Goal: Task Accomplishment & Management: Manage account settings

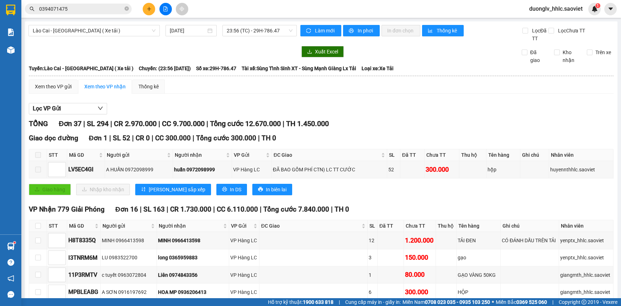
click at [80, 9] on input "0394071475" at bounding box center [81, 9] width 84 height 8
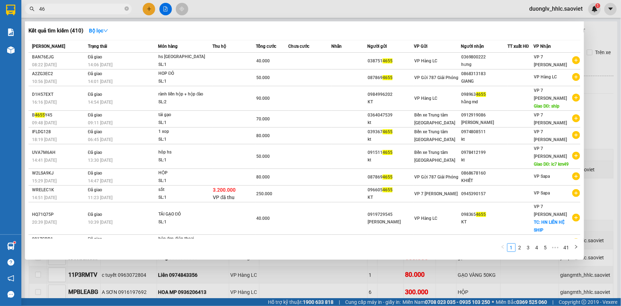
type input "4"
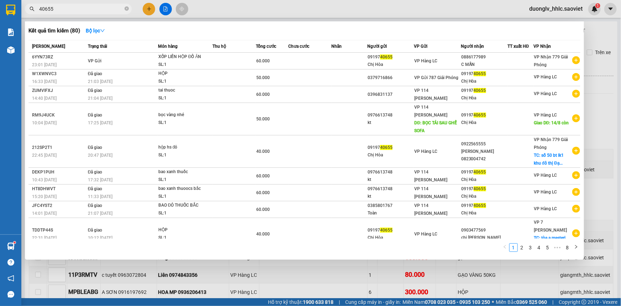
click at [226, 9] on div at bounding box center [310, 153] width 621 height 306
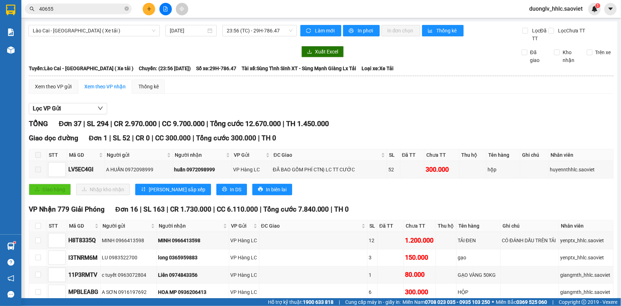
click at [73, 7] on input "40655" at bounding box center [81, 9] width 84 height 8
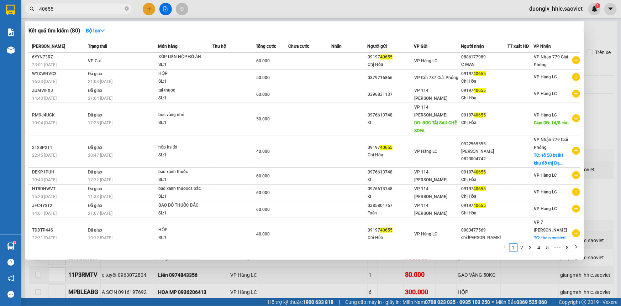
click at [73, 7] on input "40655" at bounding box center [81, 9] width 84 height 8
click at [217, 14] on div at bounding box center [310, 153] width 621 height 306
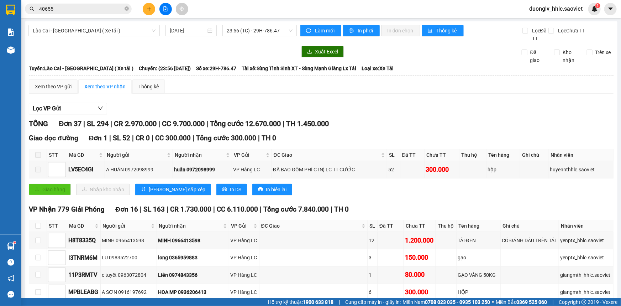
click at [99, 17] on div "Kết quả tìm kiếm ( 80 ) Bộ lọc Mã ĐH Trạng thái Món hàng Thu hộ Tổng cước Chưa …" at bounding box center [310, 9] width 621 height 18
click at [96, 12] on span "40655" at bounding box center [78, 9] width 107 height 11
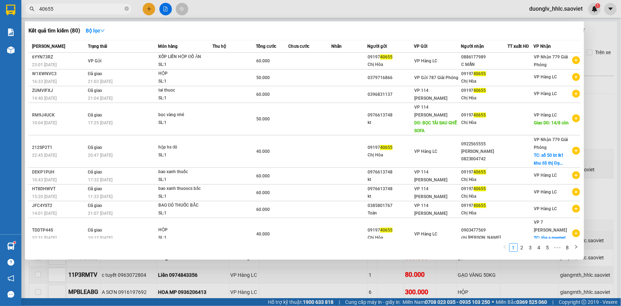
click at [38, 7] on span "40655" at bounding box center [78, 9] width 107 height 11
click at [40, 9] on input "40655" at bounding box center [81, 9] width 84 height 8
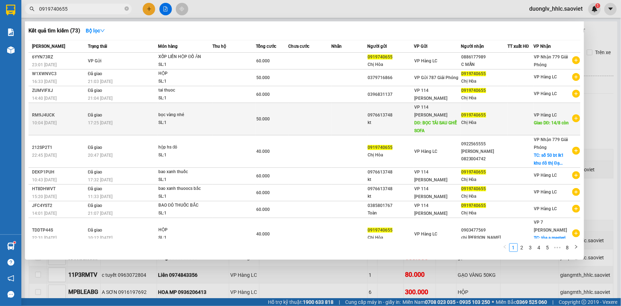
type input "0919740655"
click at [256, 116] on span "50.000" at bounding box center [263, 118] width 14 height 5
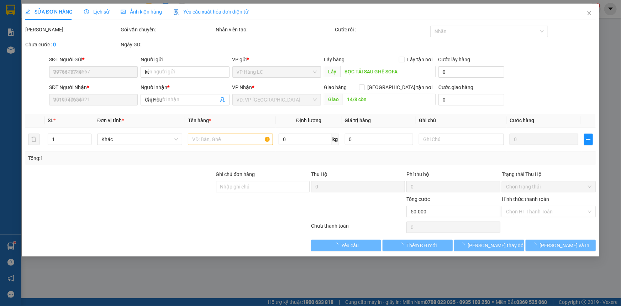
click at [94, 12] on span "Lịch sử" at bounding box center [96, 12] width 25 height 6
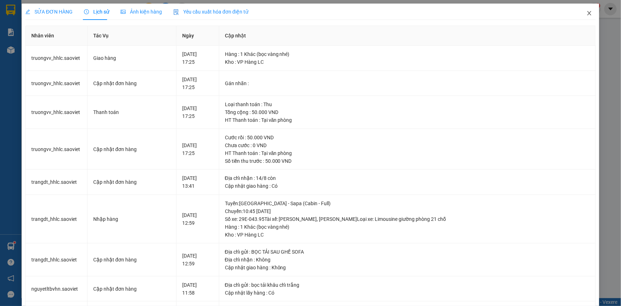
click at [587, 13] on icon "close" at bounding box center [589, 13] width 6 height 6
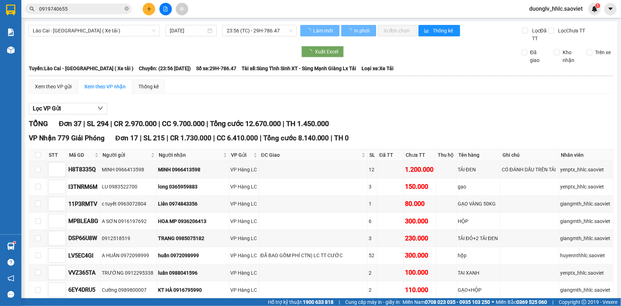
click at [90, 6] on input "0919740655" at bounding box center [81, 9] width 84 height 8
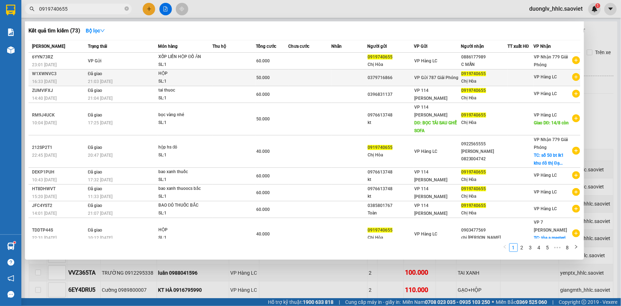
click at [283, 75] on div "50.000" at bounding box center [272, 78] width 32 height 8
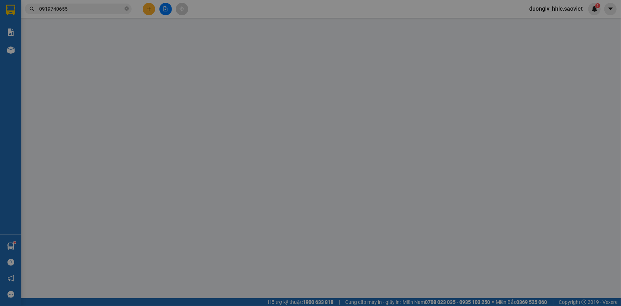
type input "0379716866"
type input "0919740655"
type input "Chị Hòa"
type input "50.000"
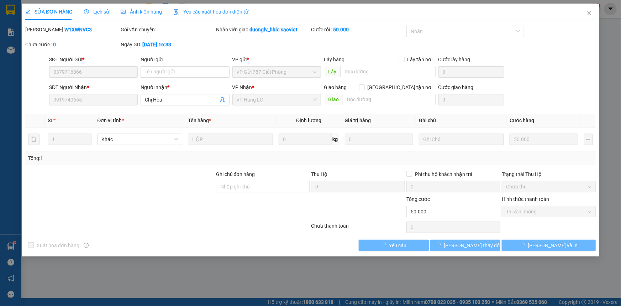
click at [94, 12] on span "Lịch sử" at bounding box center [96, 12] width 25 height 6
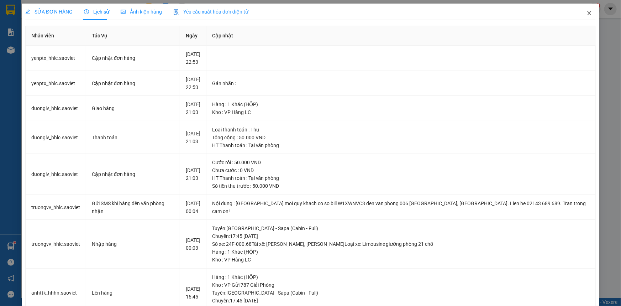
click at [589, 14] on span "Close" at bounding box center [589, 14] width 20 height 20
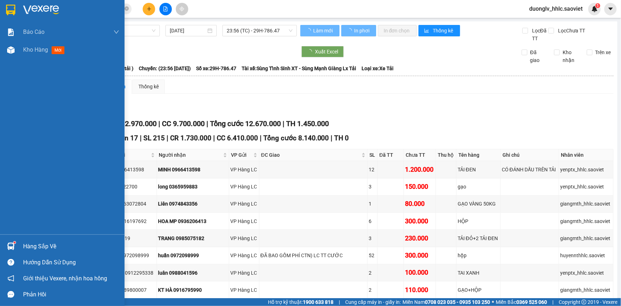
click at [114, 6] on input "0919740655" at bounding box center [81, 9] width 84 height 8
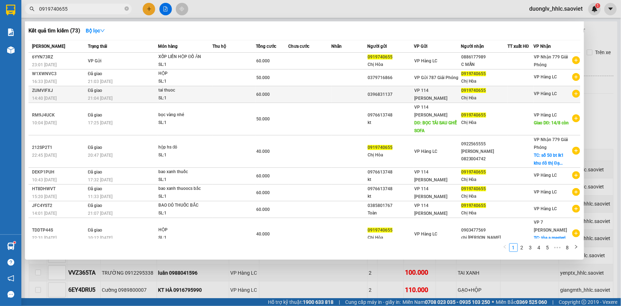
click at [169, 94] on div "SL: 1" at bounding box center [184, 98] width 53 height 8
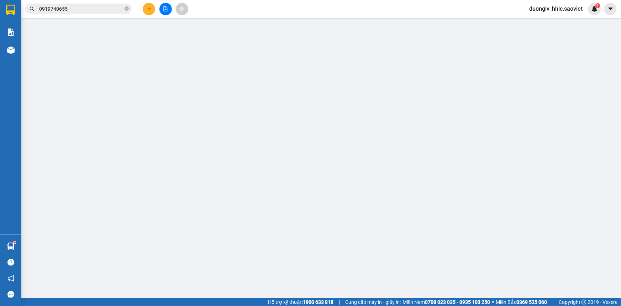
type input "0396831137"
type input "0919740655"
type input "Chị Hòa"
type input "60.000"
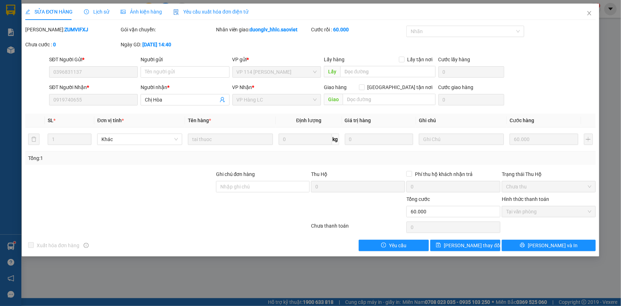
click at [103, 12] on span "Lịch sử" at bounding box center [96, 12] width 25 height 6
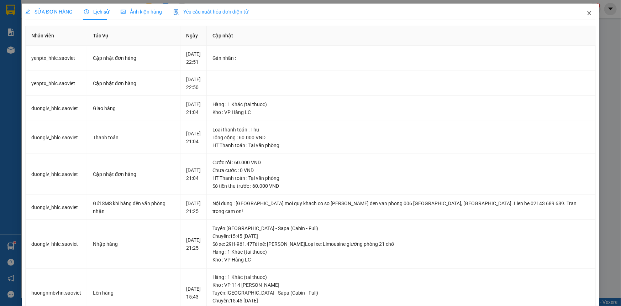
click at [579, 15] on span "Close" at bounding box center [589, 14] width 20 height 20
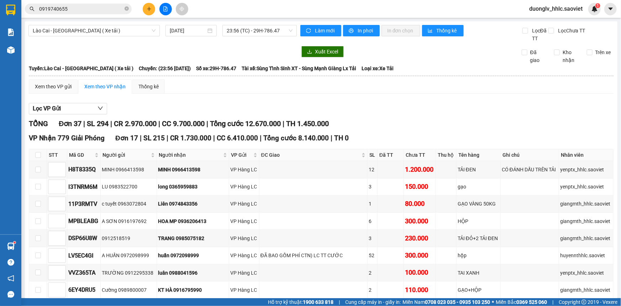
click at [89, 4] on span "0919740655" at bounding box center [78, 9] width 107 height 11
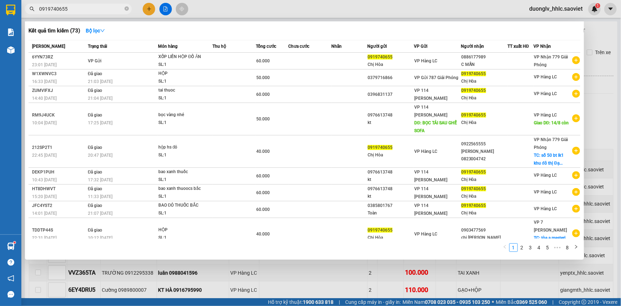
click at [86, 8] on input "0919740655" at bounding box center [81, 9] width 84 height 8
click at [215, 11] on div at bounding box center [310, 153] width 621 height 306
click at [84, 9] on input "0919740655" at bounding box center [81, 9] width 84 height 8
click at [83, 8] on input "0919740655" at bounding box center [81, 9] width 84 height 8
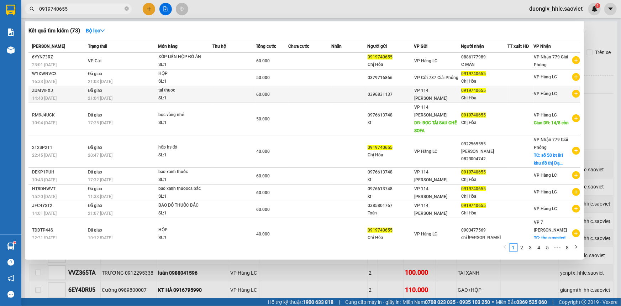
click at [320, 89] on td at bounding box center [309, 94] width 43 height 17
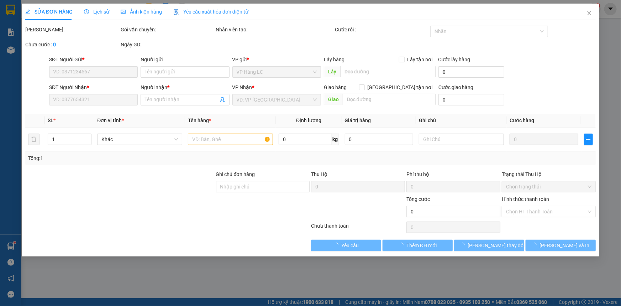
click at [100, 12] on span "Lịch sử" at bounding box center [96, 12] width 25 height 6
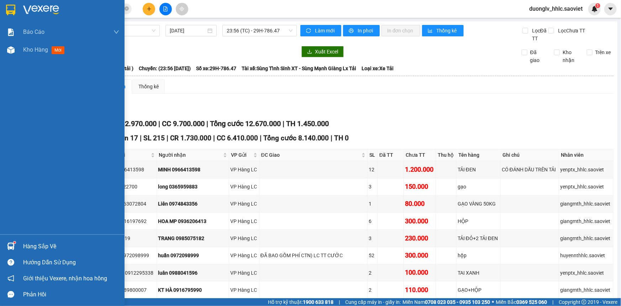
click at [38, 242] on div "Hàng sắp về" at bounding box center [71, 246] width 96 height 11
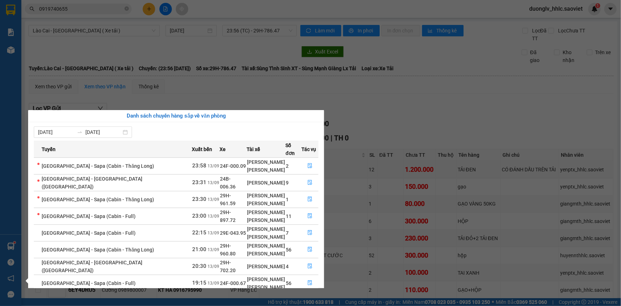
scroll to position [37, 0]
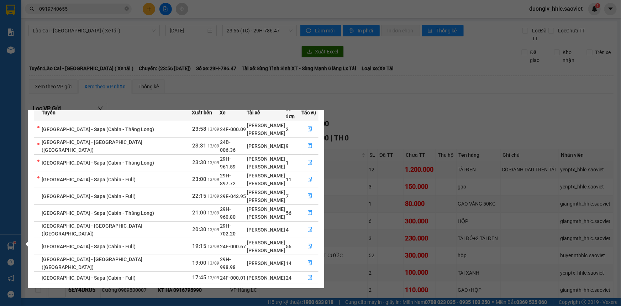
click at [306, 289] on link "2" at bounding box center [306, 293] width 8 height 8
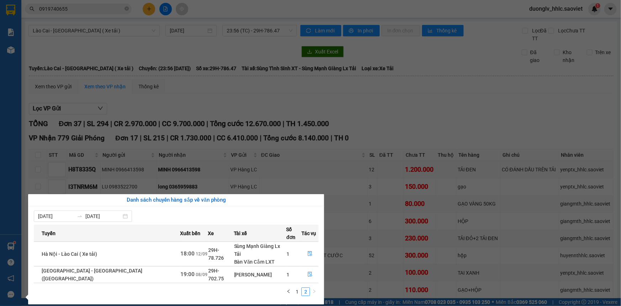
scroll to position [0, 0]
click at [298, 288] on link "1" at bounding box center [297, 292] width 8 height 8
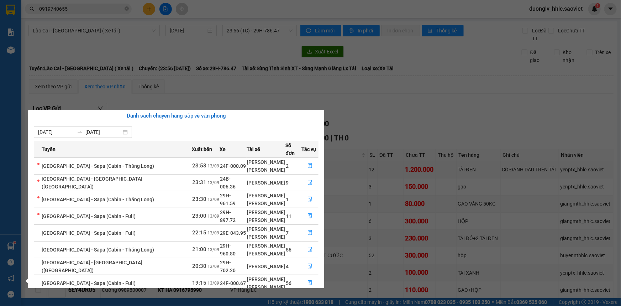
scroll to position [37, 0]
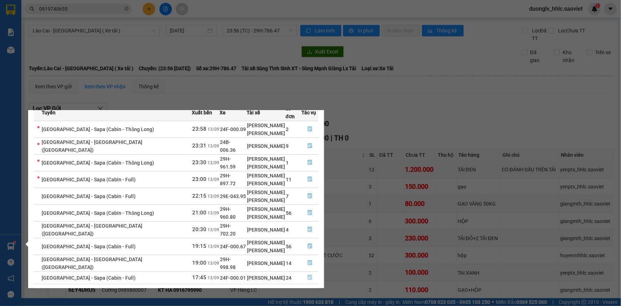
click at [309, 275] on icon "file-done" at bounding box center [309, 277] width 5 height 5
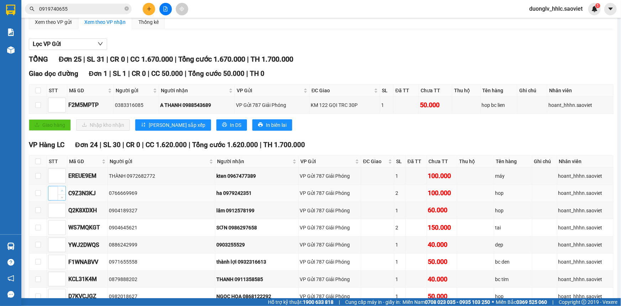
scroll to position [97, 0]
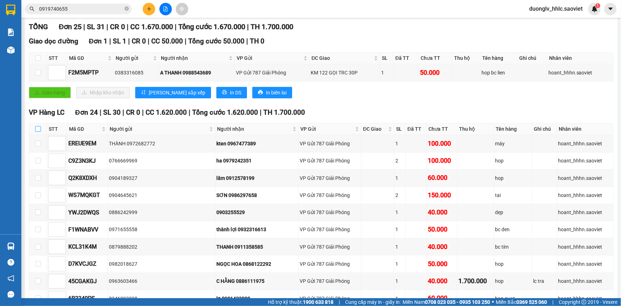
click at [36, 126] on input "checkbox" at bounding box center [38, 129] width 6 height 6
checkbox input "true"
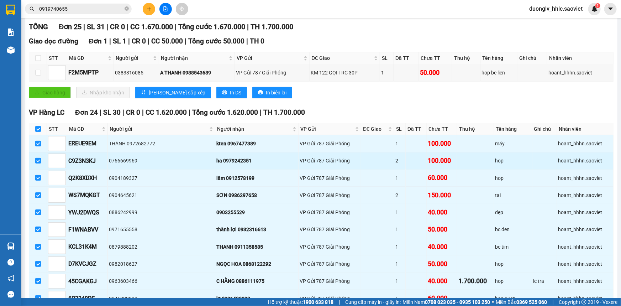
checkbox input "true"
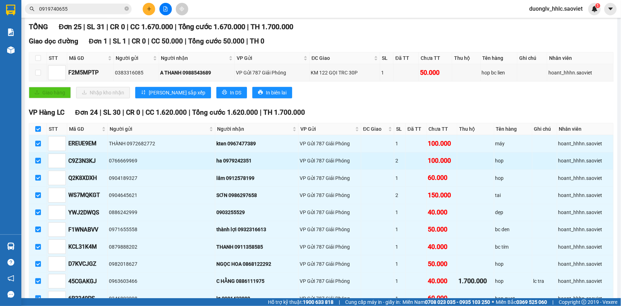
checkbox input "true"
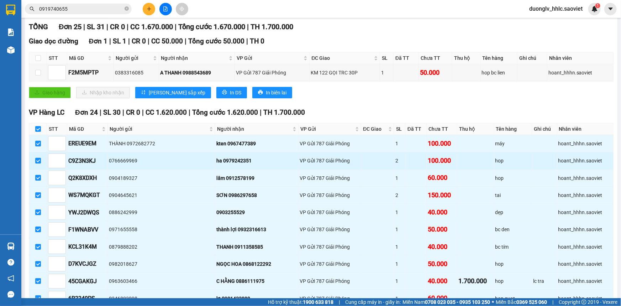
checkbox input "true"
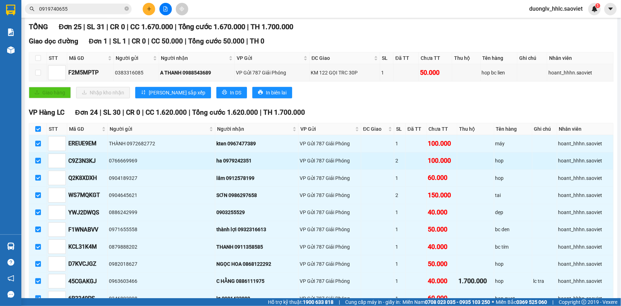
checkbox input "true"
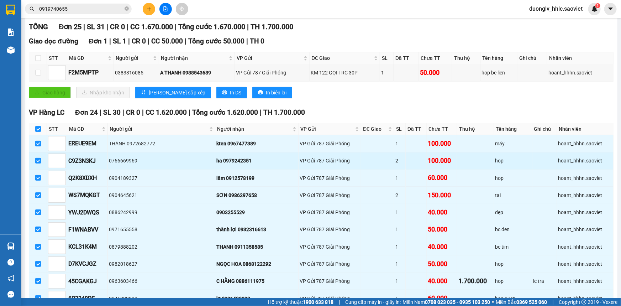
checkbox input "true"
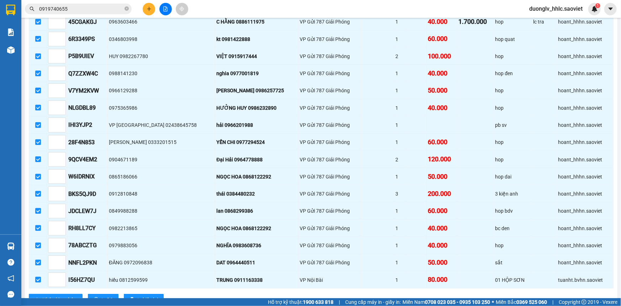
scroll to position [380, 0]
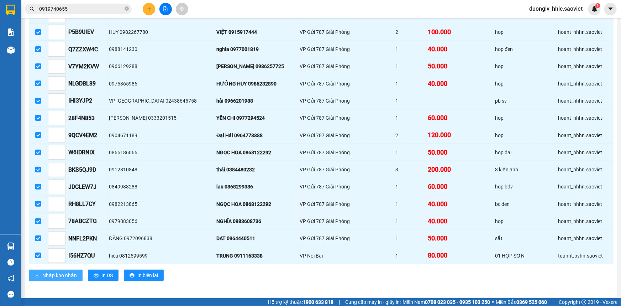
click at [60, 277] on button "Nhập kho nhận" at bounding box center [56, 274] width 54 height 11
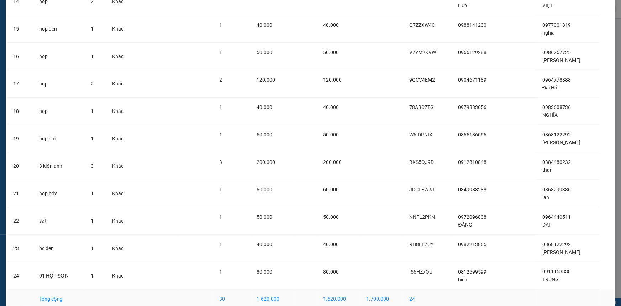
scroll to position [455, 0]
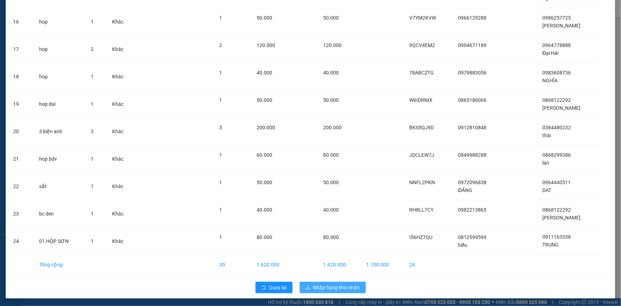
click at [346, 286] on span "Nhập hàng kho nhận" at bounding box center [336, 287] width 47 height 8
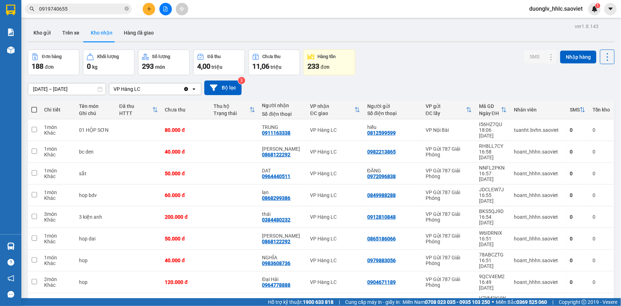
click at [89, 7] on input "0919740655" at bounding box center [81, 9] width 84 height 8
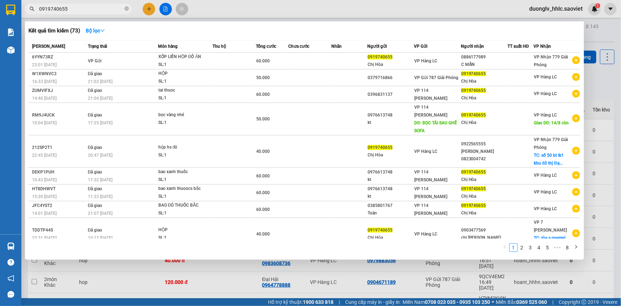
click at [89, 7] on input "0919740655" at bounding box center [81, 9] width 84 height 8
click at [196, 11] on div at bounding box center [310, 153] width 621 height 306
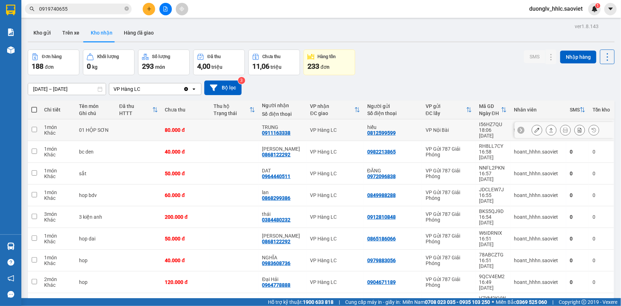
drag, startPoint x: 355, startPoint y: 123, endPoint x: 358, endPoint y: 135, distance: 11.2
click at [355, 123] on td "VP Hàng LC" at bounding box center [335, 130] width 57 height 22
checkbox input "true"
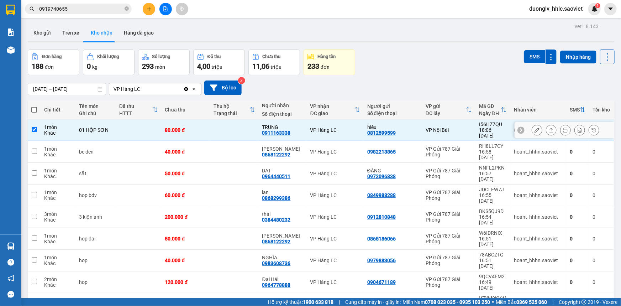
click at [358, 141] on td "VP Hàng LC" at bounding box center [335, 152] width 57 height 22
checkbox input "true"
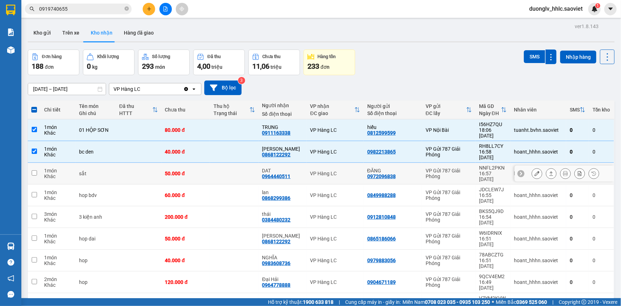
drag, startPoint x: 359, startPoint y: 159, endPoint x: 356, endPoint y: 173, distance: 14.2
click at [359, 170] on div "VP Hàng LC" at bounding box center [335, 173] width 50 height 6
checkbox input "true"
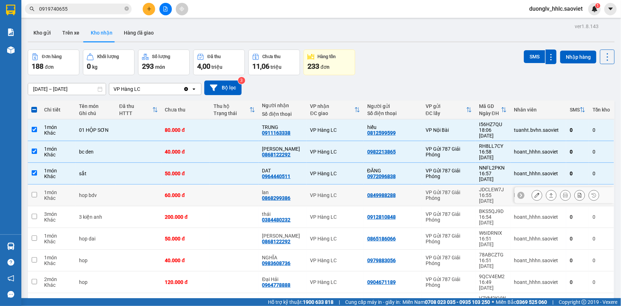
click at [355, 192] on div "VP Hàng LC" at bounding box center [335, 195] width 50 height 6
checkbox input "true"
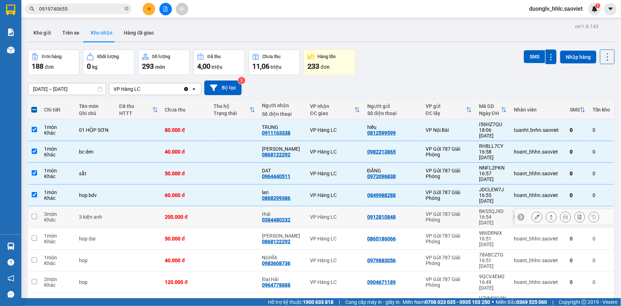
click at [352, 214] on div "VP Hàng LC" at bounding box center [335, 217] width 50 height 6
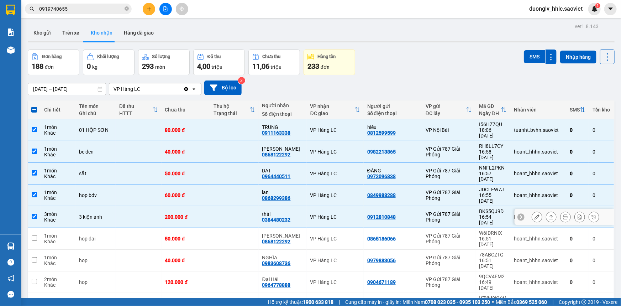
checkbox input "true"
drag, startPoint x: 349, startPoint y: 204, endPoint x: 349, endPoint y: 208, distance: 3.9
click at [349, 236] on div "VP Hàng LC" at bounding box center [335, 239] width 50 height 6
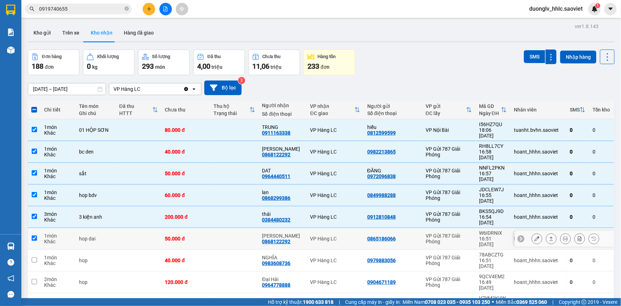
checkbox input "true"
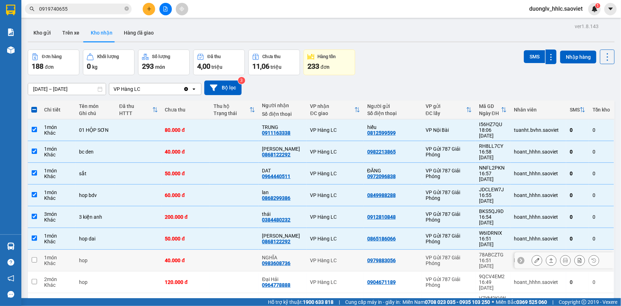
click at [352, 257] on div "VP Hàng LC" at bounding box center [335, 260] width 50 height 6
checkbox input "true"
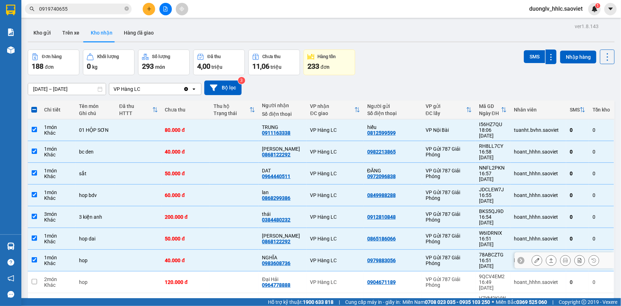
scroll to position [129, 0]
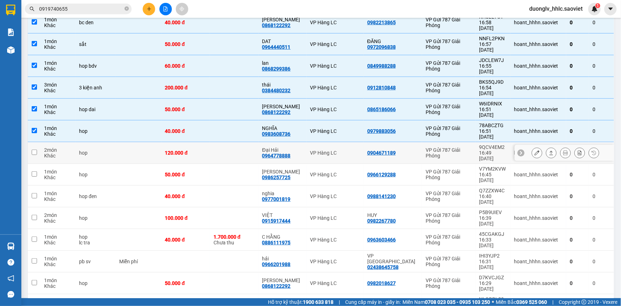
click at [358, 142] on td "VP Hàng LC" at bounding box center [335, 153] width 57 height 22
checkbox input "true"
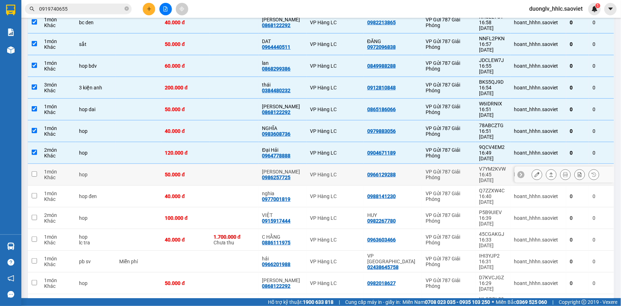
click at [360, 172] on div "VP Hàng LC" at bounding box center [335, 175] width 50 height 6
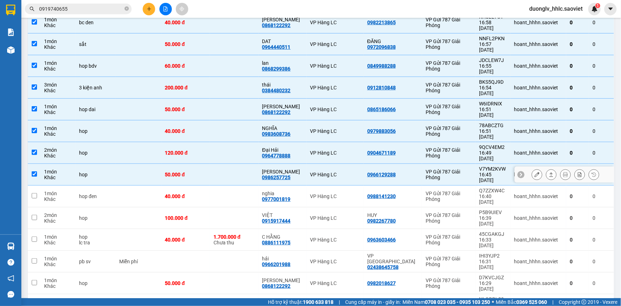
checkbox input "true"
click at [362, 185] on td "VP Hàng LC" at bounding box center [335, 196] width 57 height 22
checkbox input "true"
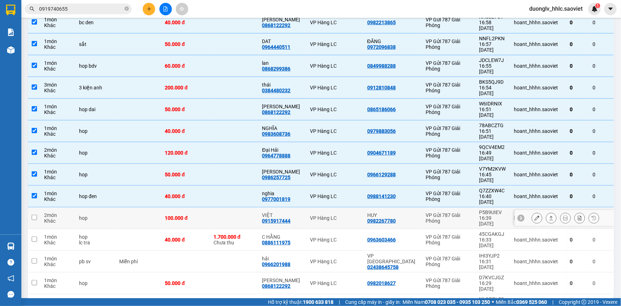
click at [361, 207] on td "VP Hàng LC" at bounding box center [335, 218] width 57 height 22
checkbox input "true"
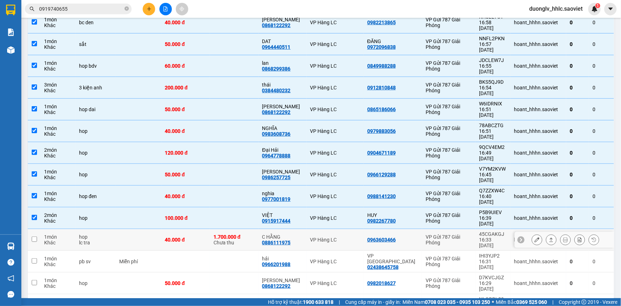
click at [359, 229] on td "VP Hàng LC" at bounding box center [335, 240] width 57 height 22
checkbox input "true"
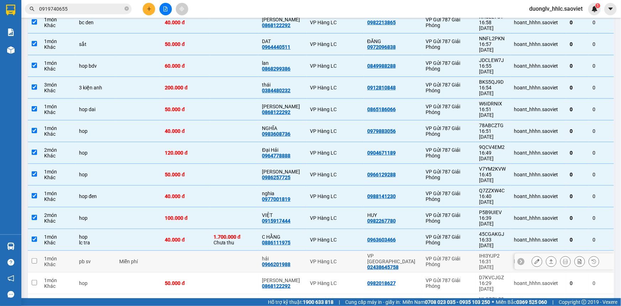
click at [357, 250] on td "VP Hàng LC" at bounding box center [335, 261] width 57 height 22
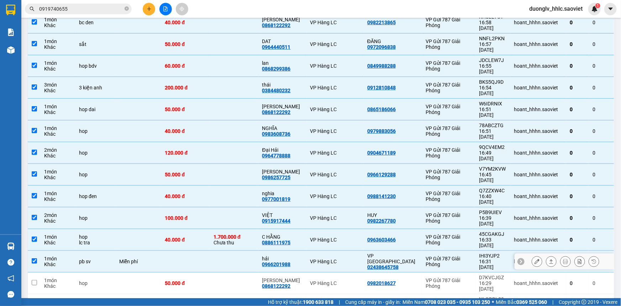
checkbox input "true"
click at [359, 272] on td "VP Hàng LC" at bounding box center [335, 283] width 57 height 22
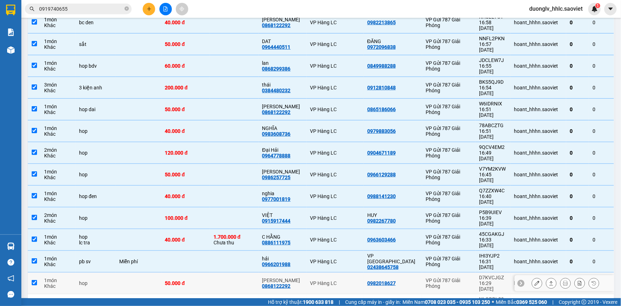
checkbox input "true"
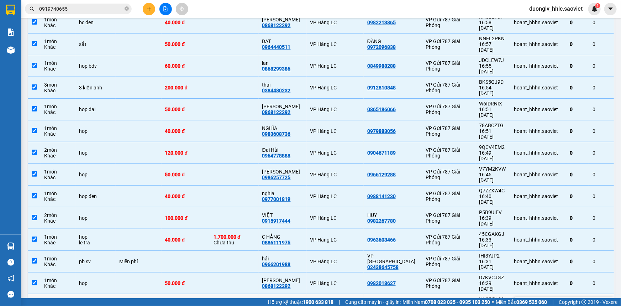
click at [360, 294] on td "VP Hàng LC" at bounding box center [335, 305] width 57 height 22
checkbox input "true"
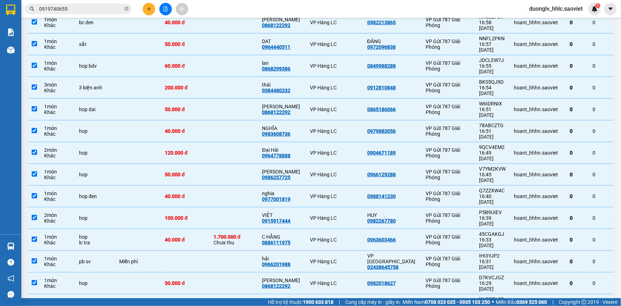
checkbox input "true"
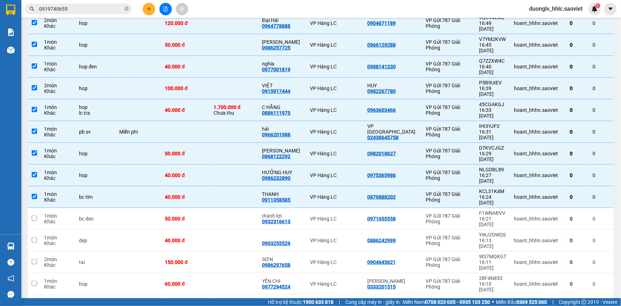
scroll to position [291, 0]
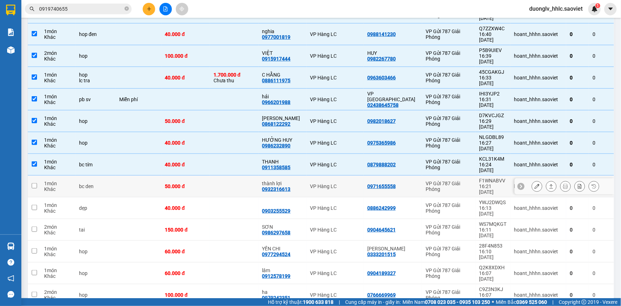
click at [358, 183] on div "VP Hàng LC" at bounding box center [335, 186] width 50 height 6
checkbox input "true"
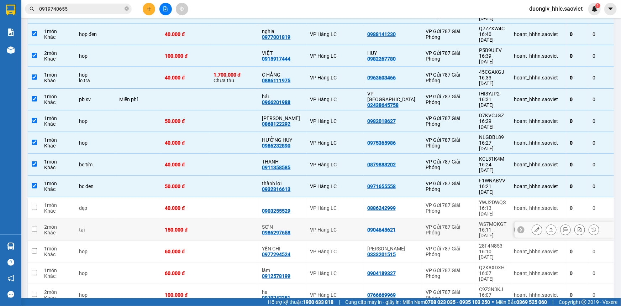
click at [357, 219] on td "VP Hàng LC" at bounding box center [335, 230] width 57 height 22
checkbox input "true"
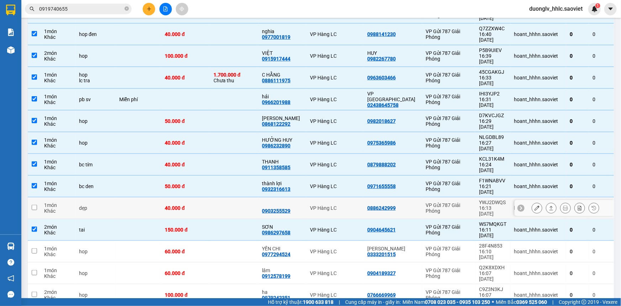
drag, startPoint x: 364, startPoint y: 107, endPoint x: 360, endPoint y: 135, distance: 27.2
click at [360, 205] on div "VP Hàng LC" at bounding box center [335, 208] width 50 height 6
checkbox input "true"
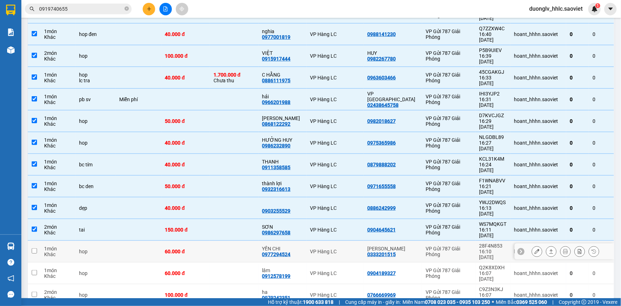
click at [358, 248] on div "VP Hàng LC" at bounding box center [335, 251] width 50 height 6
checkbox input "true"
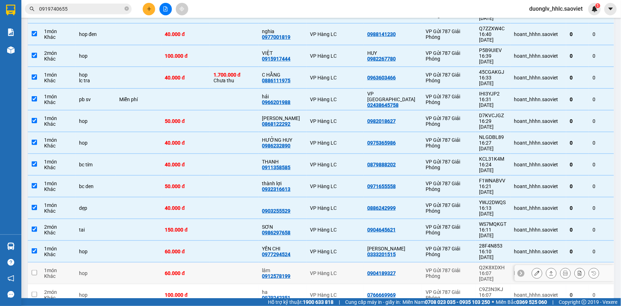
click at [355, 262] on td "VP Hàng LC" at bounding box center [335, 273] width 57 height 22
checkbox input "true"
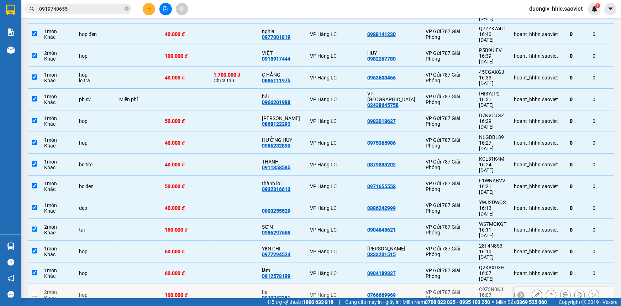
click at [347, 284] on td "VP Hàng LC" at bounding box center [335, 295] width 57 height 22
checkbox input "true"
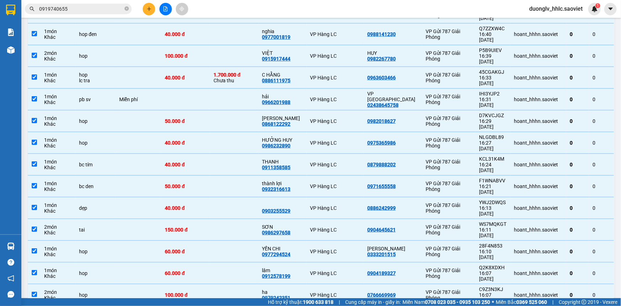
checkbox input "true"
drag, startPoint x: 352, startPoint y: 205, endPoint x: 356, endPoint y: 199, distance: 7.5
checkbox input "true"
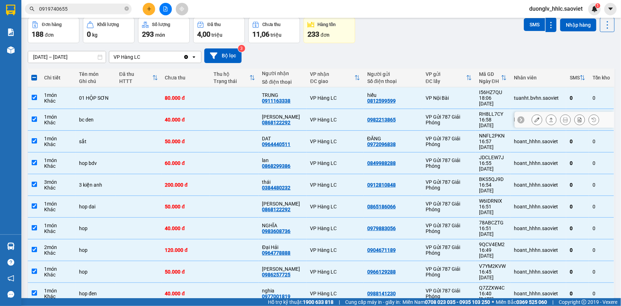
scroll to position [0, 0]
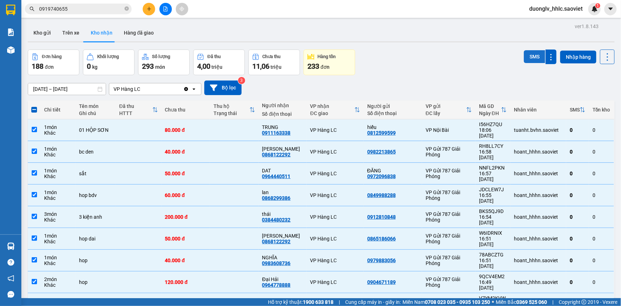
click at [529, 51] on button "SMS" at bounding box center [534, 56] width 21 height 13
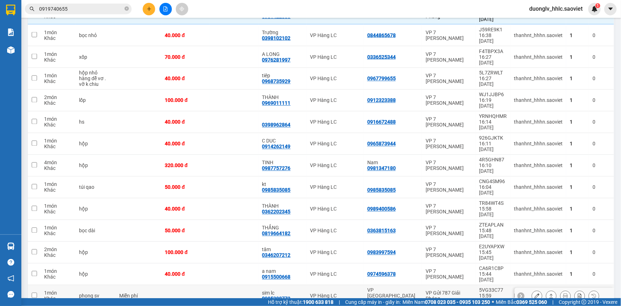
scroll to position [660, 0]
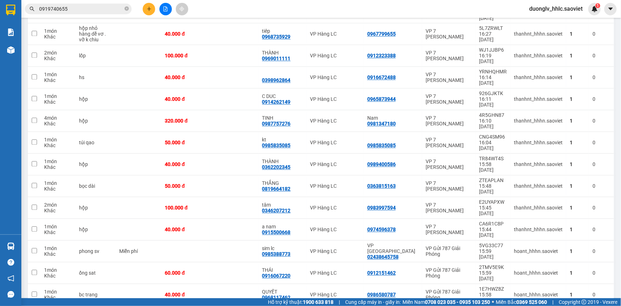
checkbox input "false"
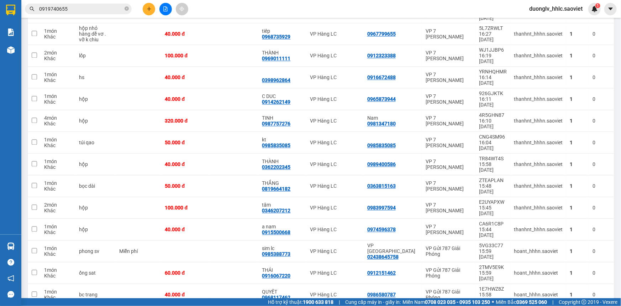
checkbox input "false"
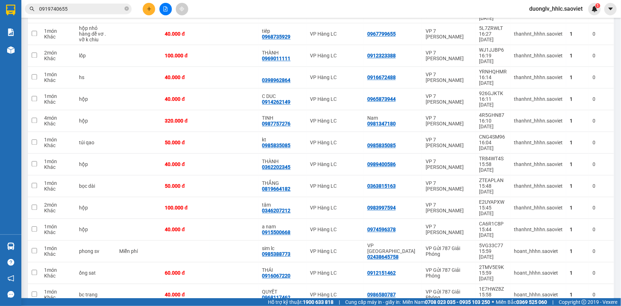
checkbox input "false"
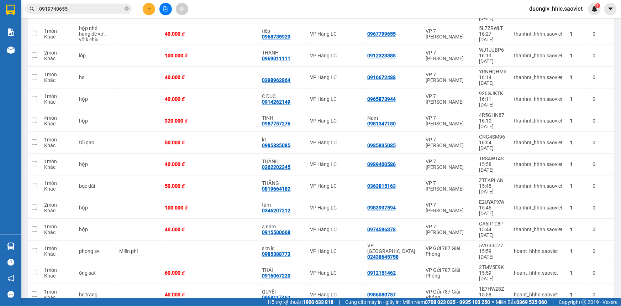
checkbox input "false"
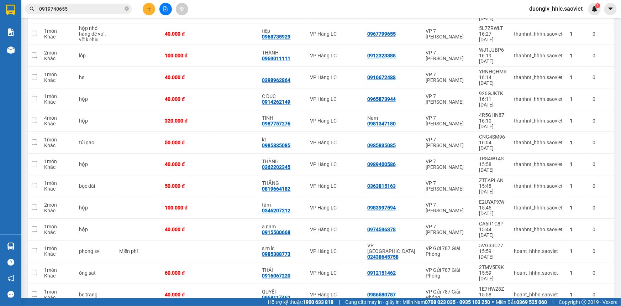
checkbox input "false"
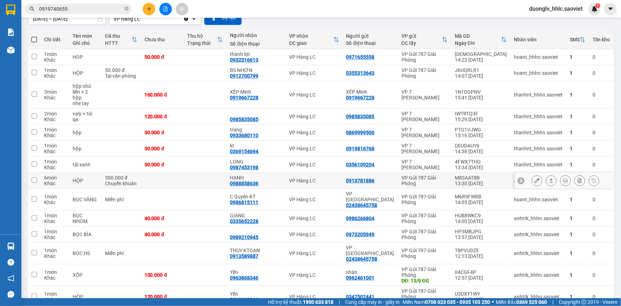
scroll to position [102, 0]
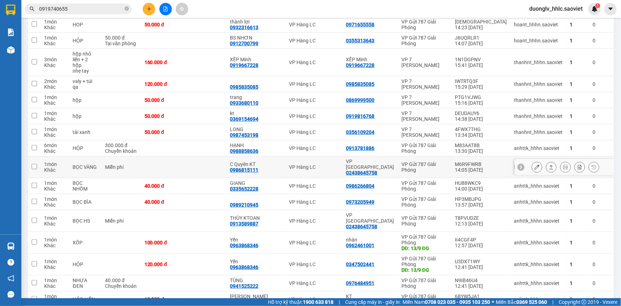
click at [534, 164] on icon at bounding box center [536, 166] width 5 height 5
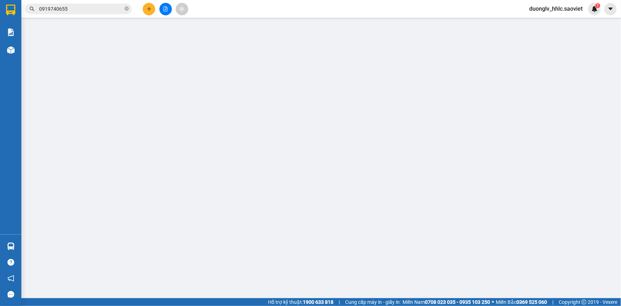
type input "02438645758"
type input "VP [GEOGRAPHIC_DATA]"
type input "0986815111"
type input "C Quyên KT"
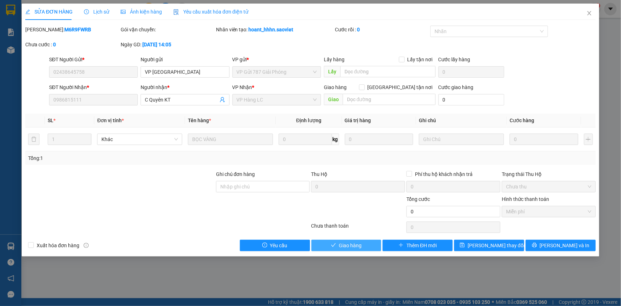
click at [343, 246] on span "Giao hàng" at bounding box center [350, 245] width 23 height 8
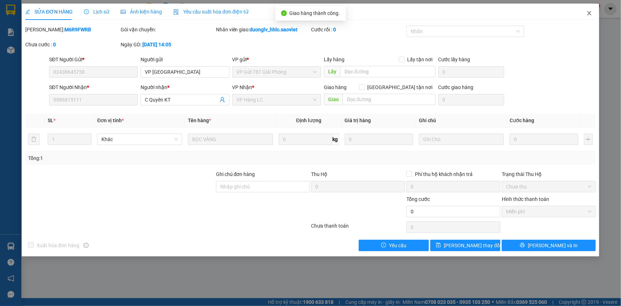
click at [587, 14] on icon "close" at bounding box center [589, 13] width 6 height 6
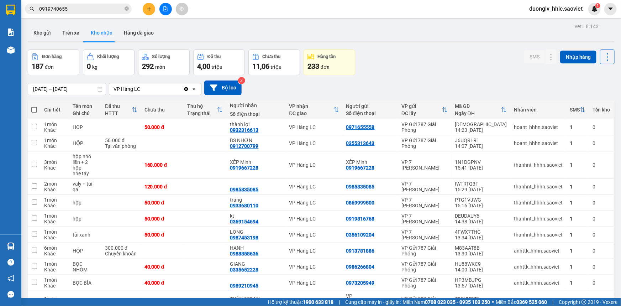
scroll to position [163, 0]
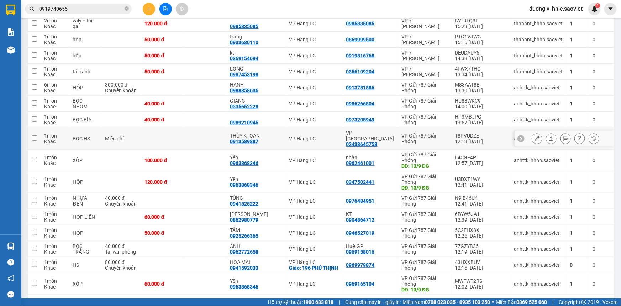
click at [534, 136] on icon at bounding box center [536, 138] width 5 height 5
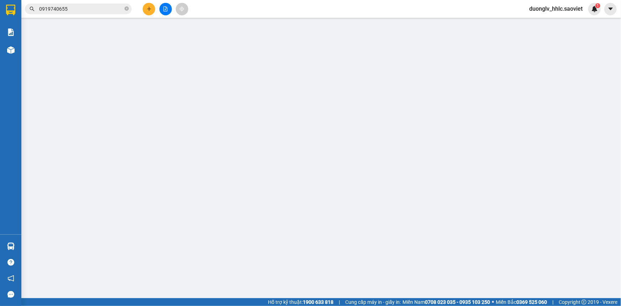
type input "02438645758"
type input "VP [GEOGRAPHIC_DATA]"
type input "0913589887"
type input "THÙY KTOAN"
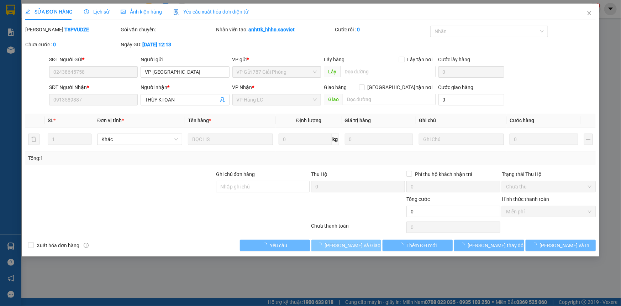
click at [348, 246] on span "[PERSON_NAME] và Giao hàng" at bounding box center [359, 245] width 68 height 8
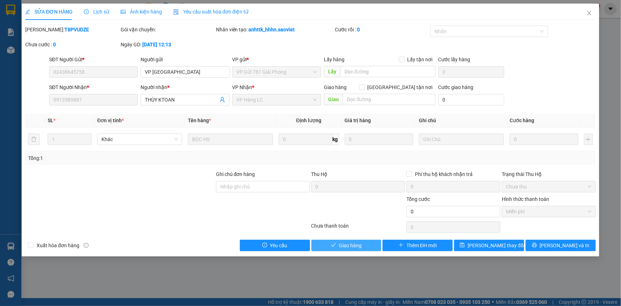
click at [348, 246] on span "Giao hàng" at bounding box center [350, 245] width 23 height 8
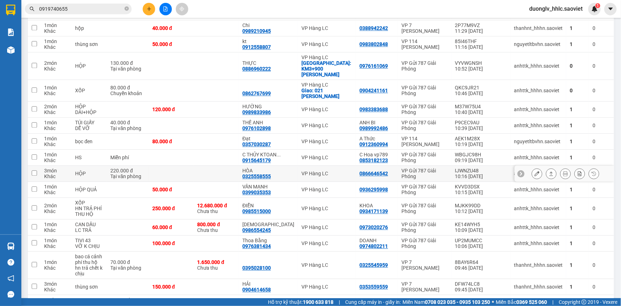
scroll to position [734, 0]
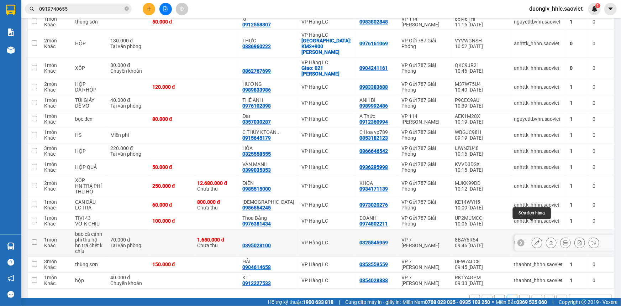
click at [534, 240] on icon at bounding box center [536, 242] width 5 height 5
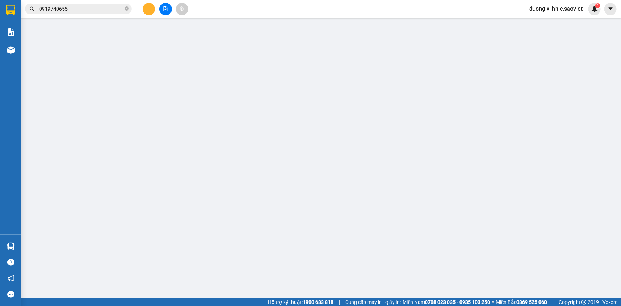
type input "0325545959"
type input "0395028100"
type input "1.650.000"
type input "30.000"
type input "70.000"
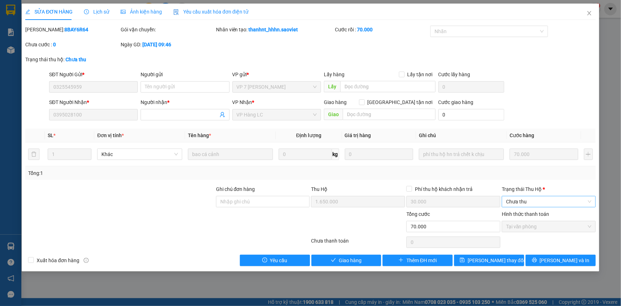
click at [522, 206] on span "Chưa thu" at bounding box center [548, 201] width 85 height 11
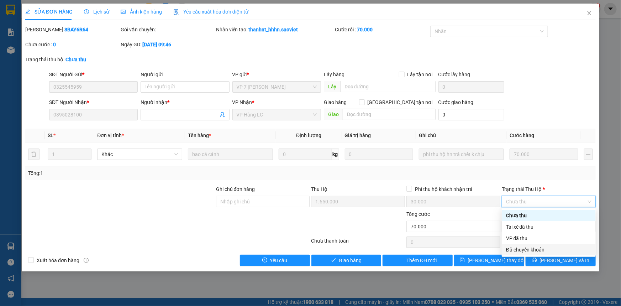
click at [531, 249] on div "Đã chuyển khoản" at bounding box center [548, 250] width 85 height 8
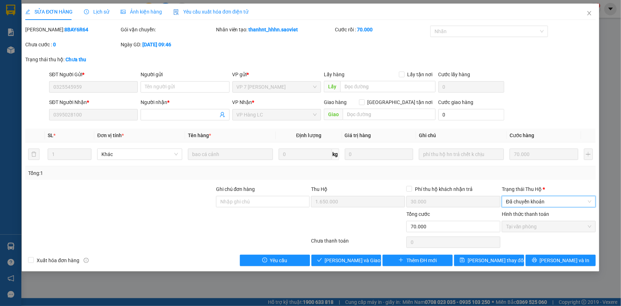
drag, startPoint x: 534, startPoint y: 200, endPoint x: 535, endPoint y: 212, distance: 11.8
click at [534, 201] on span "Đã chuyển khoản" at bounding box center [548, 201] width 85 height 11
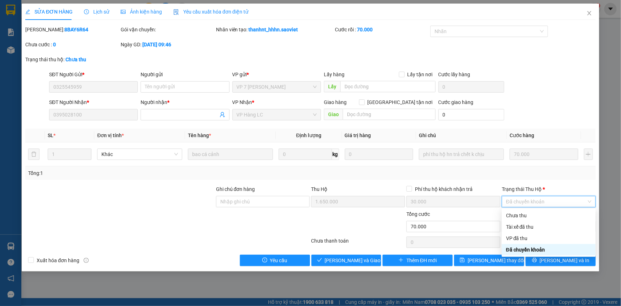
click at [530, 250] on div "Đã chuyển khoản" at bounding box center [548, 250] width 85 height 8
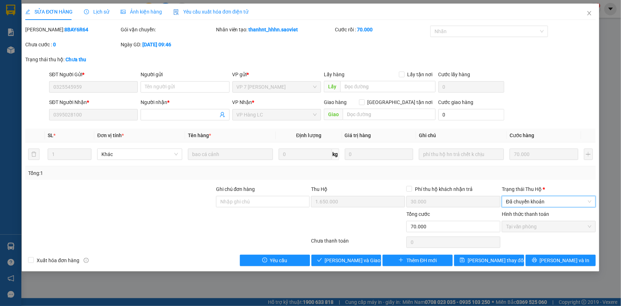
drag, startPoint x: 530, startPoint y: 202, endPoint x: 528, endPoint y: 213, distance: 11.6
click at [530, 201] on span "Đã chuyển khoản" at bounding box center [548, 201] width 85 height 11
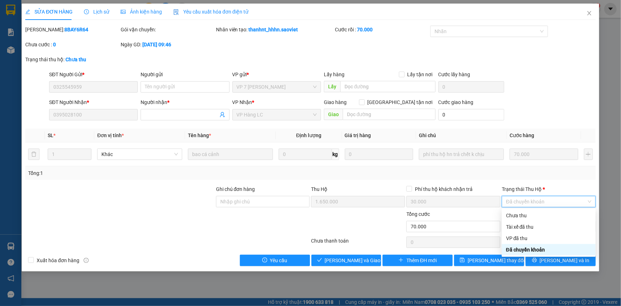
click at [523, 251] on div "Đã chuyển khoản" at bounding box center [548, 250] width 85 height 8
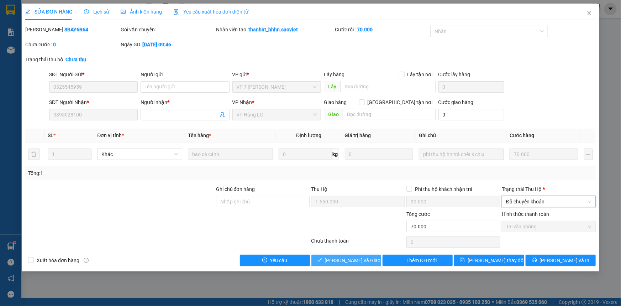
drag, startPoint x: 357, startPoint y: 261, endPoint x: 238, endPoint y: 130, distance: 177.1
click at [358, 261] on span "[PERSON_NAME] và Giao hàng" at bounding box center [359, 260] width 68 height 8
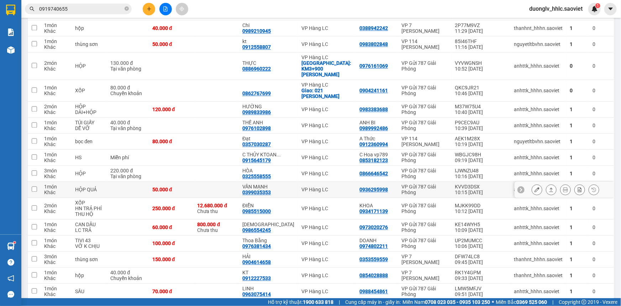
scroll to position [728, 0]
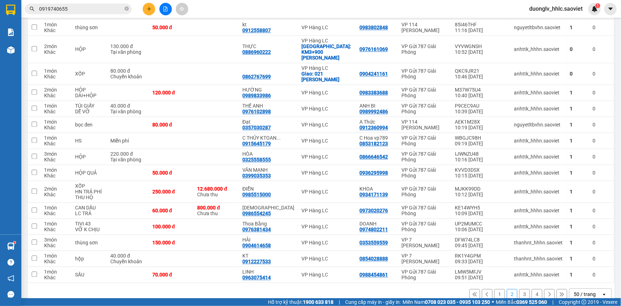
click at [519, 289] on button "3" at bounding box center [524, 294] width 11 height 11
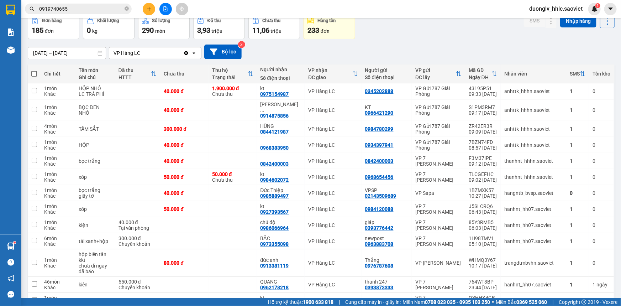
scroll to position [4, 0]
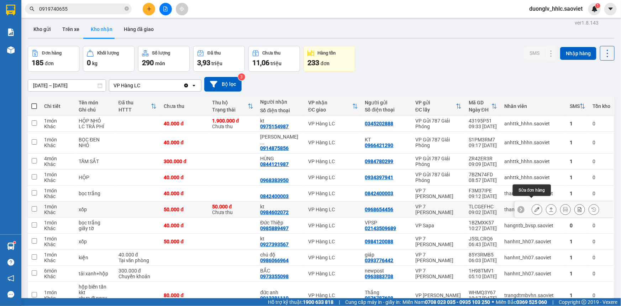
click at [534, 207] on icon at bounding box center [536, 209] width 5 height 5
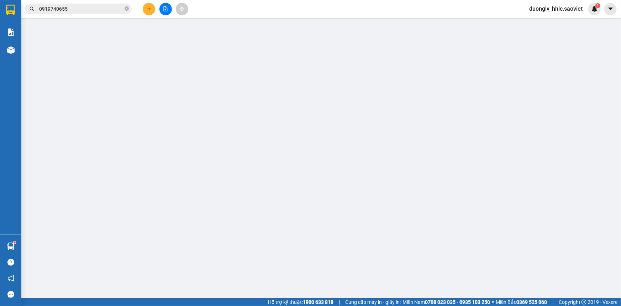
type input "0968654456"
type input "0984602072"
type input "kt"
type input "50.000"
checkbox input "true"
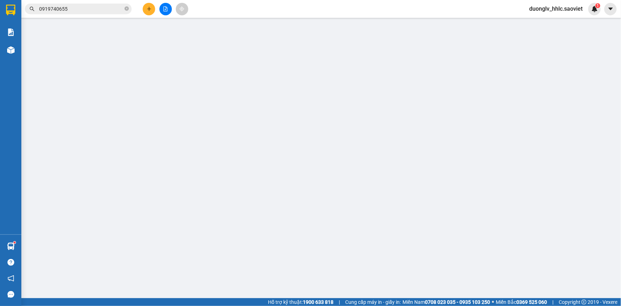
type input "15.000"
type input "50.000"
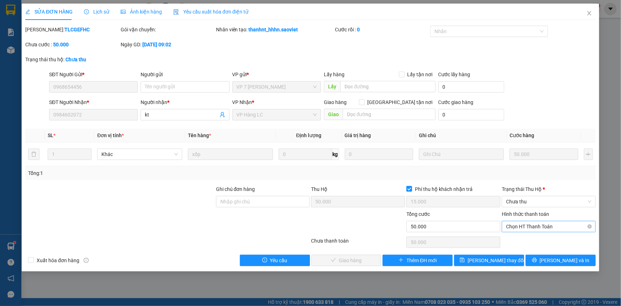
click at [527, 226] on span "Chọn HT Thanh Toán" at bounding box center [548, 226] width 85 height 11
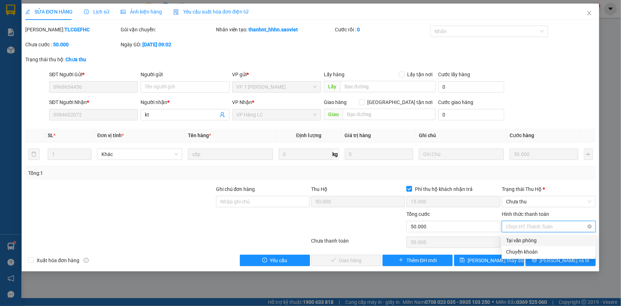
click at [528, 226] on span "Chọn HT Thanh Toán" at bounding box center [548, 226] width 85 height 11
click at [527, 201] on span "Chưa thu" at bounding box center [548, 201] width 85 height 11
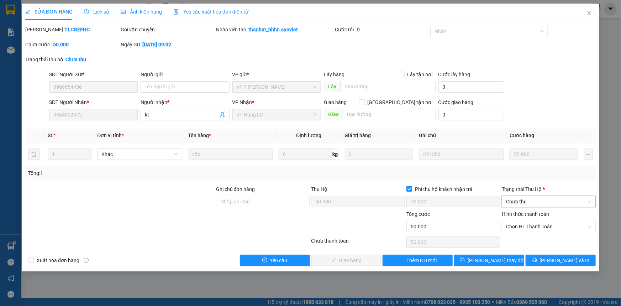
click at [469, 178] on div "Tổng: 1" at bounding box center [310, 173] width 570 height 14
click at [540, 227] on span "Chọn HT Thanh Toán" at bounding box center [548, 226] width 85 height 11
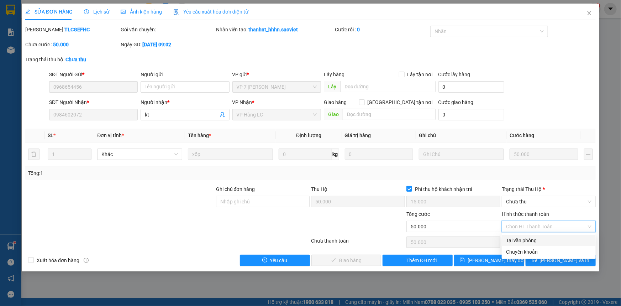
click at [524, 239] on div "Tại văn phòng" at bounding box center [548, 240] width 85 height 8
type input "0"
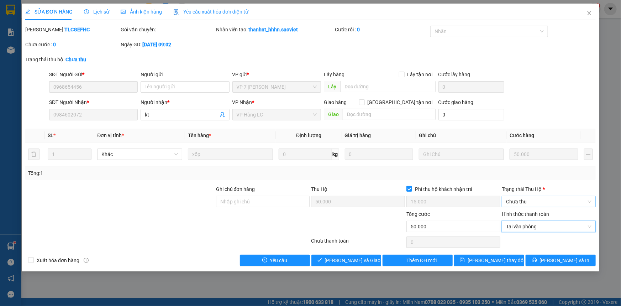
click at [536, 200] on span "Chưa thu" at bounding box center [548, 201] width 85 height 11
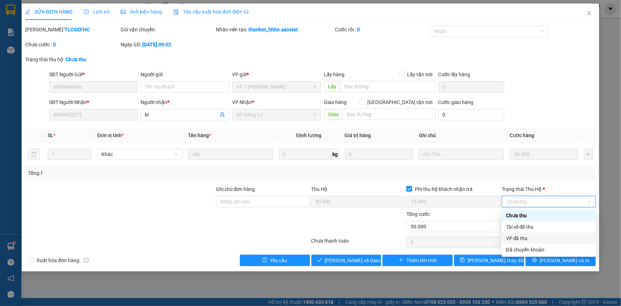
click at [521, 238] on div "VP đã thu" at bounding box center [548, 238] width 85 height 8
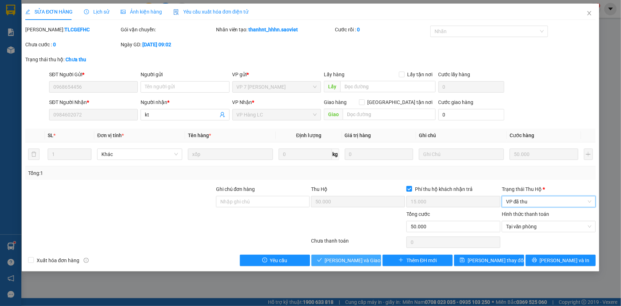
click at [351, 261] on span "[PERSON_NAME] và Giao hàng" at bounding box center [359, 260] width 68 height 8
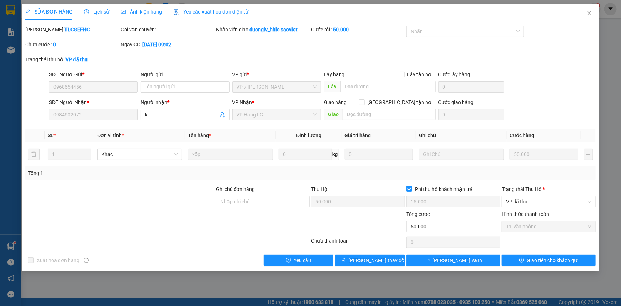
drag, startPoint x: 342, startPoint y: 223, endPoint x: 344, endPoint y: 218, distance: 5.3
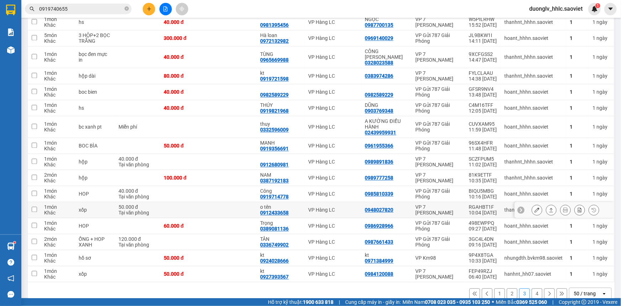
scroll to position [683, 0]
click at [532, 288] on button "4" at bounding box center [537, 293] width 11 height 11
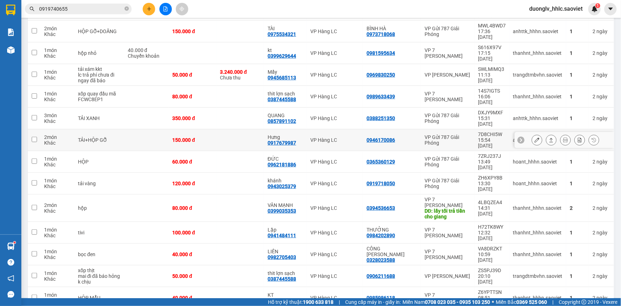
scroll to position [77, 0]
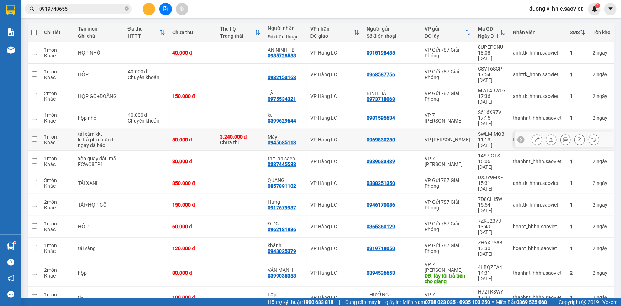
click at [534, 133] on button at bounding box center [537, 139] width 10 height 12
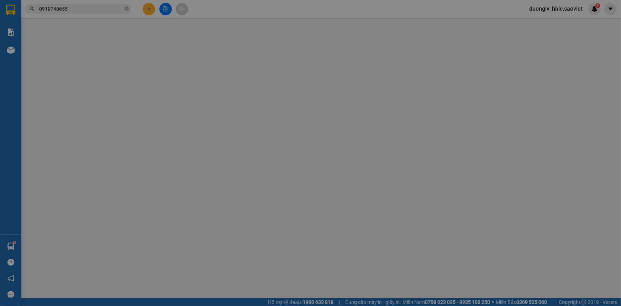
type input "0969830250"
type input "0945685113"
type input "Mẩy"
type input "3.240.000"
type input "30.000"
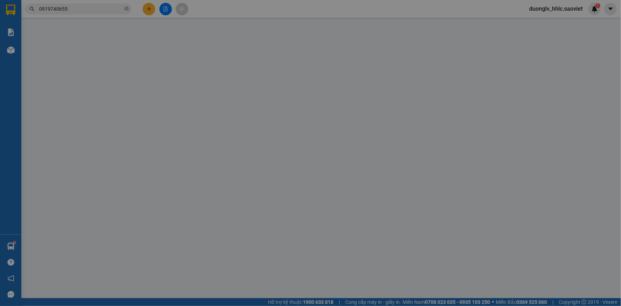
type input "50.000"
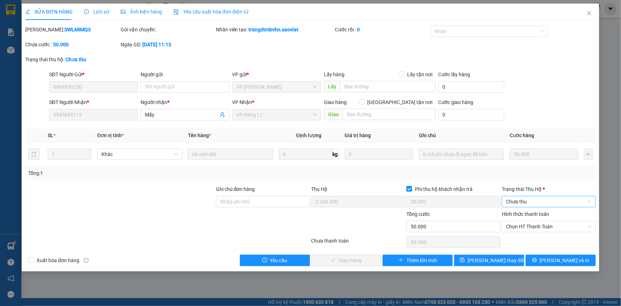
click at [540, 199] on span "Chưa thu" at bounding box center [548, 201] width 85 height 11
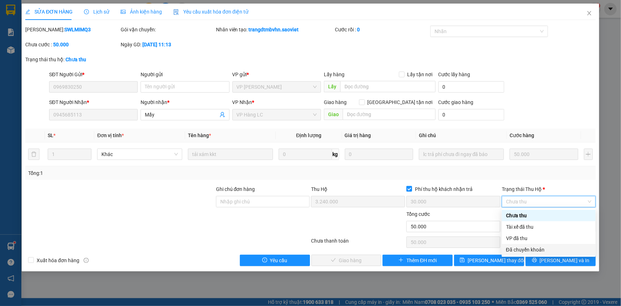
click at [528, 249] on div "Đã chuyển khoản" at bounding box center [548, 250] width 85 height 8
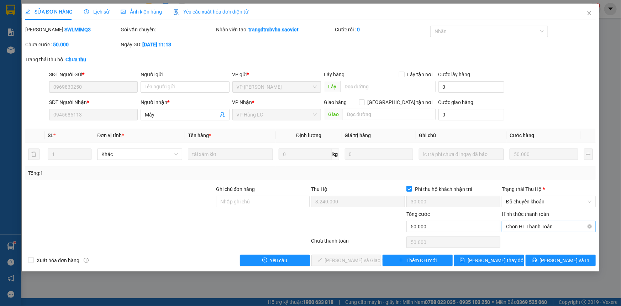
drag, startPoint x: 533, startPoint y: 220, endPoint x: 533, endPoint y: 225, distance: 5.0
click at [533, 220] on div "Hình thức thanh toán" at bounding box center [549, 215] width 94 height 11
click at [533, 227] on span "Chọn HT Thanh Toán" at bounding box center [548, 226] width 85 height 11
click at [527, 250] on div "Chuyển khoản" at bounding box center [548, 252] width 85 height 8
type input "0"
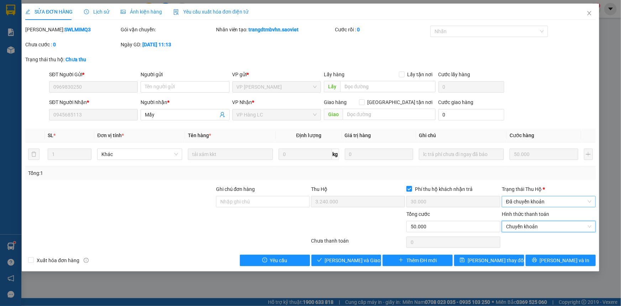
click at [525, 204] on span "Đã chuyển khoản" at bounding box center [548, 201] width 85 height 11
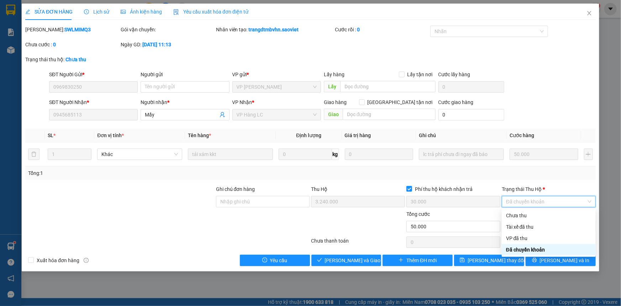
click at [524, 249] on div "Đã chuyển khoản" at bounding box center [548, 250] width 85 height 8
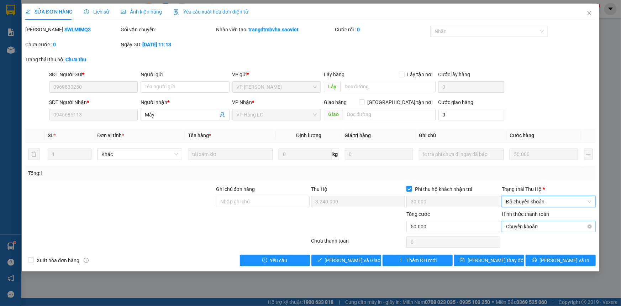
click at [533, 226] on span "Chuyển khoản" at bounding box center [548, 226] width 85 height 11
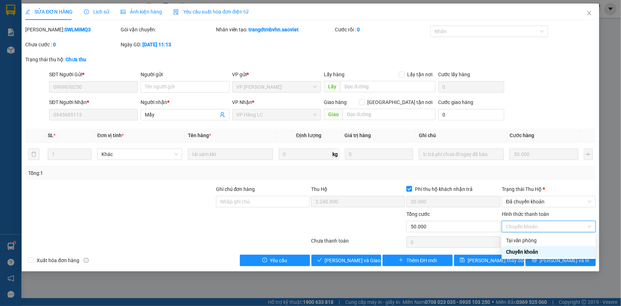
click at [526, 253] on div "Chuyển khoản" at bounding box center [548, 252] width 85 height 8
click at [589, 15] on icon "close" at bounding box center [589, 13] width 6 height 6
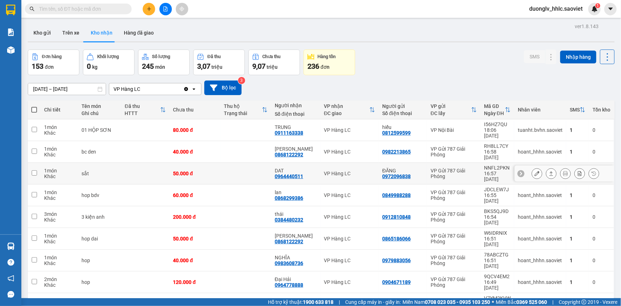
scroll to position [32, 0]
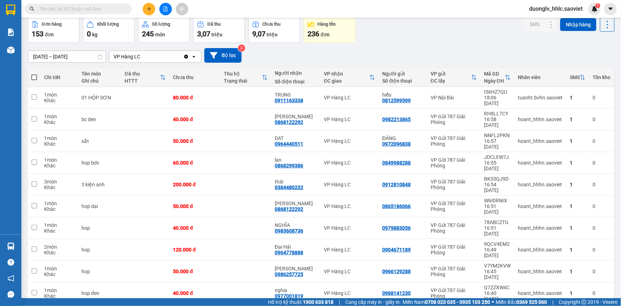
click at [582, 217] on span "50 / trang" at bounding box center [580, 216] width 23 height 7
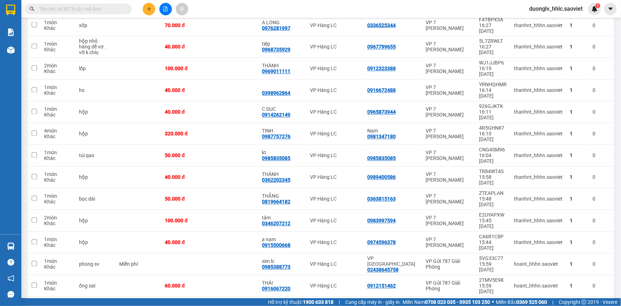
scroll to position [660, 0]
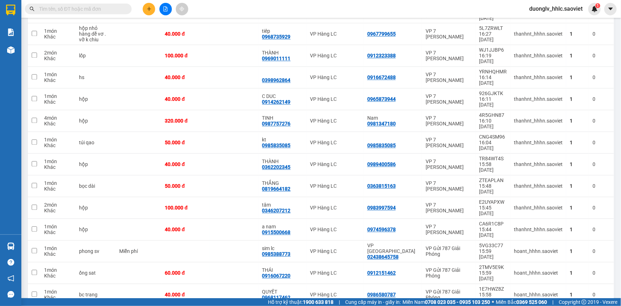
drag, startPoint x: 521, startPoint y: 282, endPoint x: 352, endPoint y: 221, distance: 179.4
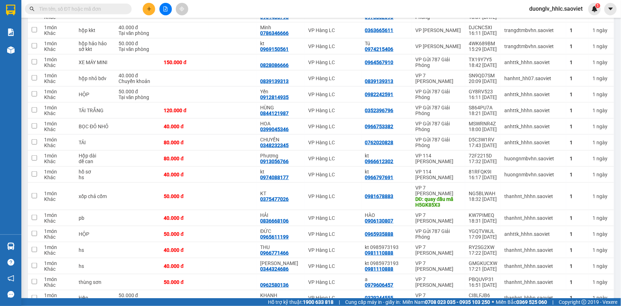
scroll to position [483, 0]
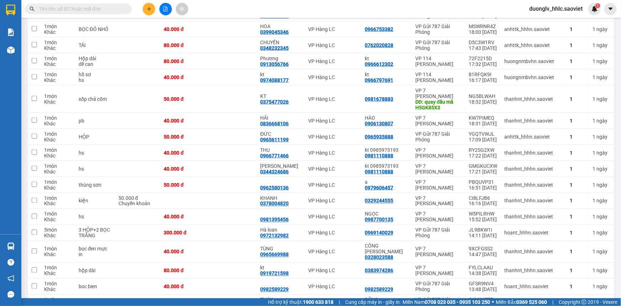
click at [218, 11] on div "Kết quả tìm kiếm ( 0 ) Bộ lọc No Data duonglv_hhlc.saoviet 1" at bounding box center [310, 9] width 621 height 18
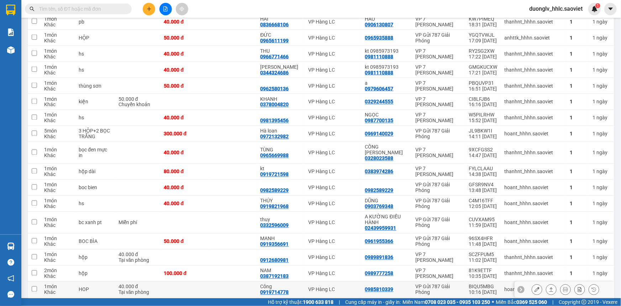
scroll to position [683, 0]
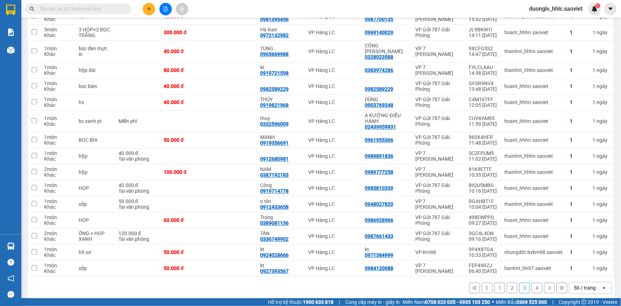
drag, startPoint x: 529, startPoint y: 280, endPoint x: 491, endPoint y: 251, distance: 47.0
click at [532, 283] on button "4" at bounding box center [537, 288] width 11 height 11
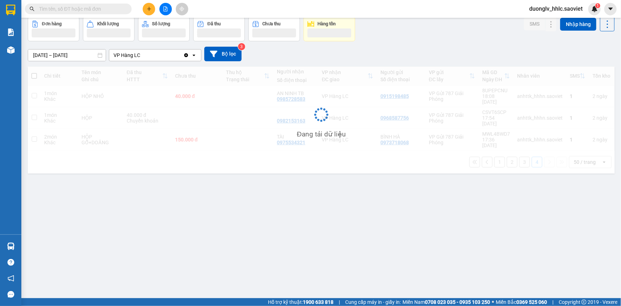
scroll to position [32, 0]
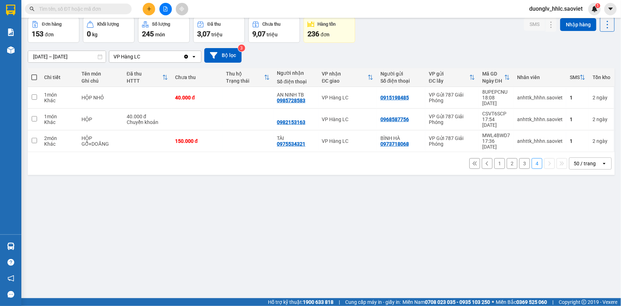
click at [495, 158] on button "1" at bounding box center [499, 163] width 11 height 11
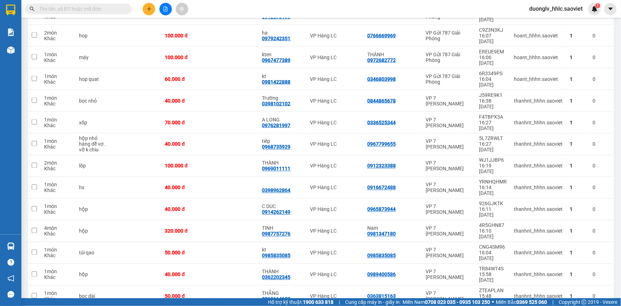
scroll to position [660, 0]
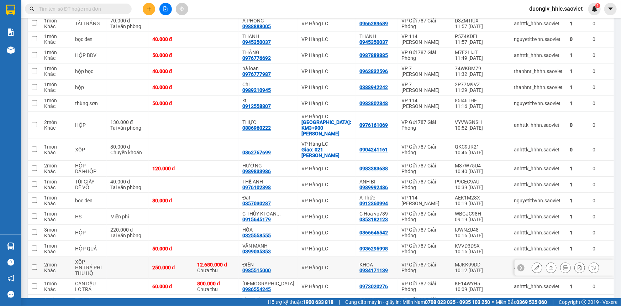
scroll to position [728, 0]
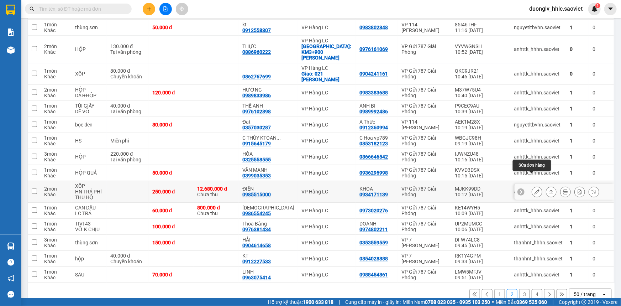
drag, startPoint x: 532, startPoint y: 178, endPoint x: 534, endPoint y: 184, distance: 6.6
click at [534, 189] on icon at bounding box center [536, 191] width 5 height 5
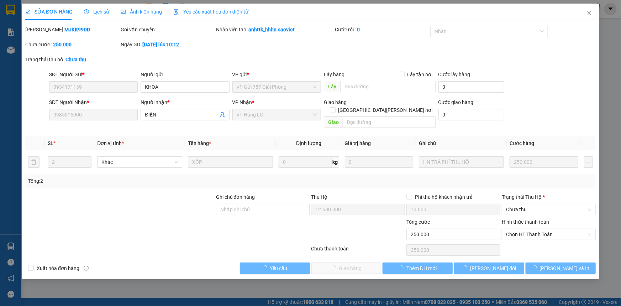
type input "0934171139"
type input "KHOA"
type input "0985515000"
type input "ĐIỂN"
type input "12.680.000"
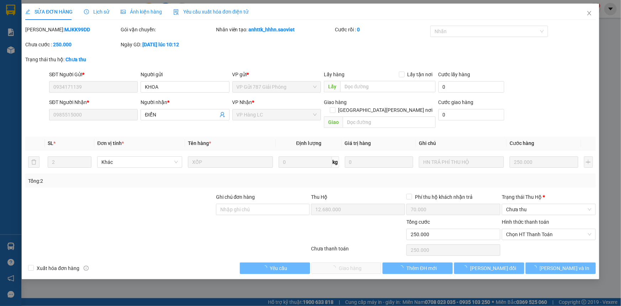
type input "70.000"
type input "250.000"
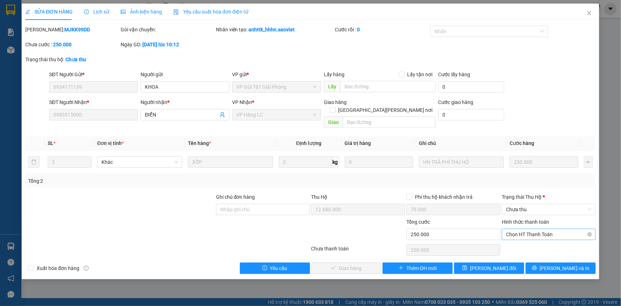
click at [523, 229] on span "Chọn HT Thanh Toán" at bounding box center [548, 234] width 85 height 11
click at [523, 250] on div "Chuyển khoản" at bounding box center [548, 252] width 85 height 8
type input "0"
click at [521, 204] on span "Chưa thu" at bounding box center [548, 209] width 85 height 11
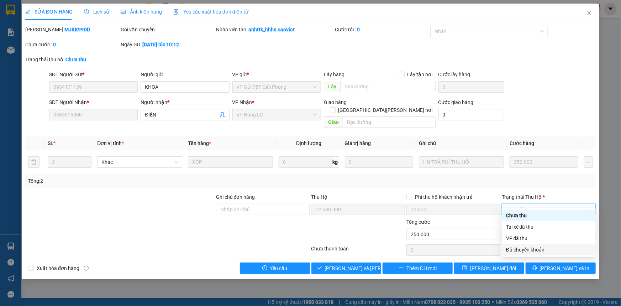
click at [531, 250] on div "Đã chuyển khoản" at bounding box center [548, 250] width 85 height 8
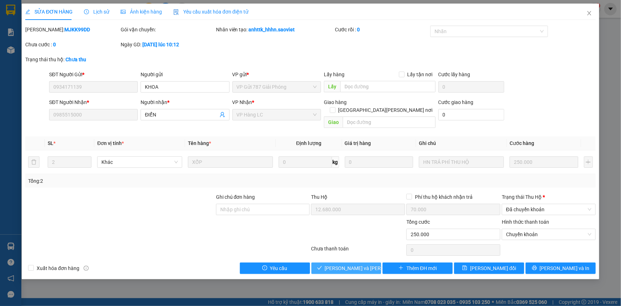
click at [341, 264] on span "[PERSON_NAME] và Giao hàng" at bounding box center [373, 268] width 96 height 8
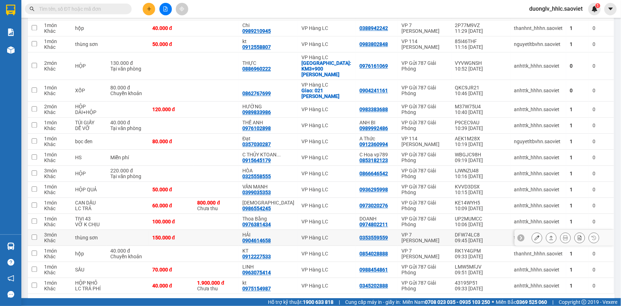
scroll to position [723, 0]
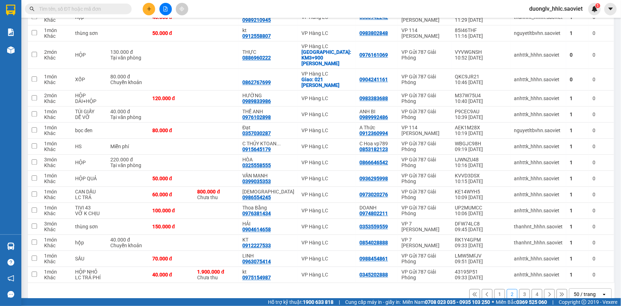
click at [494, 289] on button "1" at bounding box center [499, 294] width 11 height 11
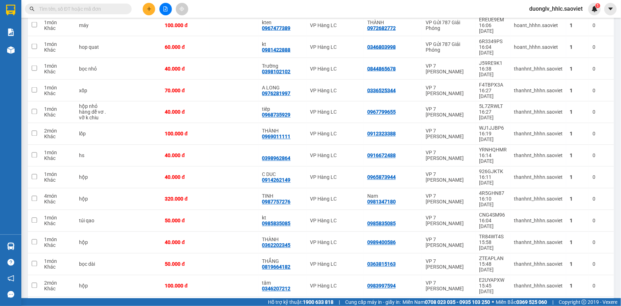
scroll to position [660, 0]
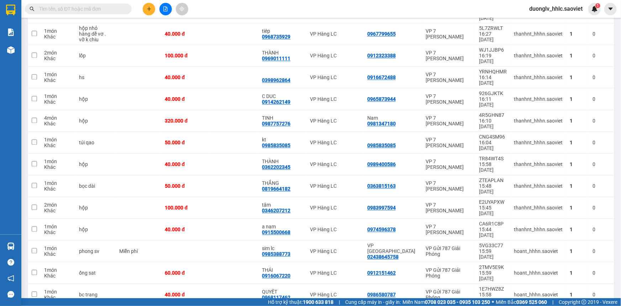
click at [102, 10] on input "text" at bounding box center [81, 9] width 84 height 8
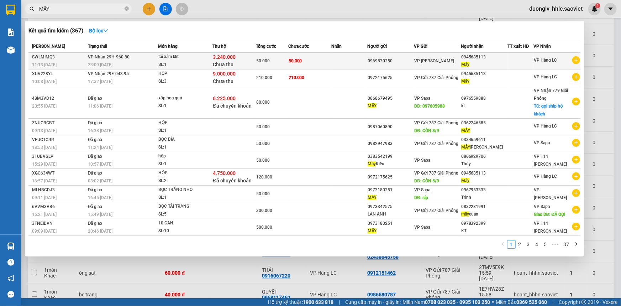
type input "MẨY"
click at [301, 60] on td "50.000" at bounding box center [309, 61] width 43 height 17
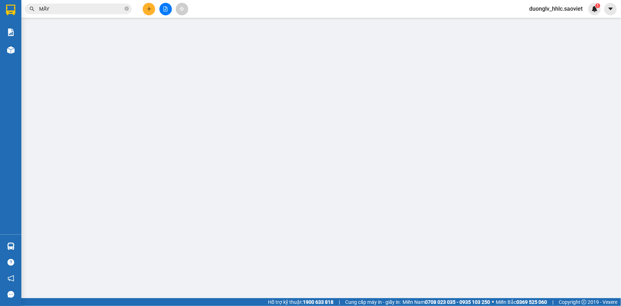
type input "0969830250"
type input "0945685113"
type input "Mẩy"
type input "3.240.000"
type input "30.000"
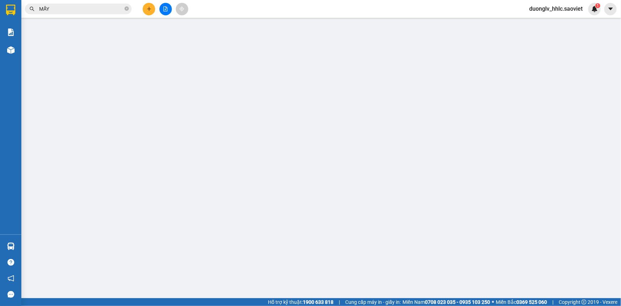
type input "50.000"
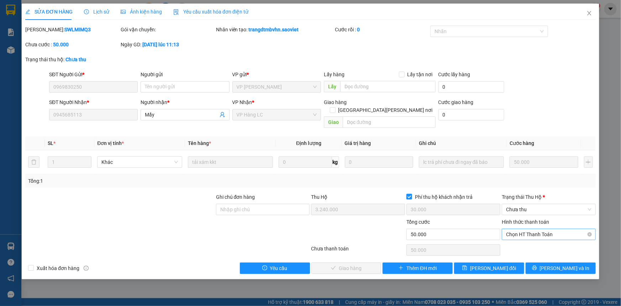
click at [528, 229] on span "Chọn HT Thanh Toán" at bounding box center [548, 234] width 85 height 11
click at [525, 252] on div "Chuyển khoản" at bounding box center [548, 252] width 85 height 8
type input "0"
drag, startPoint x: 537, startPoint y: 201, endPoint x: 537, endPoint y: 205, distance: 3.9
click at [537, 204] on span "Chưa thu" at bounding box center [548, 209] width 85 height 11
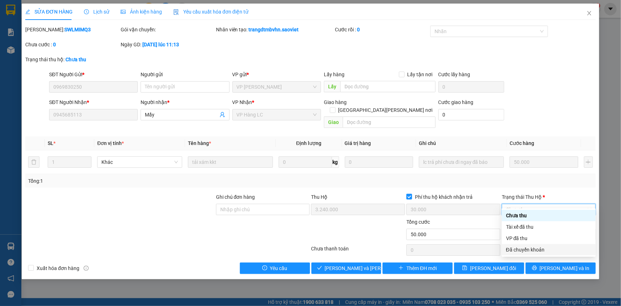
click at [525, 249] on div "Đã chuyển khoản" at bounding box center [548, 250] width 85 height 8
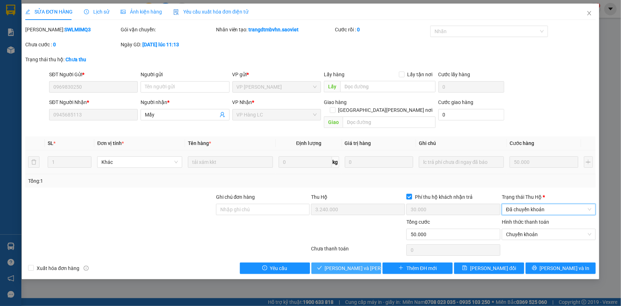
click at [350, 264] on span "[PERSON_NAME] và Giao hàng" at bounding box center [373, 268] width 96 height 8
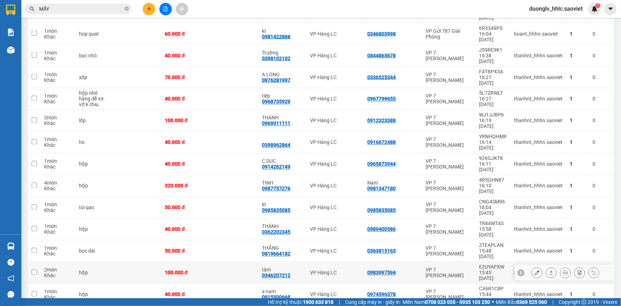
scroll to position [531, 0]
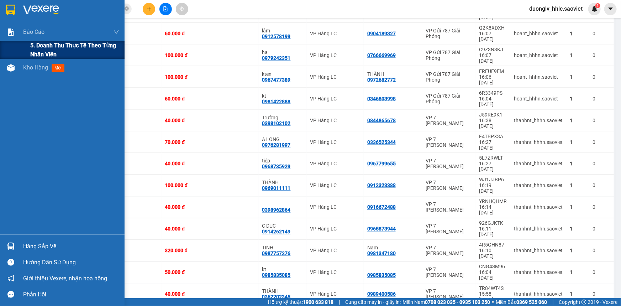
click at [52, 48] on span "5. Doanh thu thực tế theo từng nhân viên" at bounding box center [74, 50] width 89 height 18
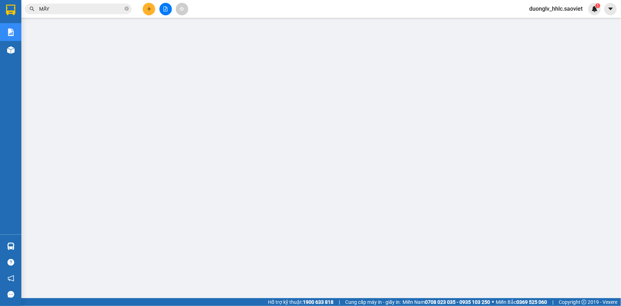
click at [78, 12] on input "MẨY" at bounding box center [81, 9] width 84 height 8
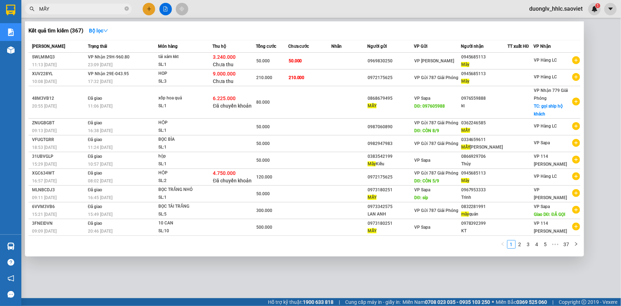
click at [78, 12] on input "MẨY" at bounding box center [81, 9] width 84 height 8
paste input "9J98AJ6L"
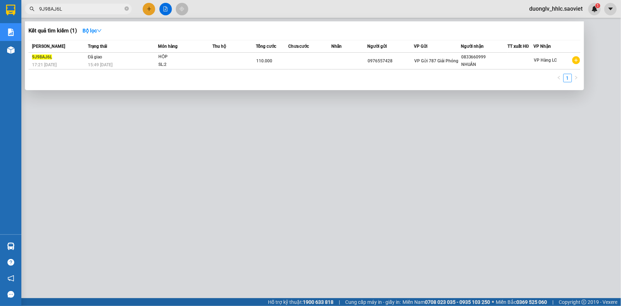
click at [237, 11] on div at bounding box center [310, 153] width 621 height 306
click at [83, 10] on input "9J98AJ6L" at bounding box center [81, 9] width 84 height 8
paste input "7DVGH1M3"
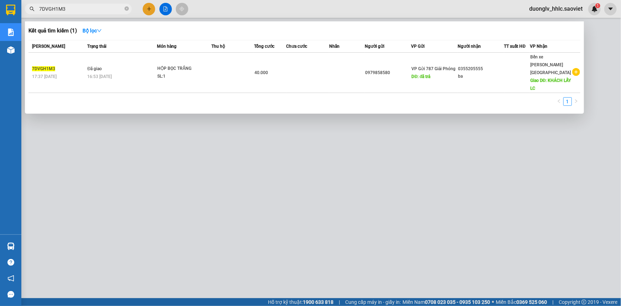
click at [268, 158] on div at bounding box center [310, 153] width 621 height 306
click at [74, 6] on input "7DVGH1M3" at bounding box center [81, 9] width 84 height 8
paste input "TLCGEFHC"
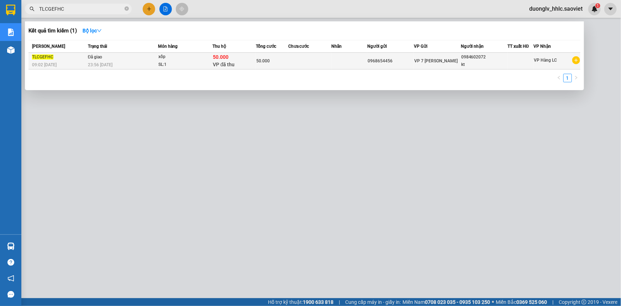
type input "TLCGEFHC"
click at [252, 61] on div "50.000 VP đã thu" at bounding box center [234, 60] width 42 height 15
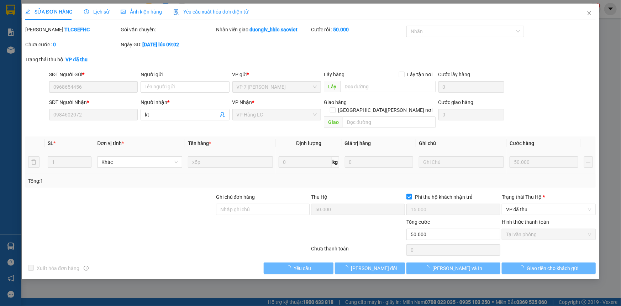
type input "0968654456"
type input "0984602072"
type input "kt"
type input "50.000"
type input "15.000"
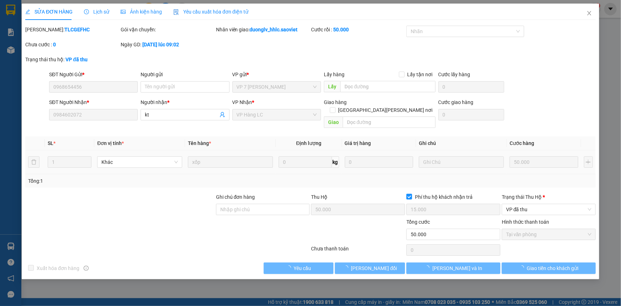
type input "50.000"
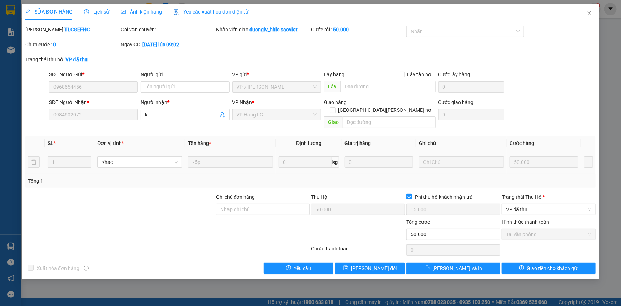
click at [64, 27] on b "TLCGEFHC" at bounding box center [76, 30] width 25 height 6
copy b "TLCGEFHC"
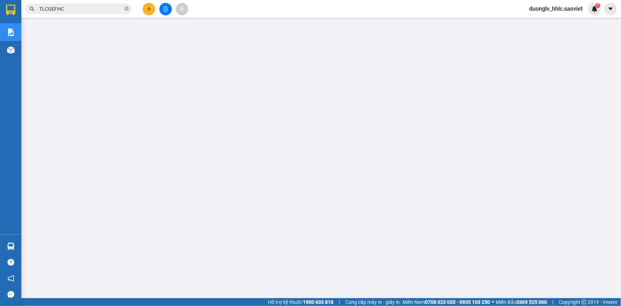
click at [89, 13] on span "TLCGEFHC" at bounding box center [78, 9] width 107 height 11
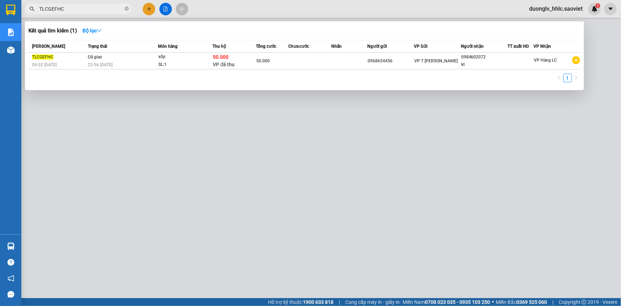
click at [88, 10] on input "TLCGEFHC" at bounding box center [81, 9] width 84 height 8
click at [228, 10] on div at bounding box center [310, 153] width 621 height 306
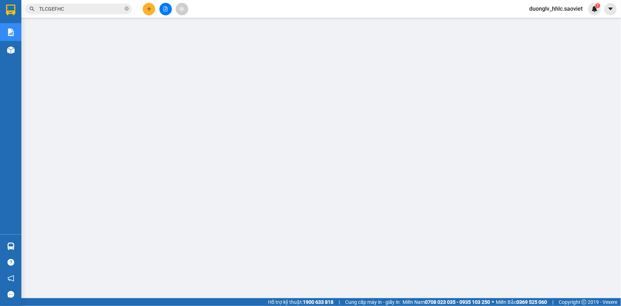
click at [68, 9] on input "TLCGEFHC" at bounding box center [81, 9] width 84 height 8
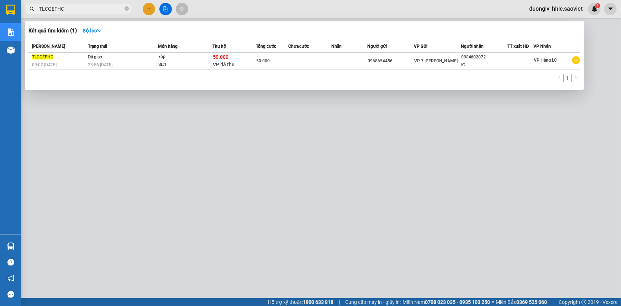
click at [67, 9] on input "TLCGEFHC" at bounding box center [81, 9] width 84 height 8
paste input "4B62ESFW"
type input "4B62ESFW"
click at [223, 128] on div at bounding box center [310, 153] width 621 height 306
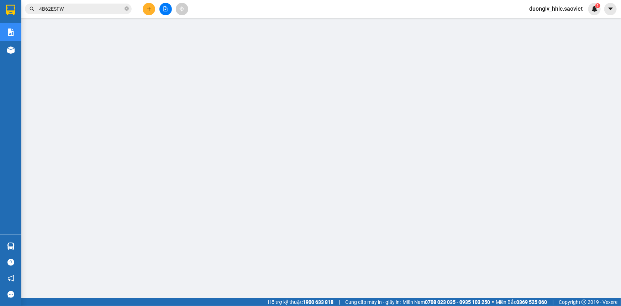
click at [80, 8] on input "4B62ESFW" at bounding box center [81, 9] width 84 height 8
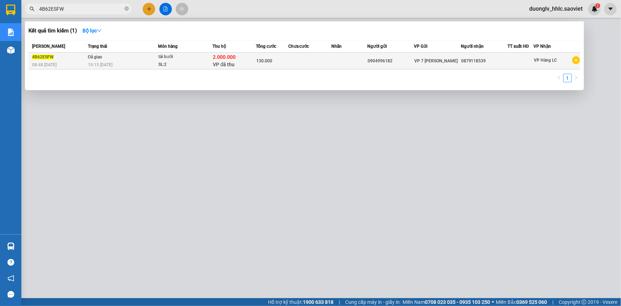
click at [215, 58] on span "2.000.000" at bounding box center [224, 57] width 23 height 6
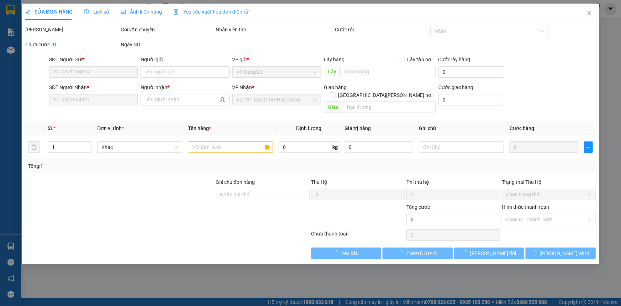
type input "0904996182"
type input "0879118539"
type input "2.000.000"
type input "30.000"
type input "130.000"
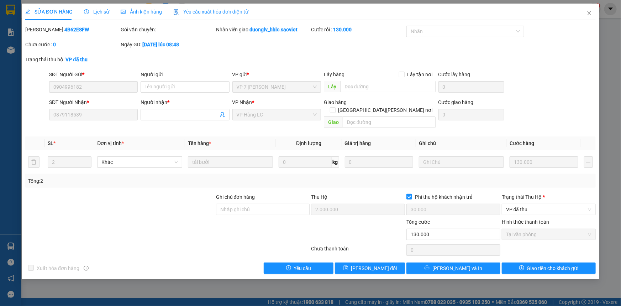
click at [64, 27] on b "4B62ESFW" at bounding box center [76, 30] width 25 height 6
copy b "4B62ESFW"
drag, startPoint x: 331, startPoint y: 99, endPoint x: 325, endPoint y: 100, distance: 5.4
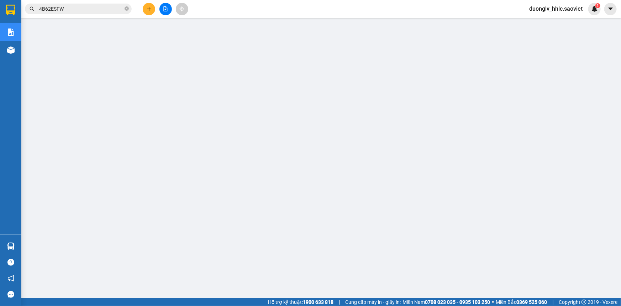
click at [554, 10] on span "duonglv_hhlc.saoviet" at bounding box center [555, 8] width 65 height 9
click at [555, 21] on span "Đăng xuất" at bounding box center [559, 22] width 50 height 8
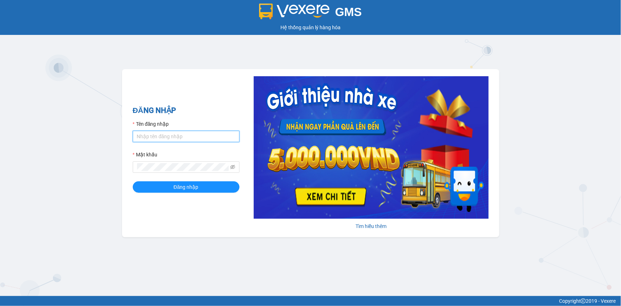
click at [198, 140] on input "Tên đăng nhập" at bounding box center [186, 136] width 107 height 11
type input "kiennv_hhlc.saoviet"
click at [133, 181] on button "Đăng nhập" at bounding box center [186, 186] width 107 height 11
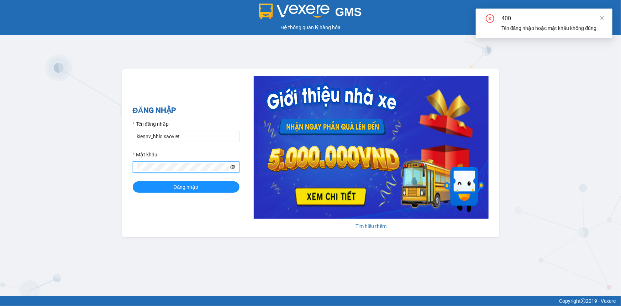
click at [233, 165] on icon "eye-invisible" at bounding box center [232, 166] width 5 height 5
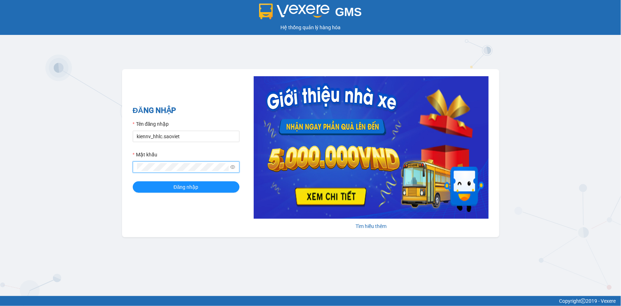
click at [133, 181] on button "Đăng nhập" at bounding box center [186, 186] width 107 height 11
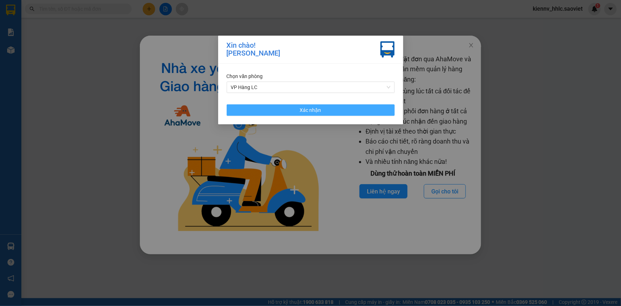
click at [313, 110] on span "Xác nhận" at bounding box center [310, 110] width 21 height 8
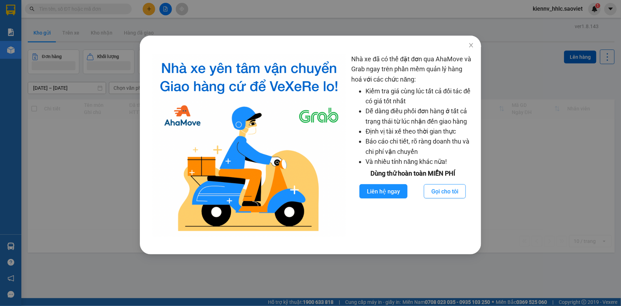
click at [88, 85] on div "Nhà xe đã có thể đặt đơn qua AhaMove và Grab ngay trên phần mềm quản lý hàng ho…" at bounding box center [310, 153] width 621 height 306
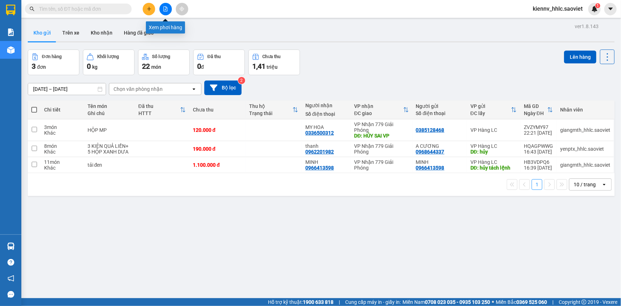
click at [162, 10] on button at bounding box center [165, 9] width 12 height 12
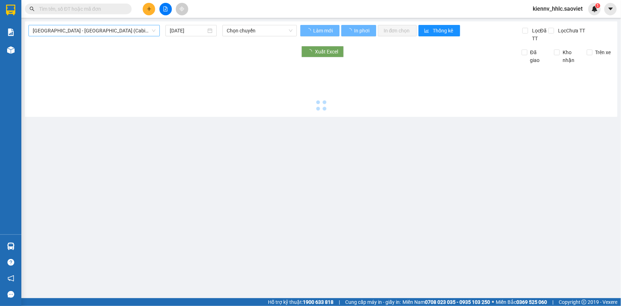
type input "14/09/2025"
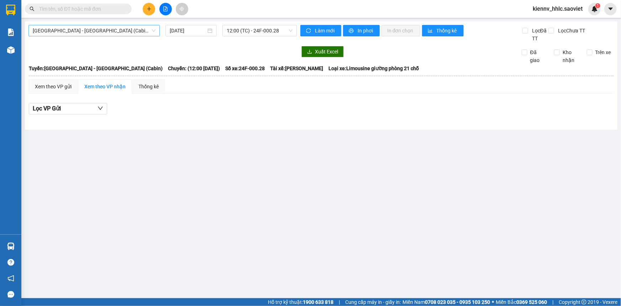
click at [109, 35] on span "[GEOGRAPHIC_DATA] - [GEOGRAPHIC_DATA] (Cabin)" at bounding box center [94, 30] width 123 height 11
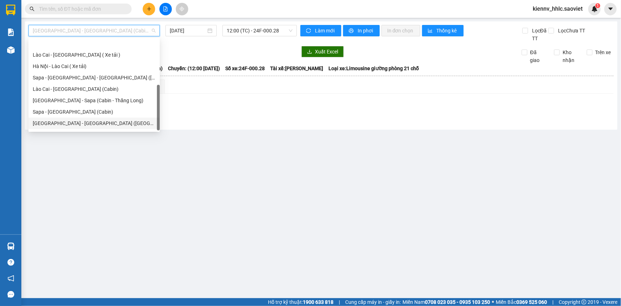
scroll to position [57, 0]
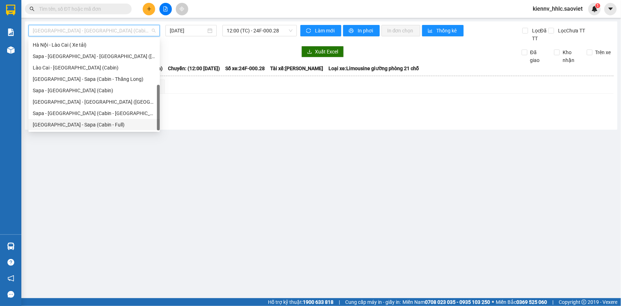
click at [124, 125] on div "[GEOGRAPHIC_DATA] - Sapa (Cabin - Full)" at bounding box center [94, 125] width 123 height 8
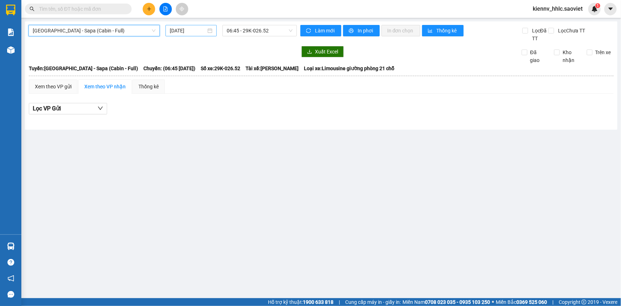
click at [198, 33] on input "14/09/2025" at bounding box center [188, 31] width 36 height 8
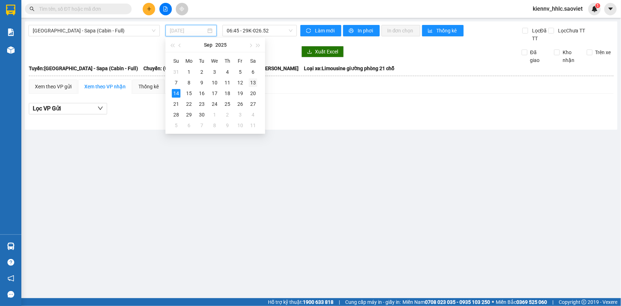
click at [253, 83] on div "13" at bounding box center [253, 82] width 9 height 9
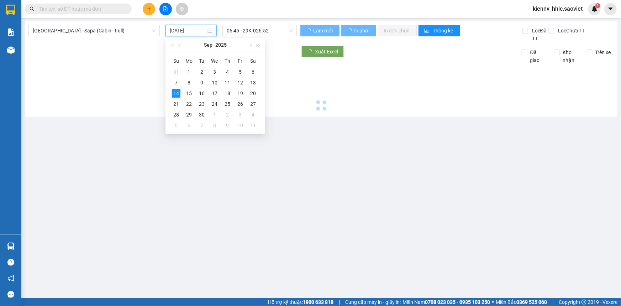
type input "[DATE]"
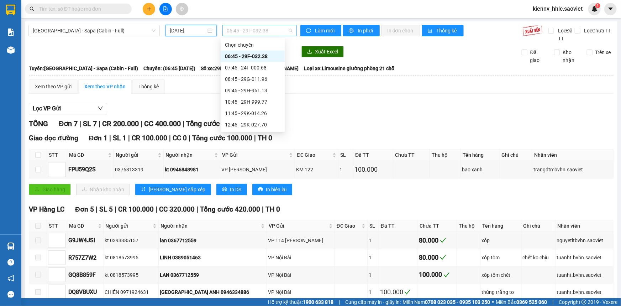
click at [267, 31] on span "06:45 - 29F-032.38" at bounding box center [260, 30] width 66 height 11
click at [262, 68] on div "19:15 - 24F-000.67" at bounding box center [253, 68] width 56 height 8
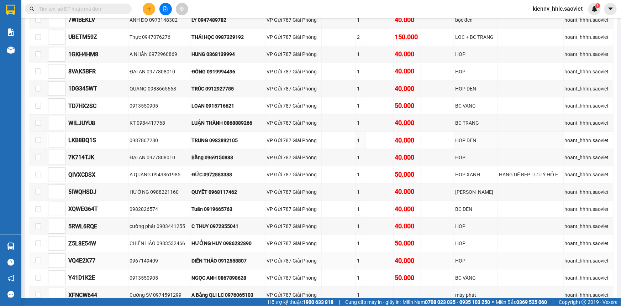
scroll to position [970, 0]
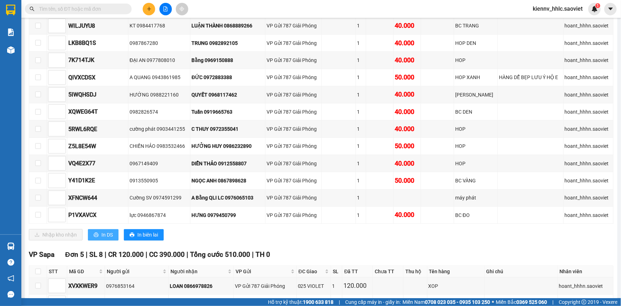
click at [114, 229] on button "In DS" at bounding box center [103, 234] width 31 height 11
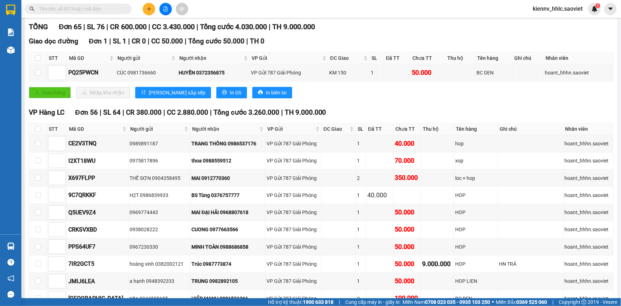
scroll to position [0, 0]
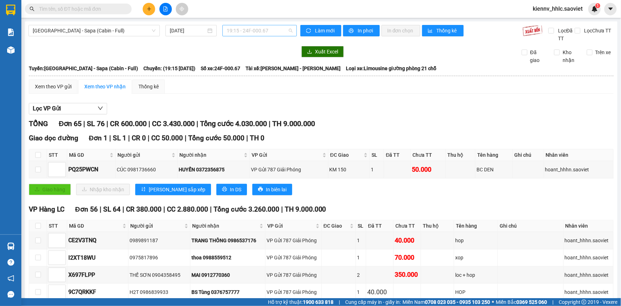
click at [265, 30] on span "19:15 - 24F-000.67" at bounding box center [260, 30] width 66 height 11
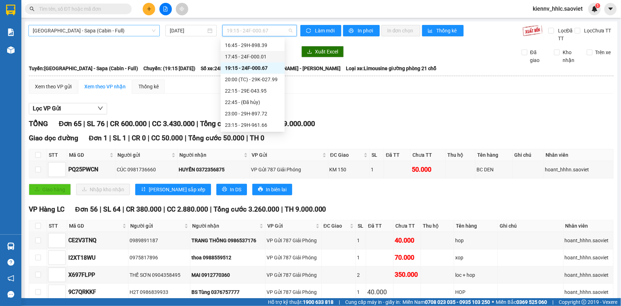
click at [107, 33] on span "[GEOGRAPHIC_DATA] - Sapa (Cabin - Full)" at bounding box center [94, 30] width 123 height 11
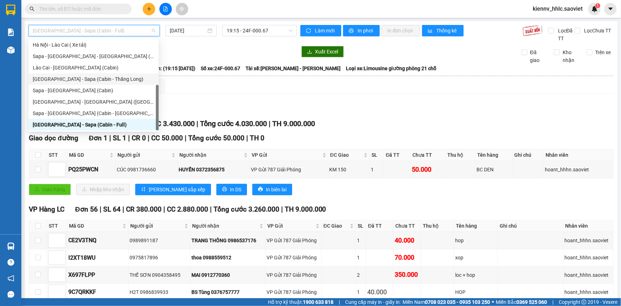
click at [115, 83] on div "[GEOGRAPHIC_DATA] - Sapa (Cabin - Thăng Long)" at bounding box center [93, 78] width 130 height 11
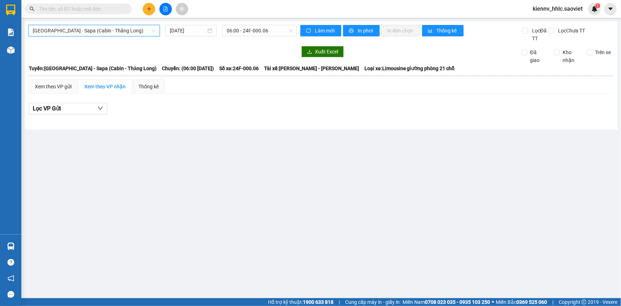
click at [116, 30] on span "[GEOGRAPHIC_DATA] - Sapa (Cabin - Thăng Long)" at bounding box center [94, 30] width 123 height 11
click at [198, 30] on input "14/09/2025" at bounding box center [188, 31] width 36 height 8
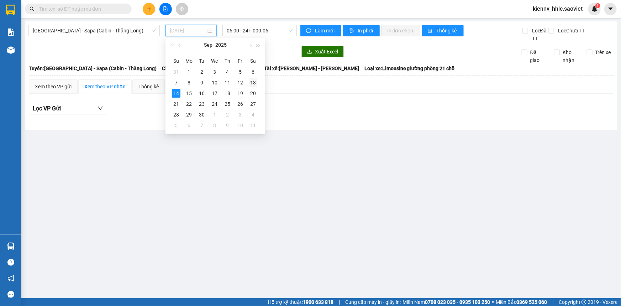
click at [248, 83] on td "13" at bounding box center [253, 82] width 13 height 11
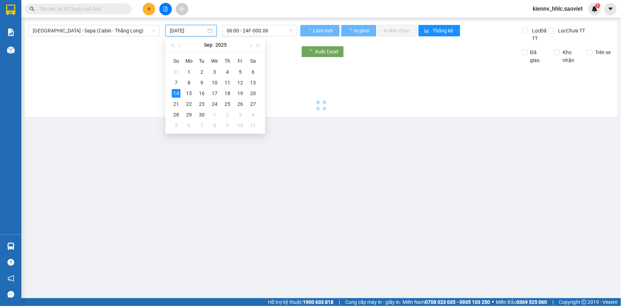
type input "[DATE]"
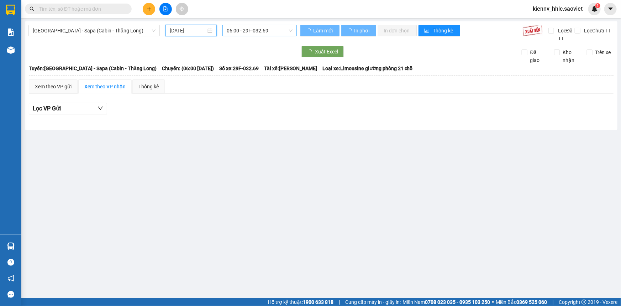
click at [262, 27] on span "06:00 - 29F-032.69" at bounding box center [260, 30] width 66 height 11
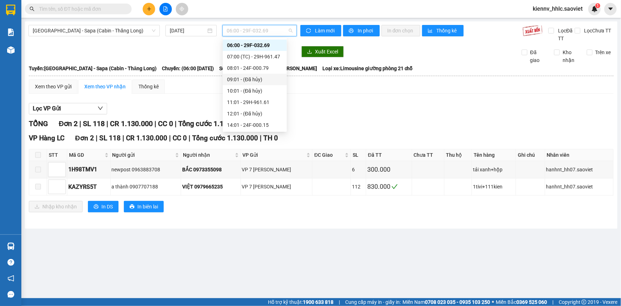
scroll to position [68, 0]
click at [100, 30] on span "[GEOGRAPHIC_DATA] - Sapa (Cabin - Thăng Long)" at bounding box center [94, 30] width 123 height 11
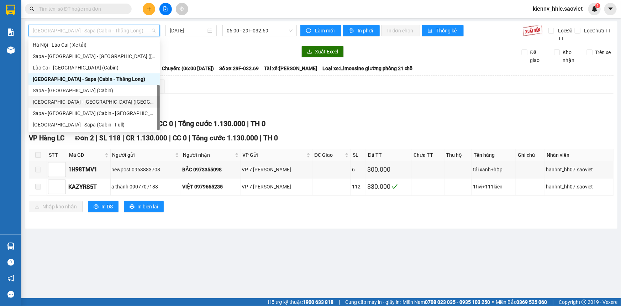
scroll to position [0, 0]
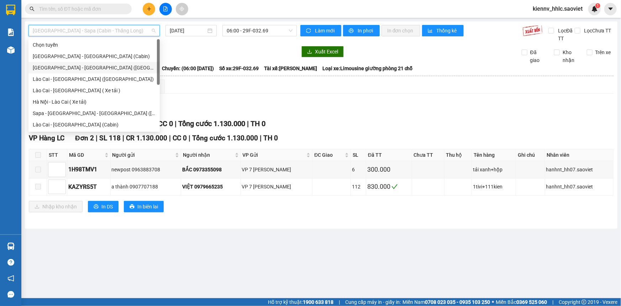
click at [110, 68] on div "[GEOGRAPHIC_DATA] - [GEOGRAPHIC_DATA] ([GEOGRAPHIC_DATA])" at bounding box center [94, 68] width 123 height 8
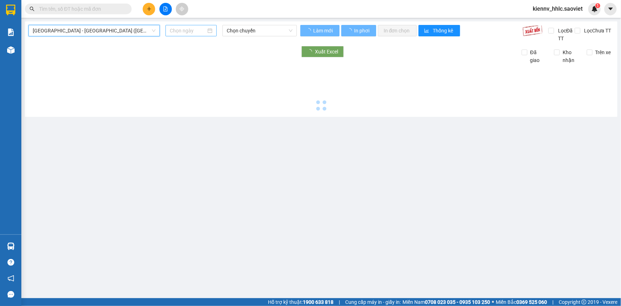
click at [195, 30] on input at bounding box center [188, 31] width 36 height 8
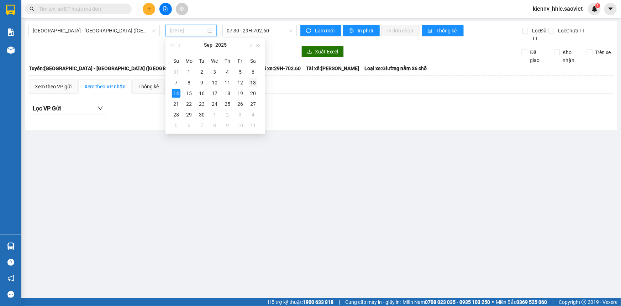
click at [252, 83] on div "13" at bounding box center [253, 82] width 9 height 9
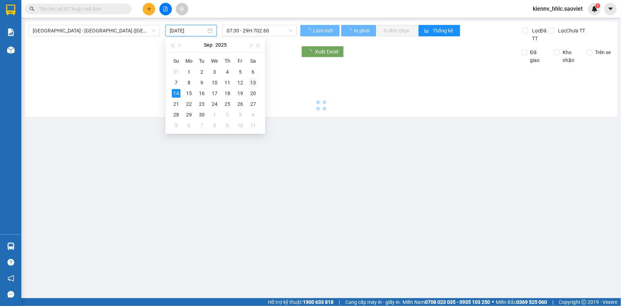
type input "[DATE]"
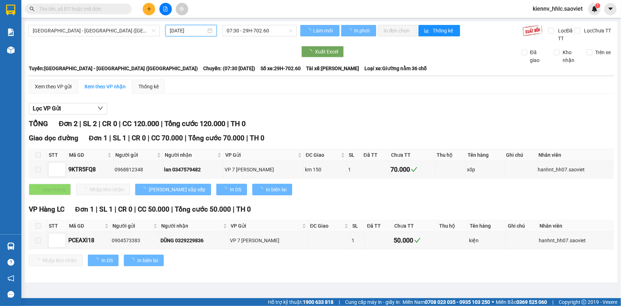
click at [266, 35] on span "07:30 - 29H-702.60" at bounding box center [260, 30] width 66 height 11
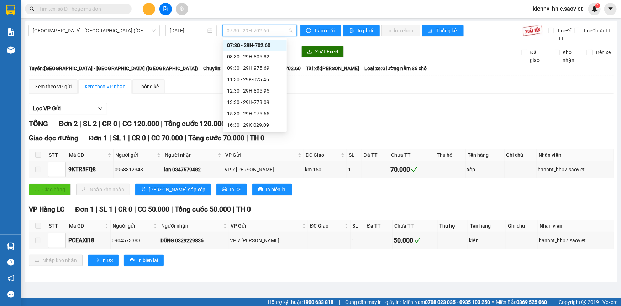
scroll to position [57, 0]
click at [273, 102] on div "19:00 - 29H-998.98" at bounding box center [255, 102] width 56 height 8
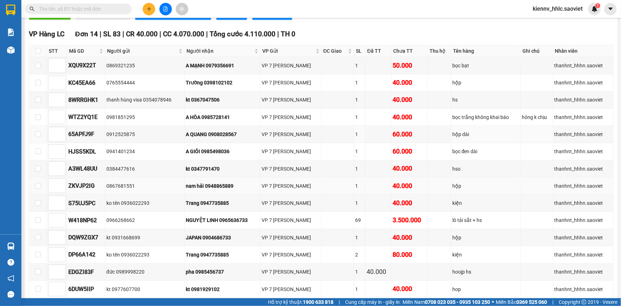
scroll to position [260, 0]
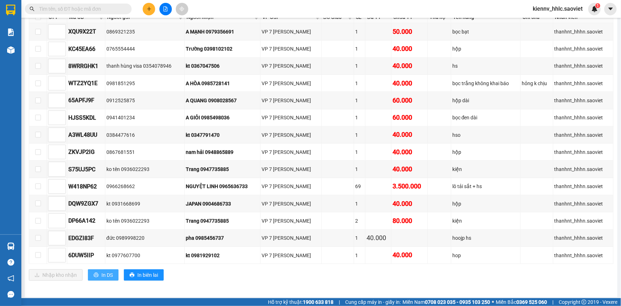
click at [100, 270] on button "In DS" at bounding box center [103, 274] width 31 height 11
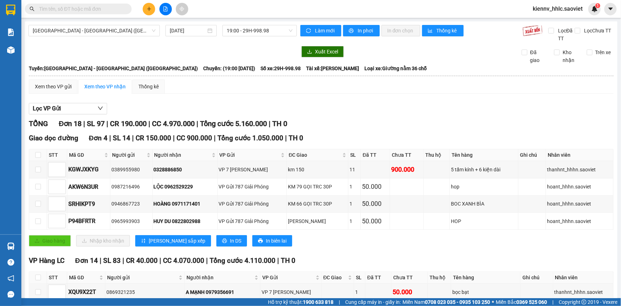
scroll to position [129, 0]
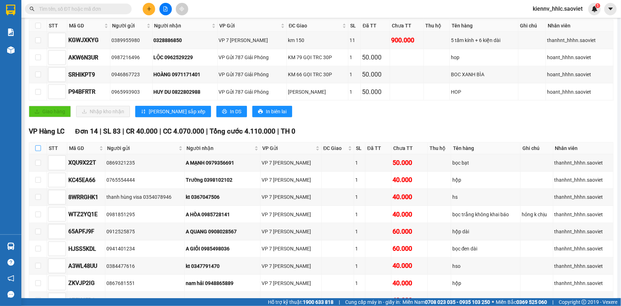
click at [39, 146] on input "checkbox" at bounding box center [38, 148] width 6 height 6
checkbox input "true"
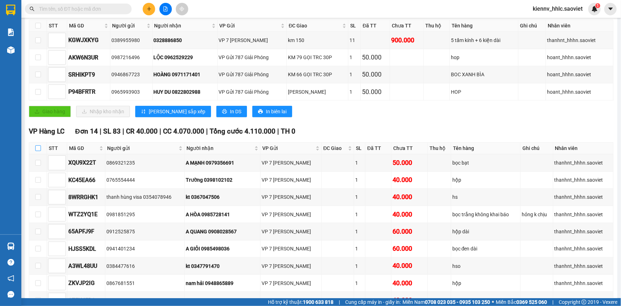
checkbox input "true"
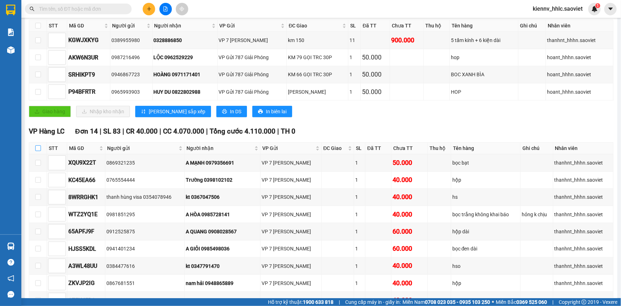
checkbox input "true"
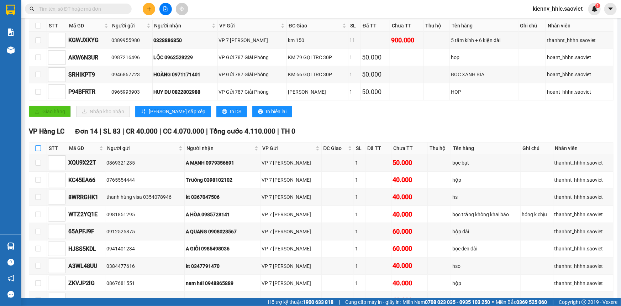
checkbox input "true"
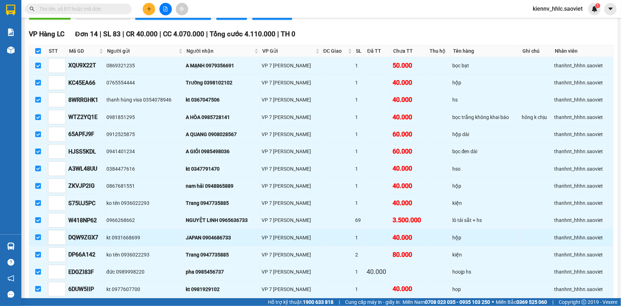
scroll to position [260, 0]
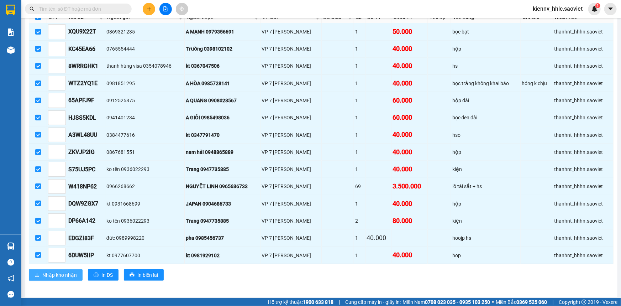
click at [66, 271] on span "Nhập kho nhận" at bounding box center [59, 275] width 35 height 8
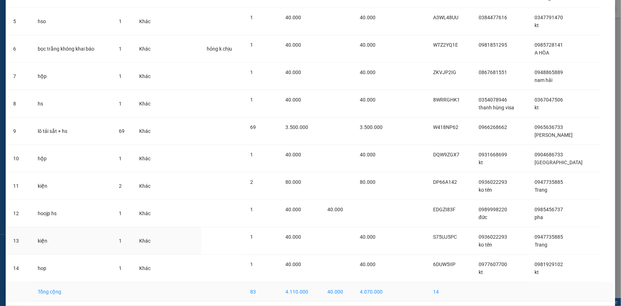
scroll to position [189, 0]
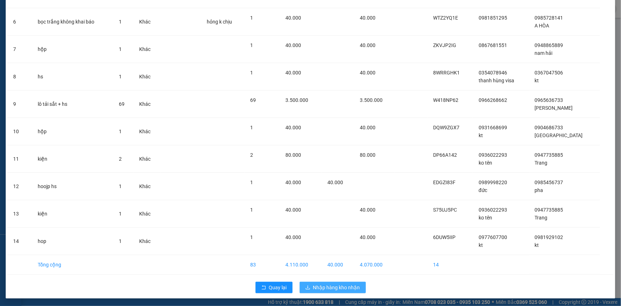
click at [342, 286] on span "Nhập hàng kho nhận" at bounding box center [336, 287] width 47 height 8
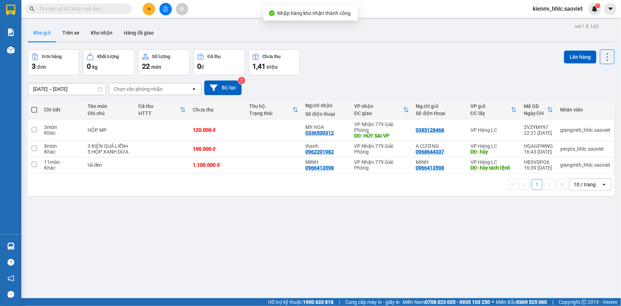
click at [167, 12] on button at bounding box center [165, 9] width 12 height 12
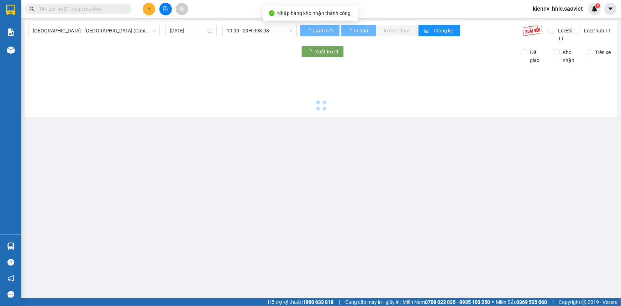
type input "14/09/2025"
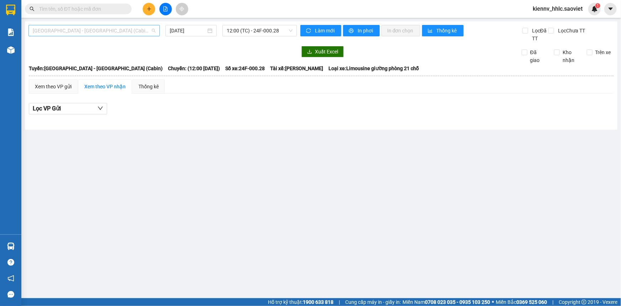
click at [109, 34] on span "[GEOGRAPHIC_DATA] - [GEOGRAPHIC_DATA] (Cabin)" at bounding box center [94, 30] width 123 height 11
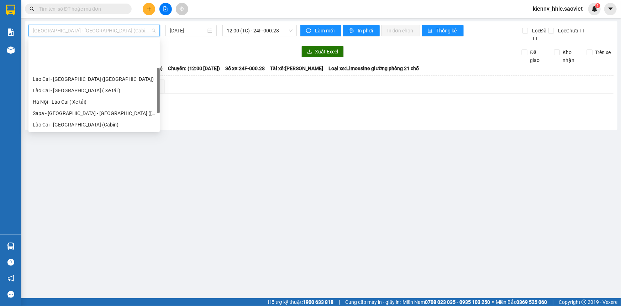
scroll to position [57, 0]
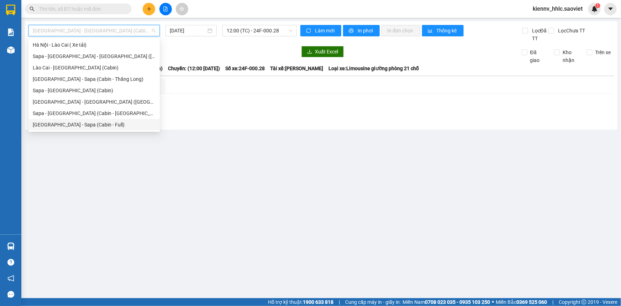
click at [115, 125] on div "[GEOGRAPHIC_DATA] - Sapa (Cabin - Full)" at bounding box center [94, 125] width 123 height 8
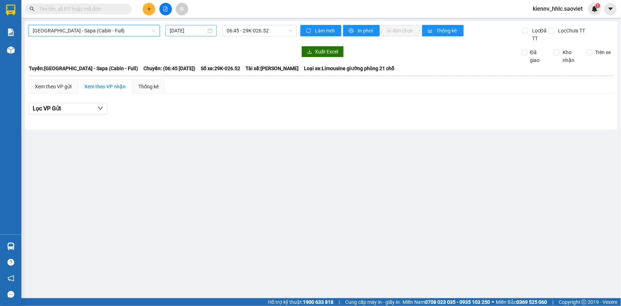
click at [200, 30] on input "14/09/2025" at bounding box center [188, 31] width 36 height 8
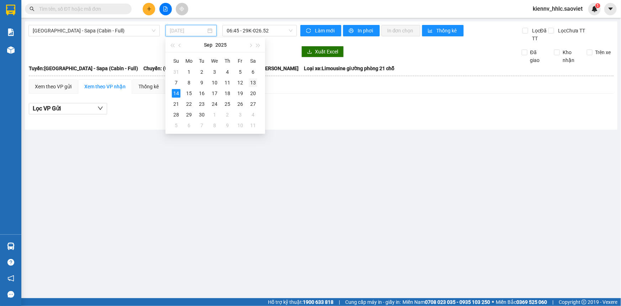
click at [253, 82] on div "13" at bounding box center [253, 82] width 9 height 9
type input "[DATE]"
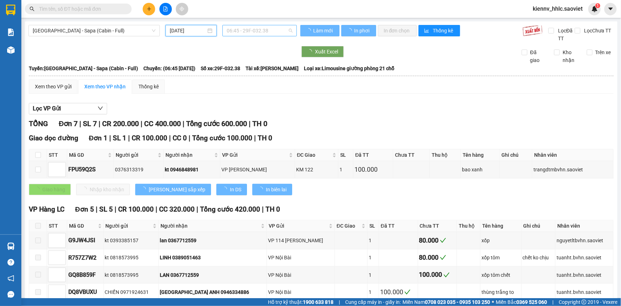
click at [262, 28] on span "06:45 - 29F-032.38" at bounding box center [260, 30] width 66 height 11
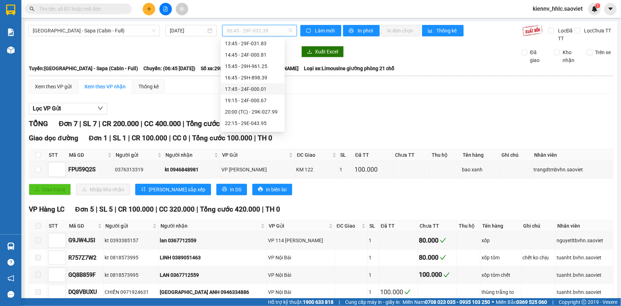
scroll to position [136, 0]
click at [258, 70] on div "19:15 - 24F-000.67" at bounding box center [253, 68] width 56 height 8
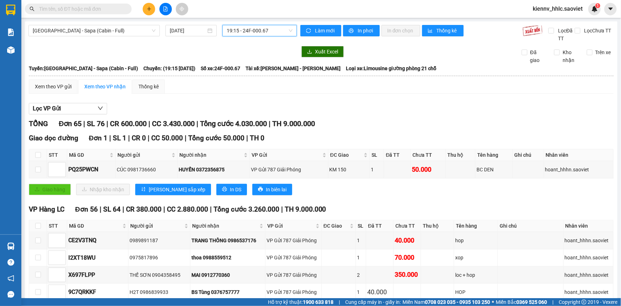
scroll to position [64, 0]
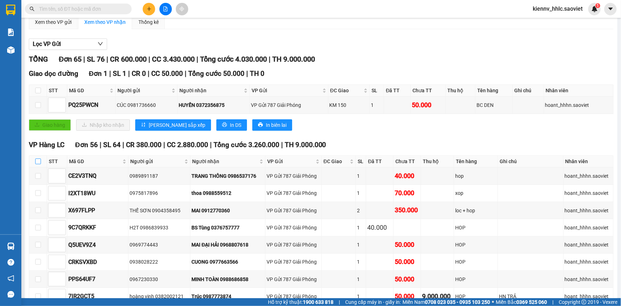
click at [37, 159] on input "checkbox" at bounding box center [38, 161] width 6 height 6
checkbox input "true"
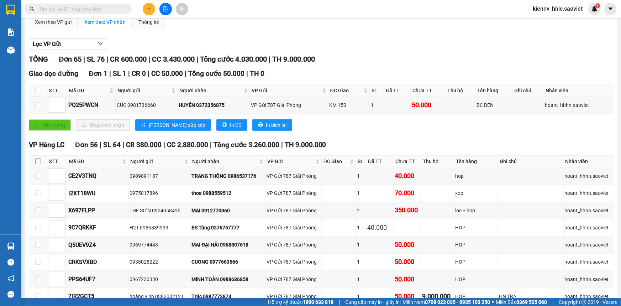
checkbox input "true"
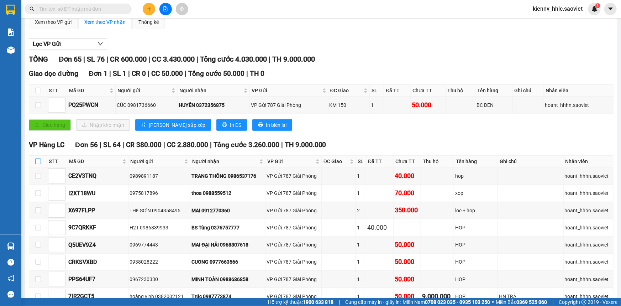
checkbox input "true"
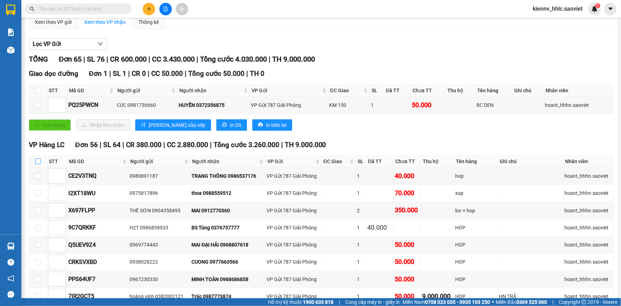
checkbox input "true"
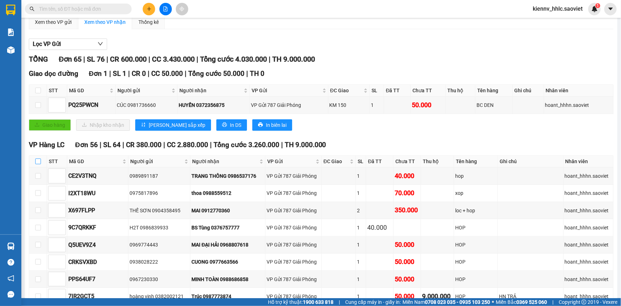
checkbox input "true"
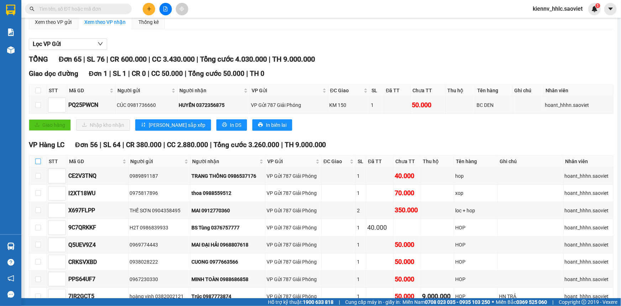
checkbox input "true"
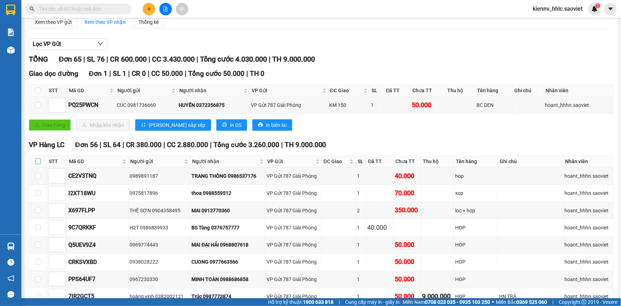
checkbox input "true"
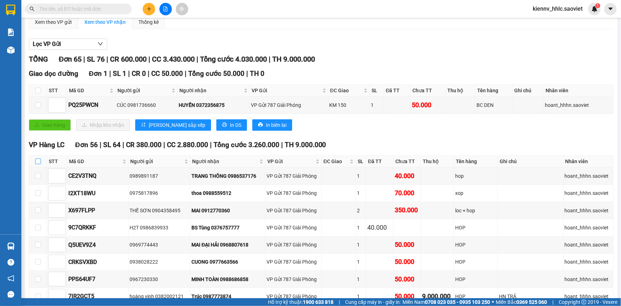
checkbox input "true"
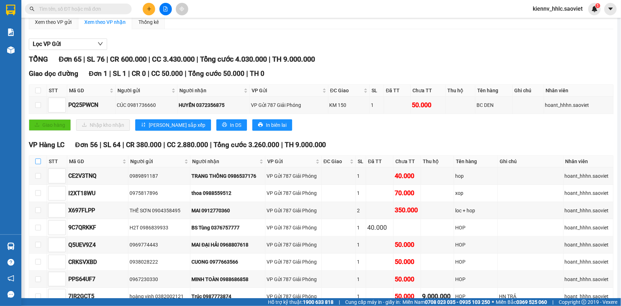
checkbox input "true"
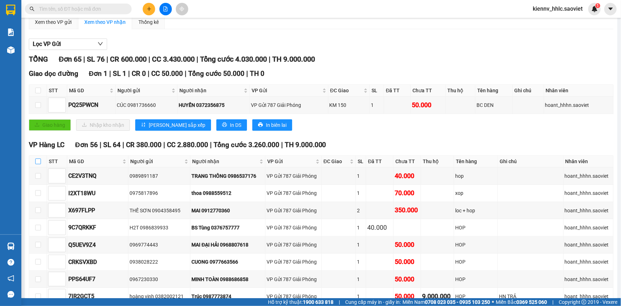
checkbox input "true"
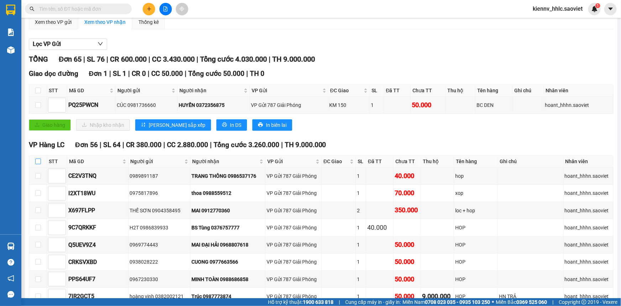
checkbox input "true"
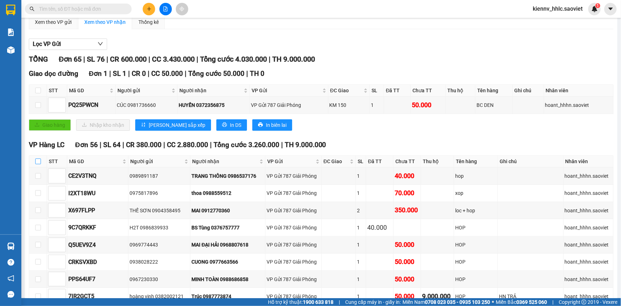
checkbox input "true"
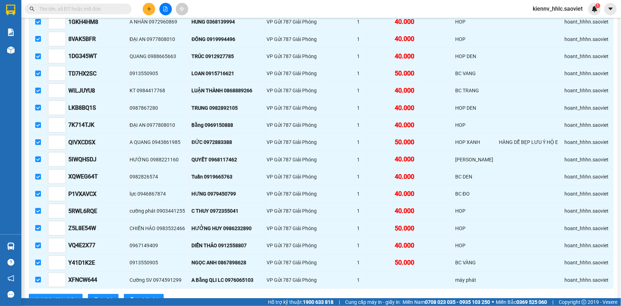
scroll to position [1099, 0]
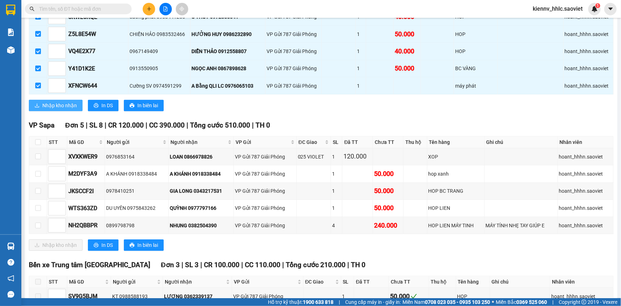
click at [74, 101] on span "Nhập kho nhận" at bounding box center [59, 105] width 35 height 8
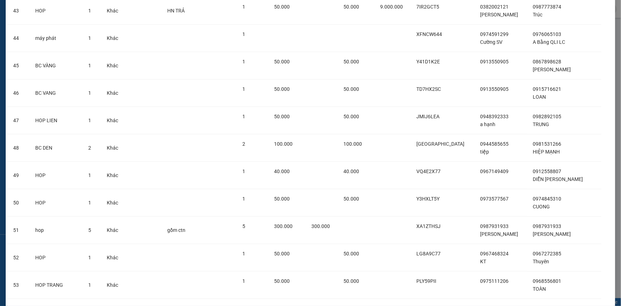
scroll to position [1338, 0]
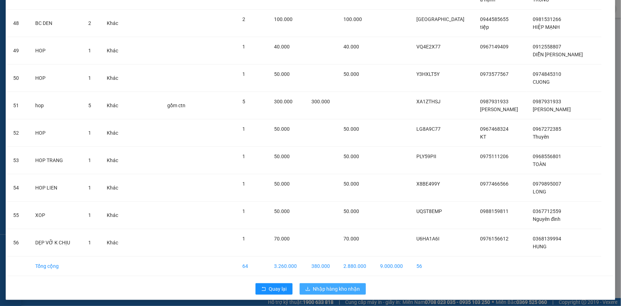
click at [348, 285] on span "Nhập hàng kho nhận" at bounding box center [336, 289] width 47 height 8
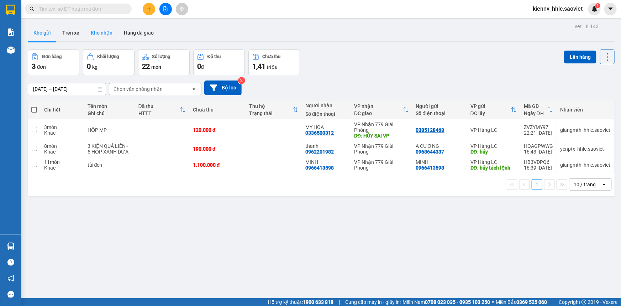
click at [100, 31] on button "Kho nhận" at bounding box center [101, 32] width 33 height 17
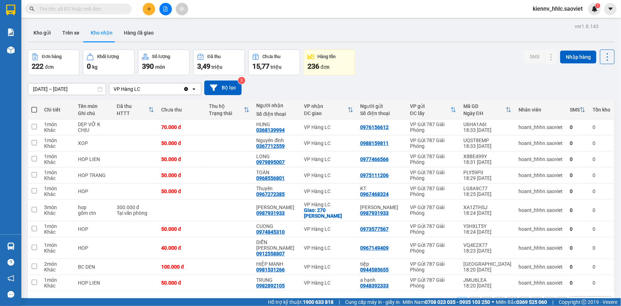
scroll to position [32, 0]
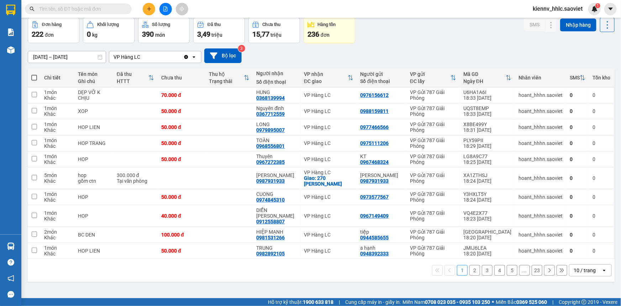
click at [33, 74] on label at bounding box center [34, 77] width 6 height 7
click at [34, 74] on input "checkbox" at bounding box center [34, 74] width 0 height 0
checkbox input "true"
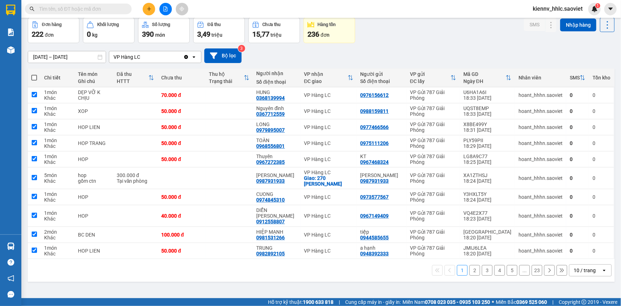
checkbox input "true"
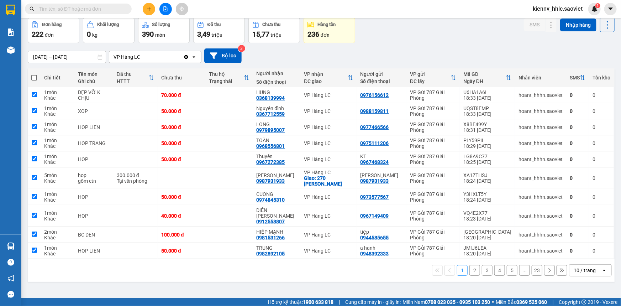
checkbox input "true"
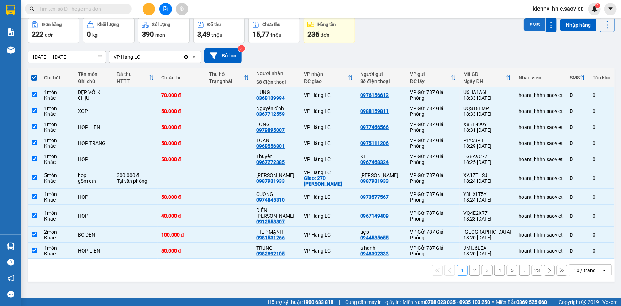
click at [532, 30] on button "SMS" at bounding box center [534, 24] width 21 height 13
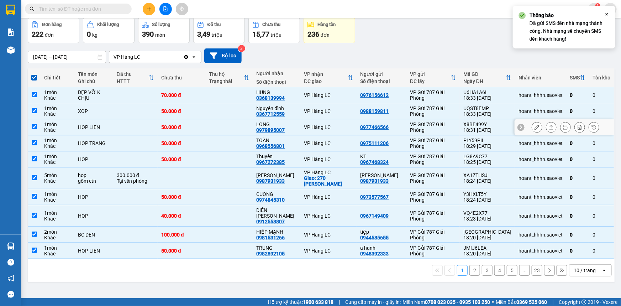
scroll to position [32, 0]
click at [469, 264] on button "2" at bounding box center [474, 269] width 11 height 11
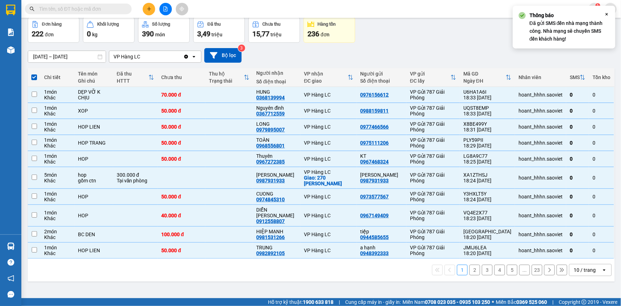
checkbox input "false"
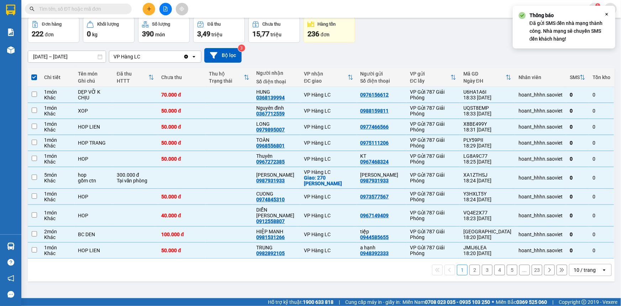
checkbox input "false"
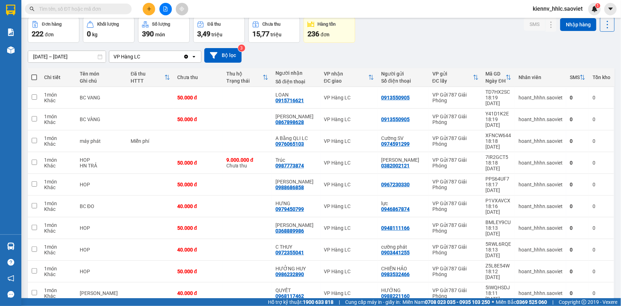
click at [34, 75] on span at bounding box center [34, 77] width 6 height 6
click at [34, 74] on input "checkbox" at bounding box center [34, 74] width 0 height 0
checkbox input "true"
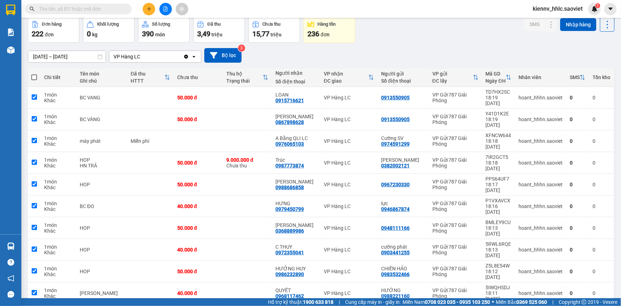
checkbox input "true"
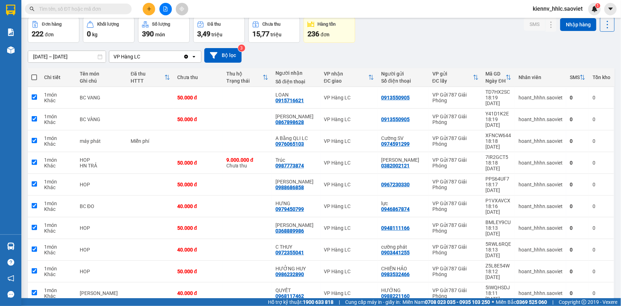
checkbox input "true"
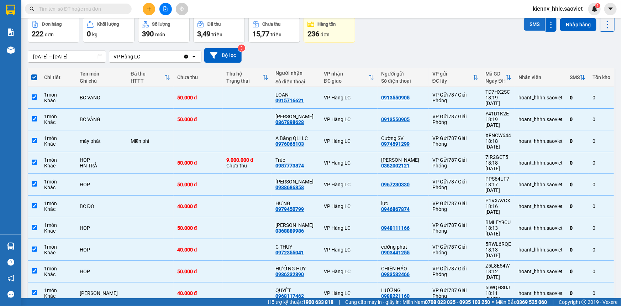
click at [529, 25] on button "SMS" at bounding box center [534, 24] width 21 height 13
checkbox input "false"
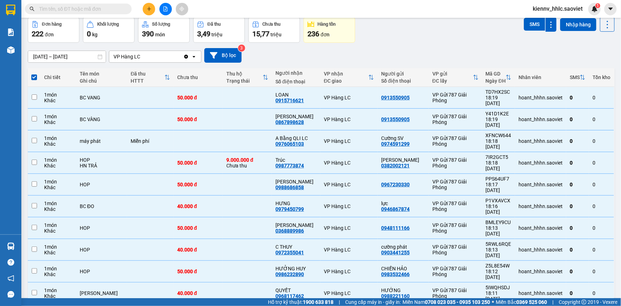
checkbox input "false"
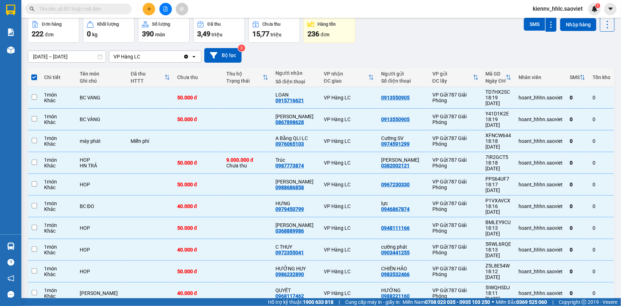
checkbox input "false"
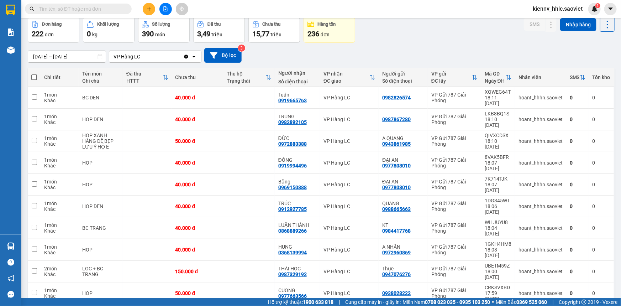
click at [36, 75] on span at bounding box center [34, 77] width 6 height 6
click at [34, 74] on input "checkbox" at bounding box center [34, 74] width 0 height 0
checkbox input "true"
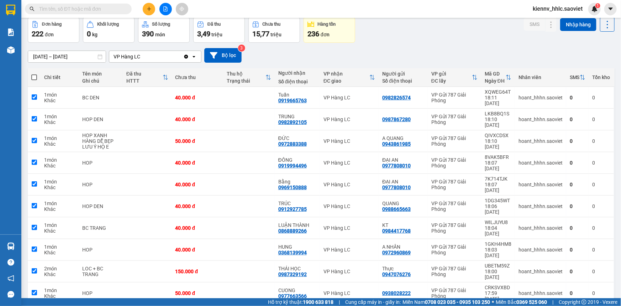
checkbox input "true"
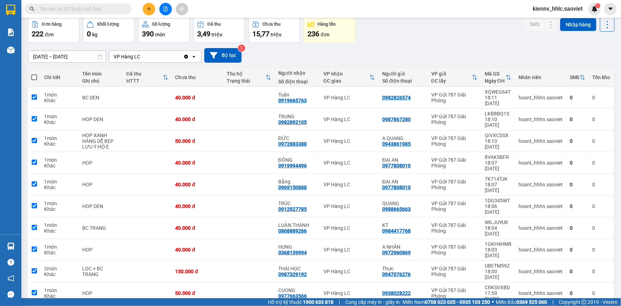
checkbox input "true"
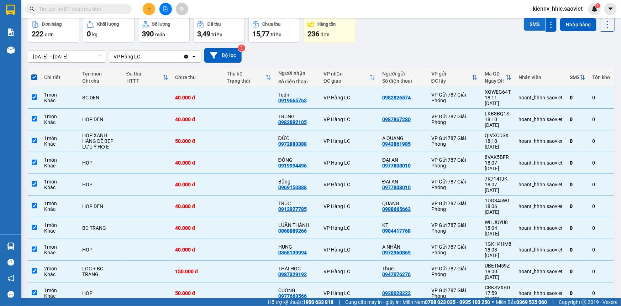
click at [533, 23] on button "SMS" at bounding box center [534, 24] width 21 height 13
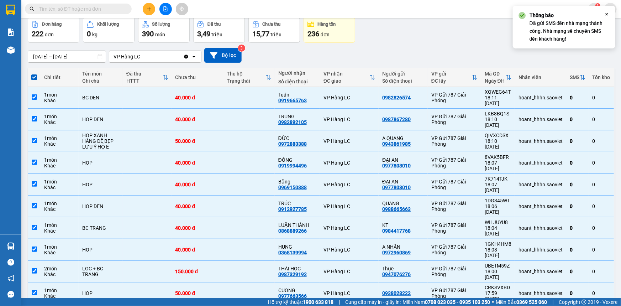
checkbox input "false"
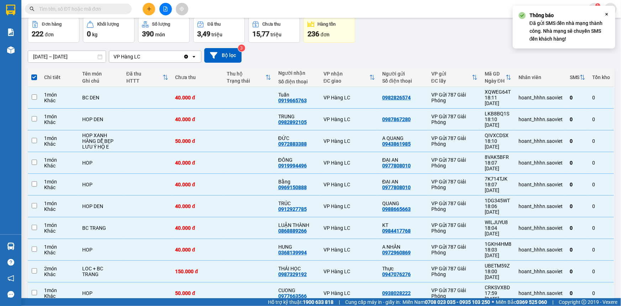
checkbox input "false"
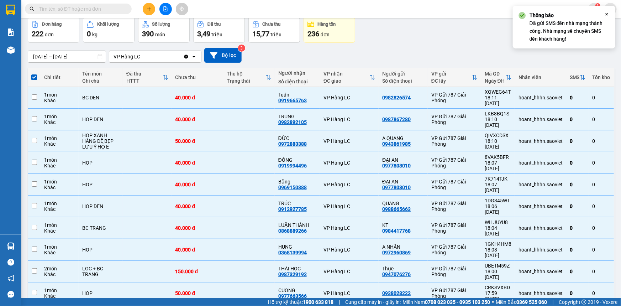
checkbox input "false"
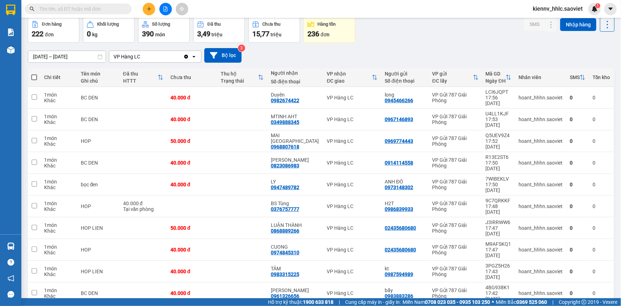
click at [33, 75] on span at bounding box center [34, 77] width 6 height 6
click at [34, 74] on input "checkbox" at bounding box center [34, 74] width 0 height 0
checkbox input "true"
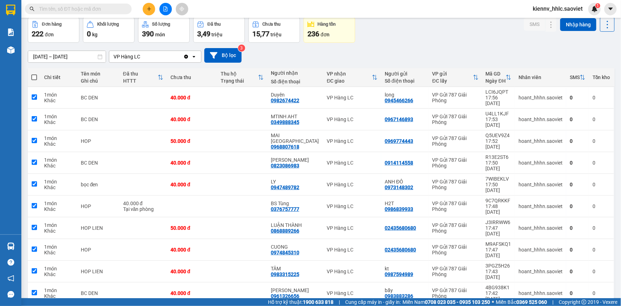
checkbox input "true"
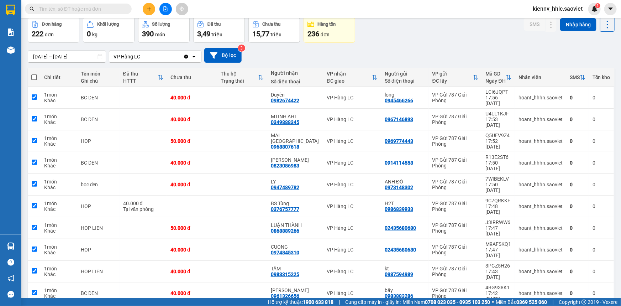
checkbox input "true"
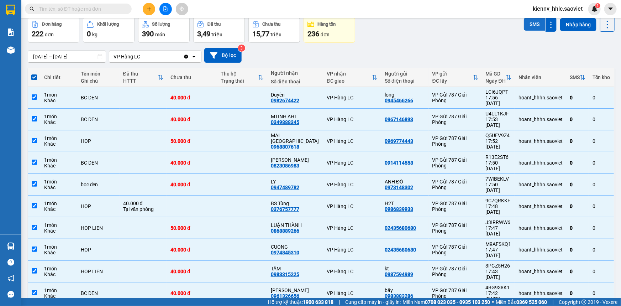
click at [524, 27] on button "SMS" at bounding box center [534, 24] width 21 height 13
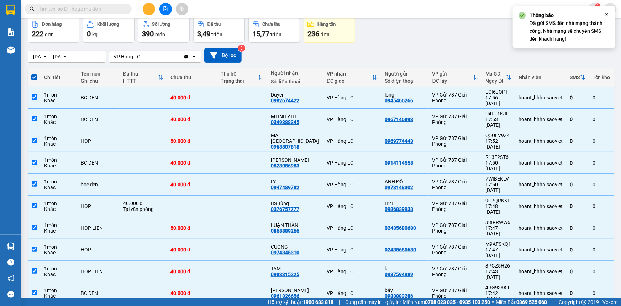
checkbox input "false"
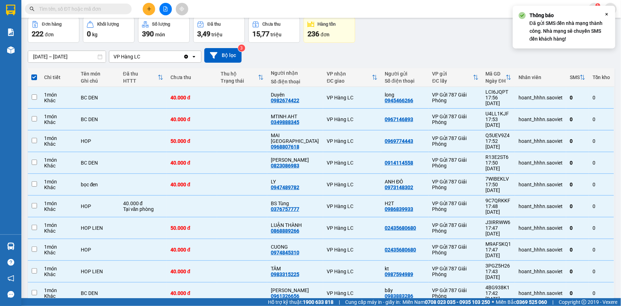
checkbox input "false"
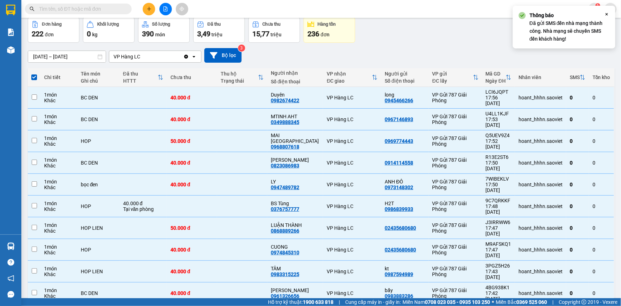
checkbox input "false"
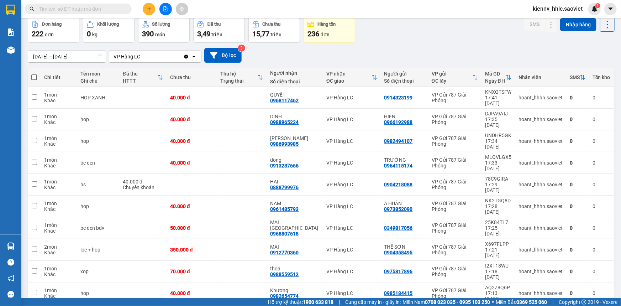
click at [36, 74] on span at bounding box center [34, 77] width 6 height 6
click at [34, 74] on input "checkbox" at bounding box center [34, 74] width 0 height 0
checkbox input "true"
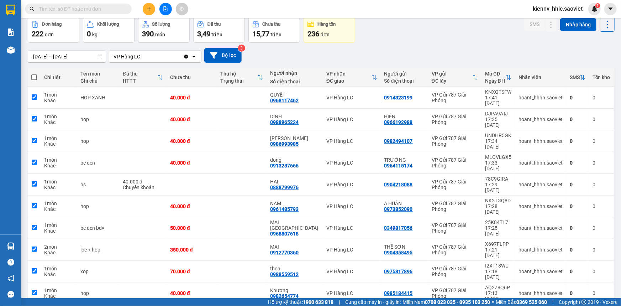
checkbox input "true"
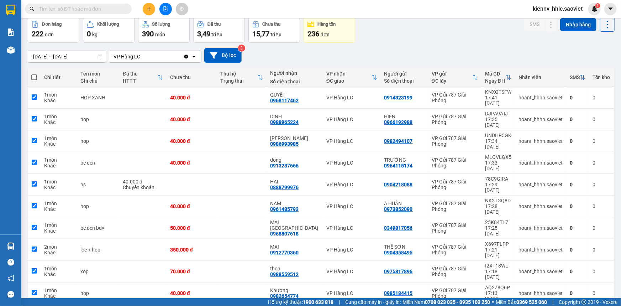
checkbox input "true"
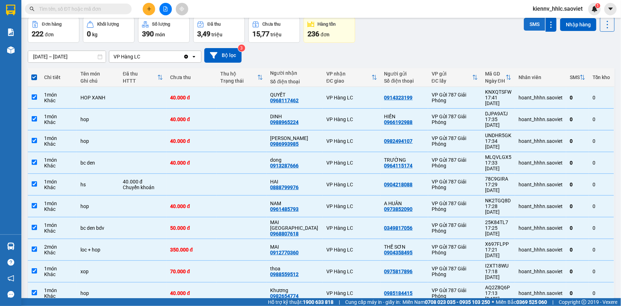
click at [532, 25] on button "SMS" at bounding box center [534, 24] width 21 height 13
checkbox input "false"
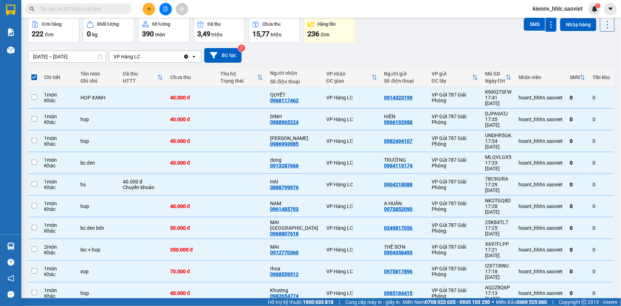
checkbox input "false"
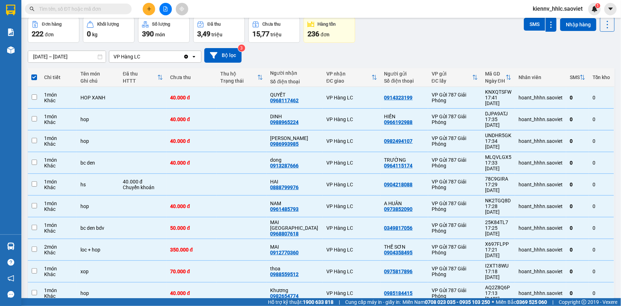
checkbox input "false"
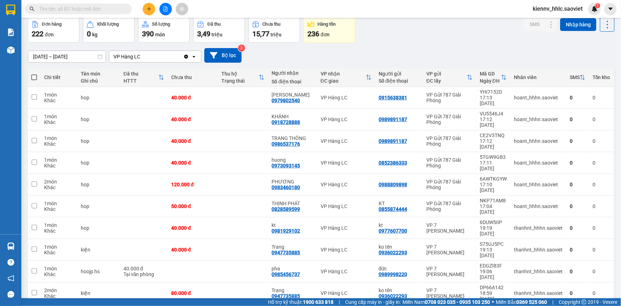
click at [35, 75] on span at bounding box center [34, 77] width 6 height 6
click at [34, 74] on input "checkbox" at bounding box center [34, 74] width 0 height 0
checkbox input "true"
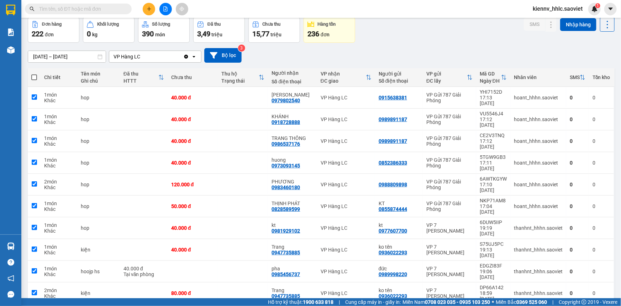
checkbox input "true"
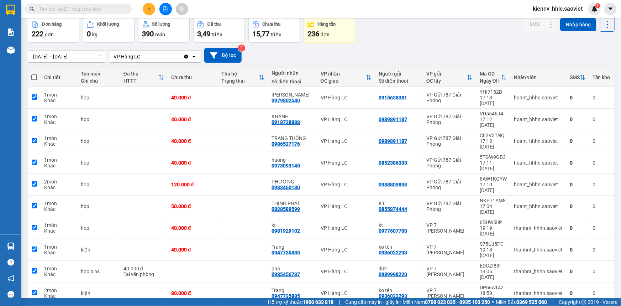
checkbox input "true"
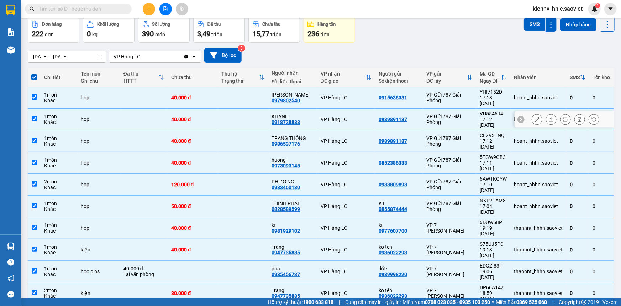
scroll to position [0, 0]
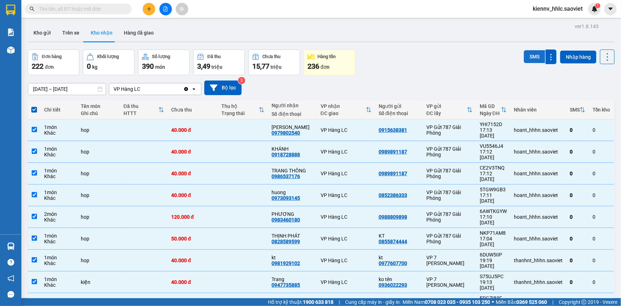
click at [527, 55] on button "SMS" at bounding box center [534, 56] width 21 height 13
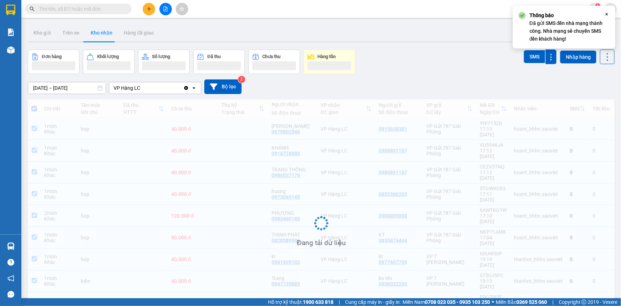
scroll to position [32, 0]
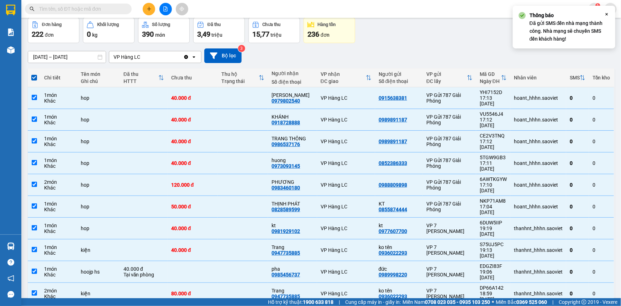
checkbox input "false"
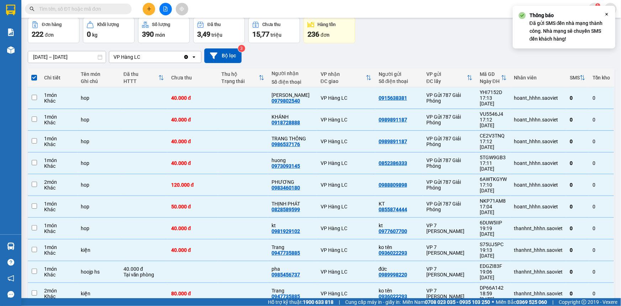
checkbox input "false"
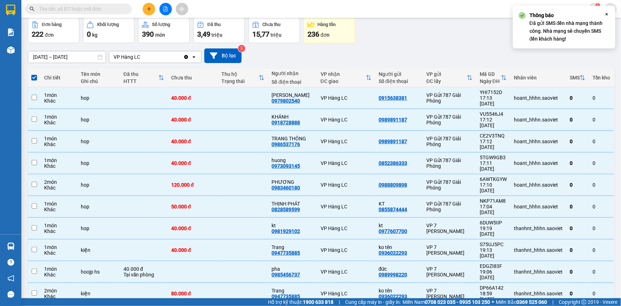
checkbox input "false"
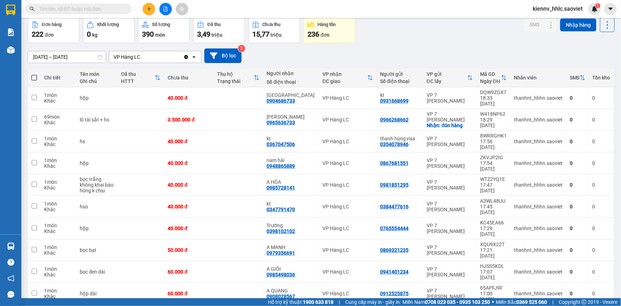
click at [34, 77] on span at bounding box center [34, 78] width 6 height 6
click at [34, 74] on input "checkbox" at bounding box center [34, 74] width 0 height 0
checkbox input "true"
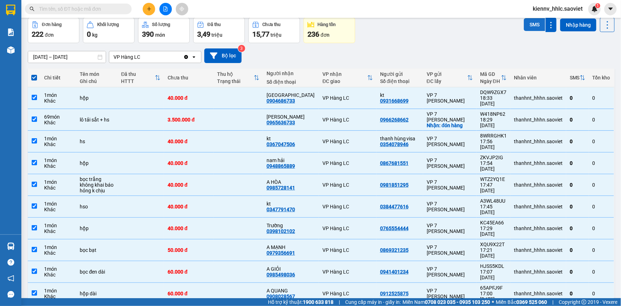
click at [524, 21] on button "SMS" at bounding box center [534, 24] width 21 height 13
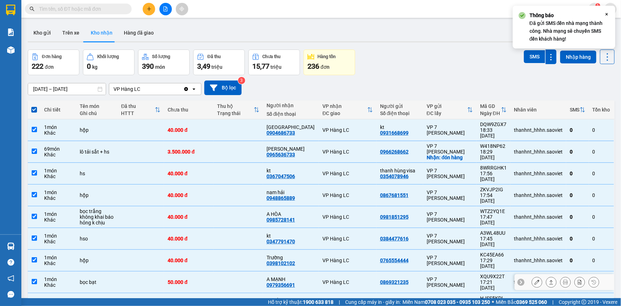
scroll to position [32, 0]
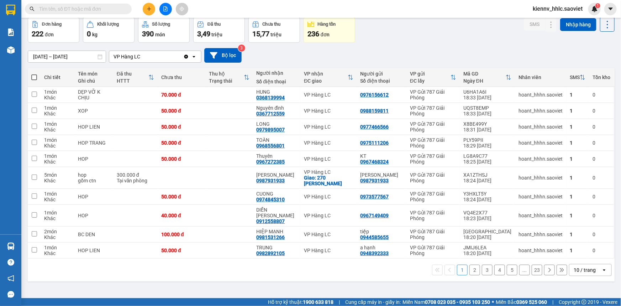
click at [163, 9] on icon "file-add" at bounding box center [165, 8] width 5 height 5
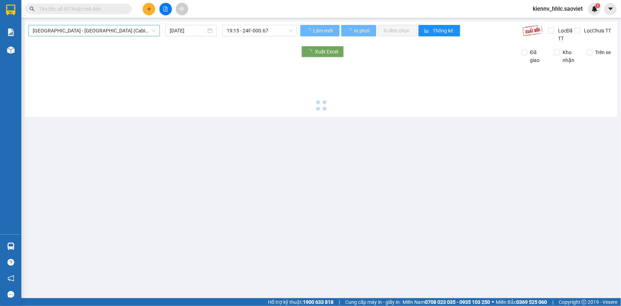
click at [66, 32] on span "[GEOGRAPHIC_DATA] - [GEOGRAPHIC_DATA] (Cabin)" at bounding box center [94, 30] width 123 height 11
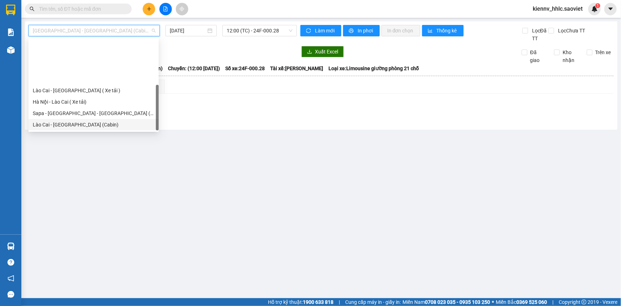
scroll to position [57, 0]
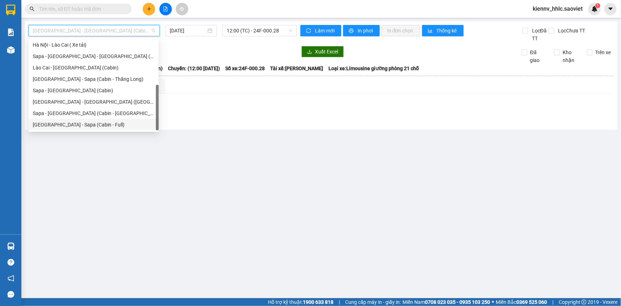
click at [111, 123] on div "[GEOGRAPHIC_DATA] - Sapa (Cabin - Full)" at bounding box center [94, 125] width 122 height 8
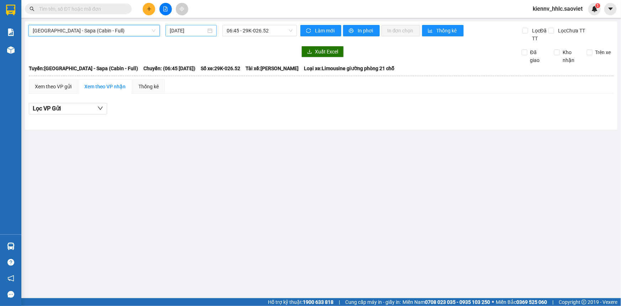
click at [199, 28] on input "14/09/2025" at bounding box center [188, 31] width 36 height 8
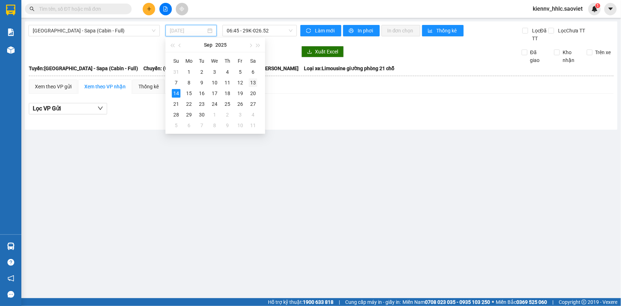
click at [251, 84] on div "13" at bounding box center [253, 82] width 9 height 9
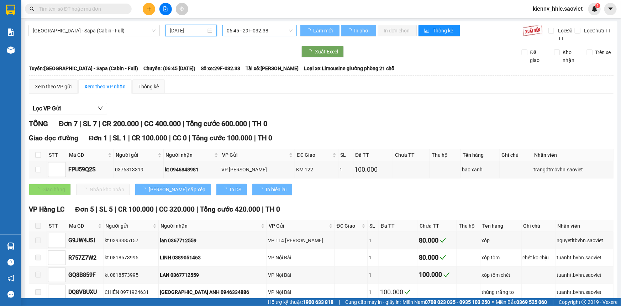
click at [270, 31] on span "06:45 - 29F-032.38" at bounding box center [260, 30] width 66 height 11
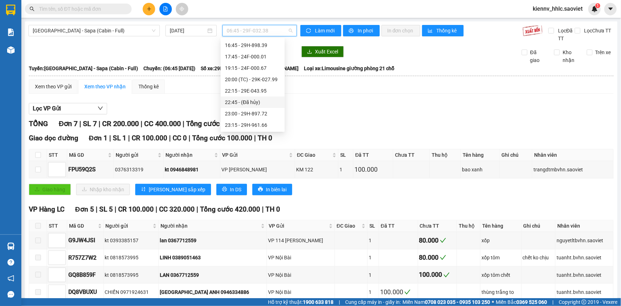
scroll to position [136, 0]
click at [271, 80] on div "20:00 (TC) - 29K-027.99" at bounding box center [253, 79] width 56 height 8
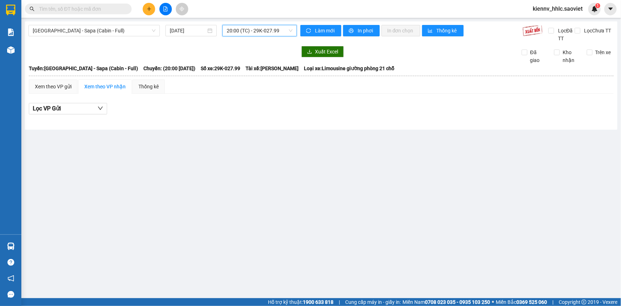
click at [269, 27] on span "20:00 (TC) - 29K-027.99" at bounding box center [260, 30] width 66 height 11
click at [257, 31] on span "20:00 (TC) - 29K-027.99" at bounding box center [260, 30] width 66 height 11
click at [101, 29] on span "[GEOGRAPHIC_DATA] - Sapa (Cabin - Full)" at bounding box center [94, 30] width 123 height 11
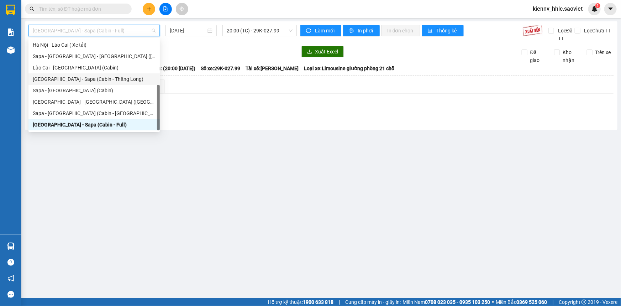
click at [107, 74] on div "[GEOGRAPHIC_DATA] - Sapa (Cabin - Thăng Long)" at bounding box center [93, 78] width 131 height 11
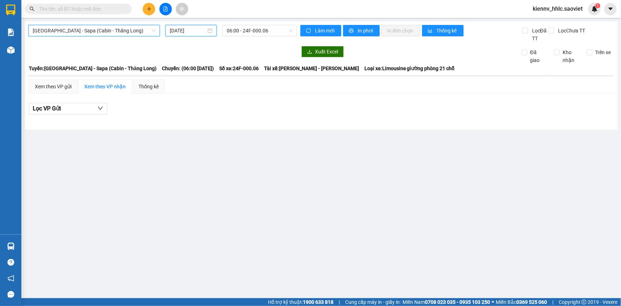
click at [194, 32] on input "14/09/2025" at bounding box center [188, 31] width 36 height 8
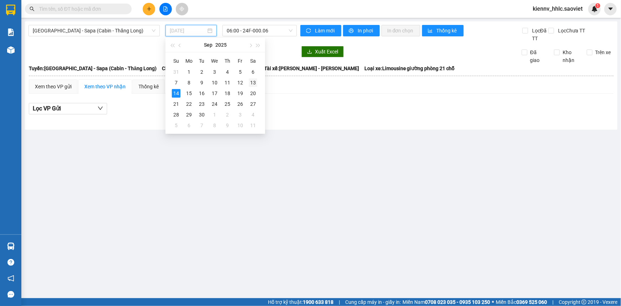
click at [254, 83] on div "13" at bounding box center [253, 82] width 9 height 9
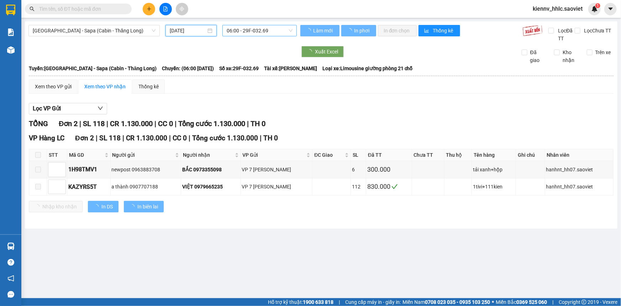
click at [274, 32] on span "06:00 - 29F-032.69" at bounding box center [260, 30] width 66 height 11
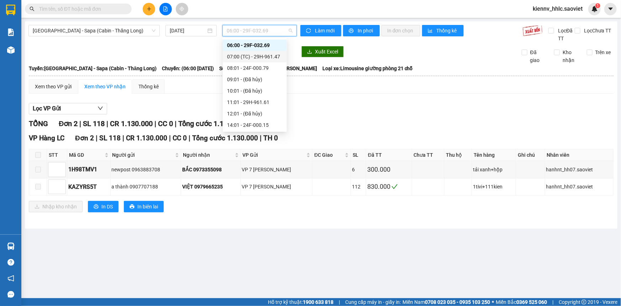
scroll to position [68, 0]
click at [271, 80] on div "21:00 - 29H-960.80" at bounding box center [255, 79] width 56 height 8
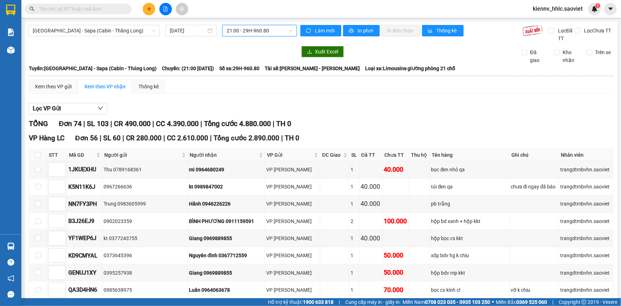
click at [243, 27] on span "21:00 - 29H-960.80" at bounding box center [260, 30] width 66 height 11
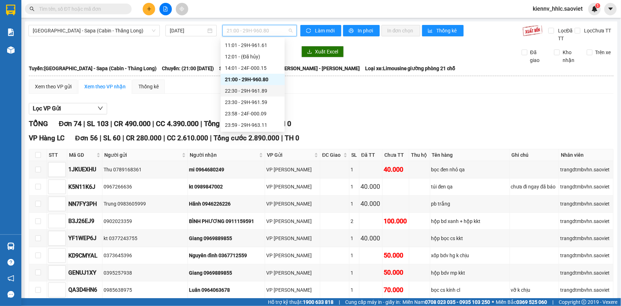
click at [260, 88] on div "22:30 - 29H-961.89" at bounding box center [253, 91] width 56 height 8
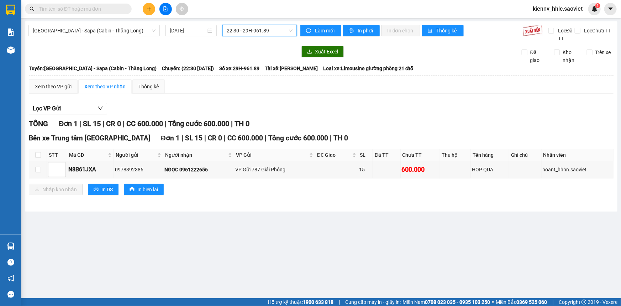
click at [273, 33] on span "22:30 - 29H-961.89" at bounding box center [260, 30] width 66 height 11
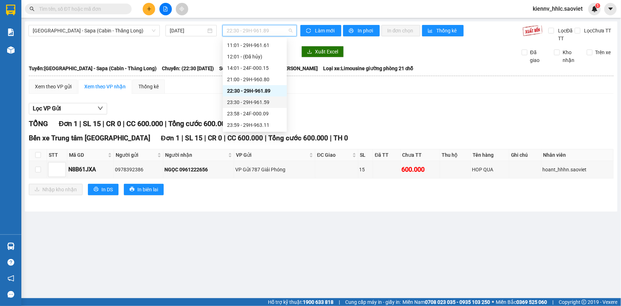
click at [267, 102] on div "23:30 - 29H-961.59" at bounding box center [255, 102] width 56 height 8
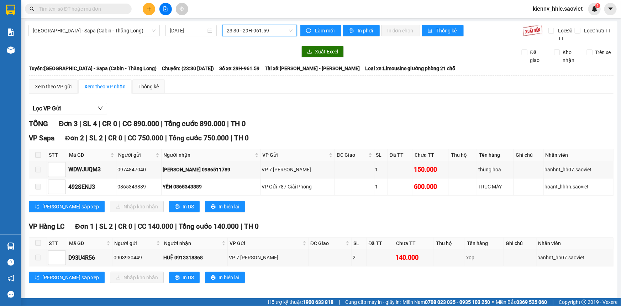
click at [271, 30] on span "23:30 - 29H-961.59" at bounding box center [260, 30] width 66 height 11
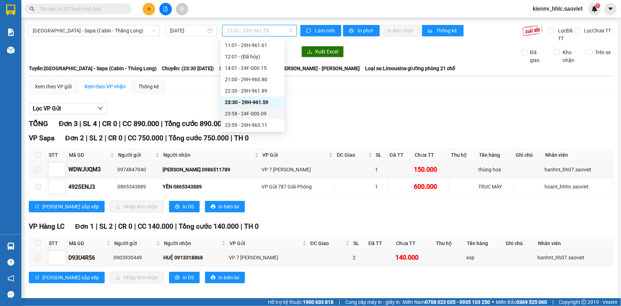
click at [264, 114] on div "23:58 - 24F-000.09" at bounding box center [253, 114] width 56 height 8
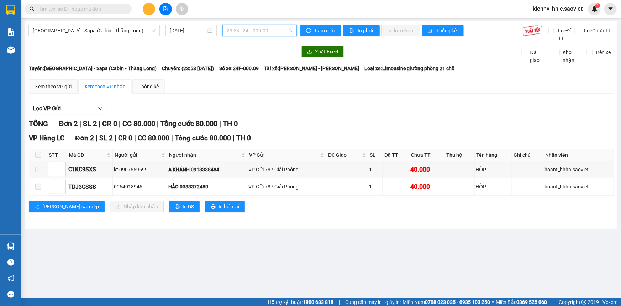
click at [280, 29] on span "23:58 - 24F-000.09" at bounding box center [260, 30] width 66 height 11
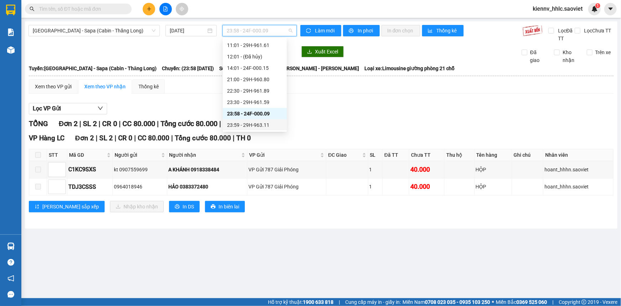
click at [256, 122] on div "23:59 - 29H-963.11" at bounding box center [255, 125] width 56 height 8
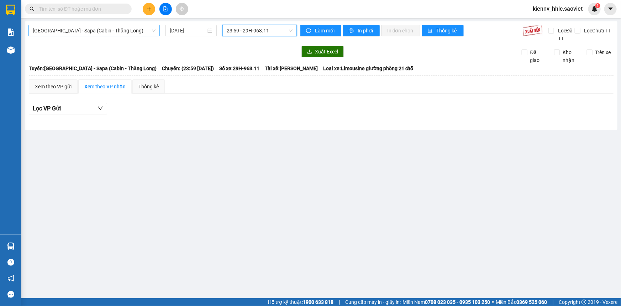
click at [131, 28] on span "[GEOGRAPHIC_DATA] - Sapa (Cabin - Thăng Long)" at bounding box center [94, 30] width 123 height 11
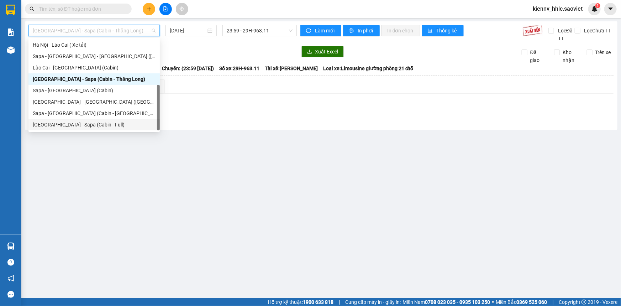
click at [107, 123] on div "[GEOGRAPHIC_DATA] - Sapa (Cabin - Full)" at bounding box center [94, 125] width 123 height 8
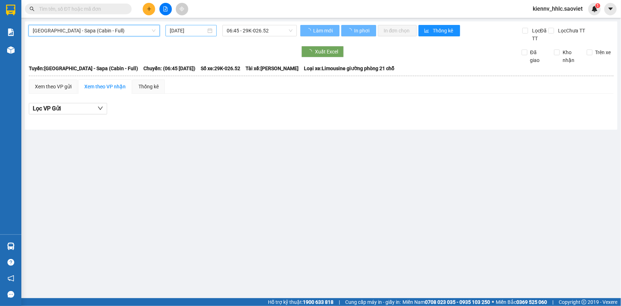
click at [199, 32] on input "14/09/2025" at bounding box center [188, 31] width 36 height 8
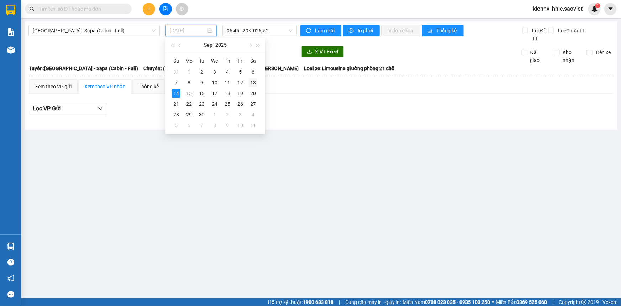
click at [254, 83] on div "13" at bounding box center [253, 82] width 9 height 9
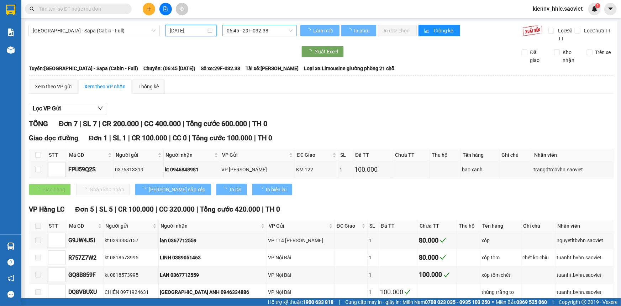
click at [268, 28] on span "06:45 - 29F-032.38" at bounding box center [260, 30] width 66 height 11
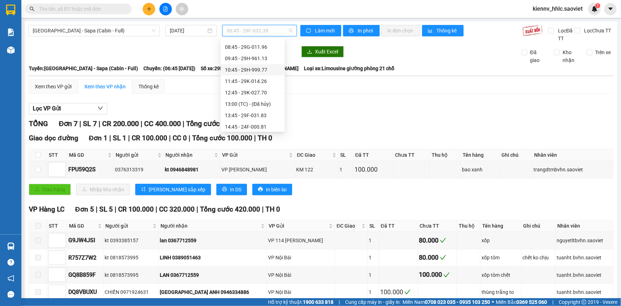
scroll to position [136, 0]
click at [267, 91] on div "22:15 - 29E-043.95" at bounding box center [253, 91] width 56 height 8
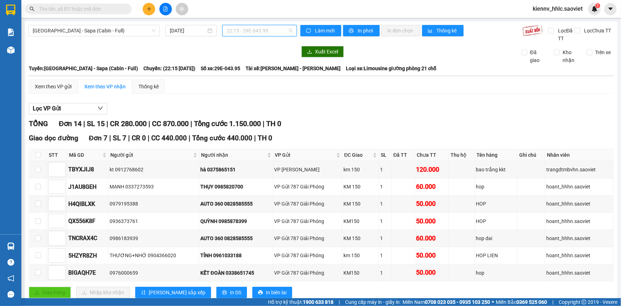
click at [278, 28] on span "22:15 - 29E-043.95" at bounding box center [260, 30] width 66 height 11
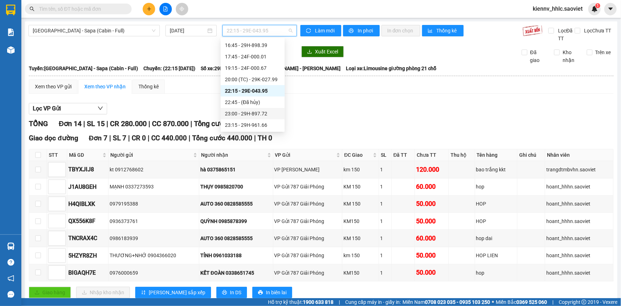
click at [265, 113] on div "23:00 - 29H-897.72" at bounding box center [253, 114] width 56 height 8
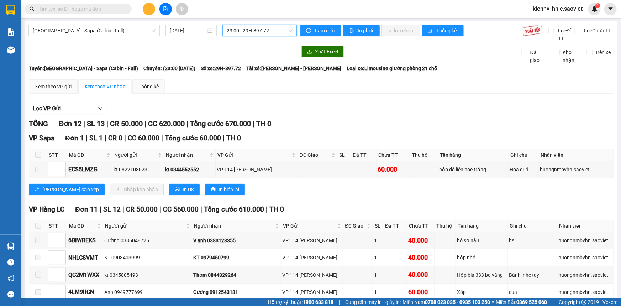
click at [276, 36] on div "23:00 - 29H-897.72" at bounding box center [259, 30] width 74 height 11
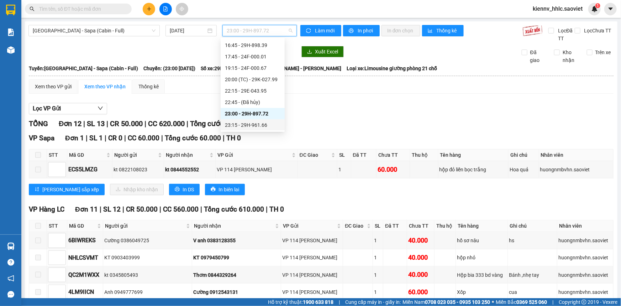
click at [267, 122] on div "23:15 - 29H-961.66" at bounding box center [253, 125] width 56 height 8
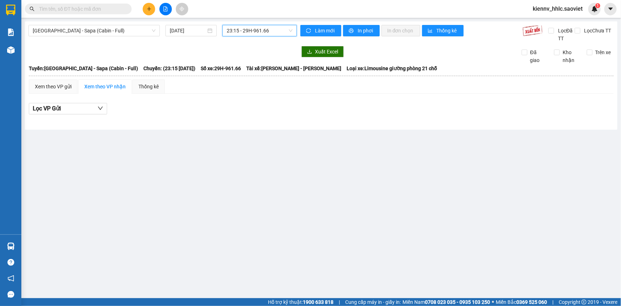
click at [276, 28] on span "23:15 - 29H-961.66" at bounding box center [260, 30] width 66 height 11
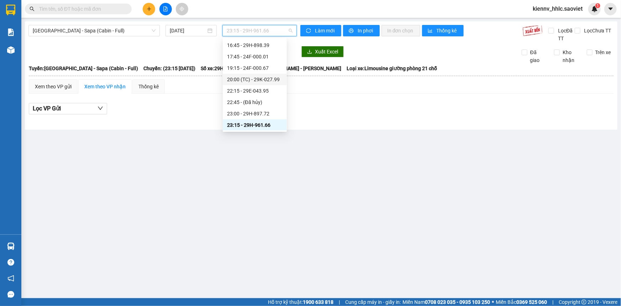
click at [271, 80] on div "20:00 (TC) - 29K-027.99" at bounding box center [255, 79] width 56 height 8
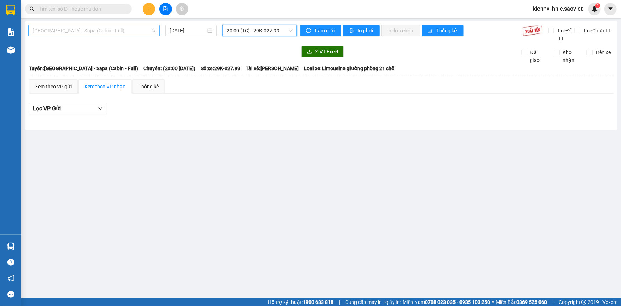
click at [127, 31] on span "[GEOGRAPHIC_DATA] - Sapa (Cabin - Full)" at bounding box center [94, 30] width 123 height 11
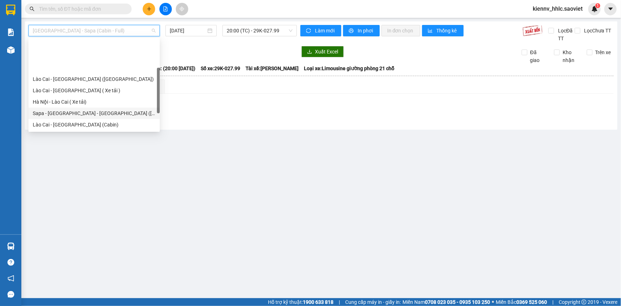
scroll to position [36, 0]
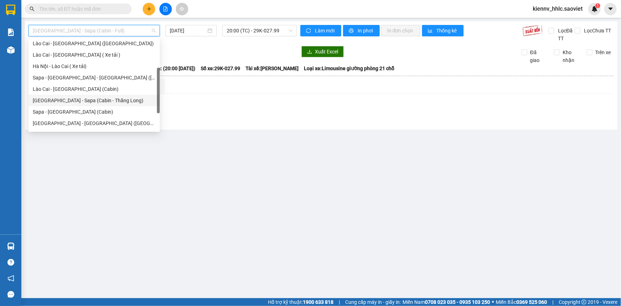
click at [108, 100] on div "[GEOGRAPHIC_DATA] - Sapa (Cabin - Thăng Long)" at bounding box center [94, 100] width 123 height 8
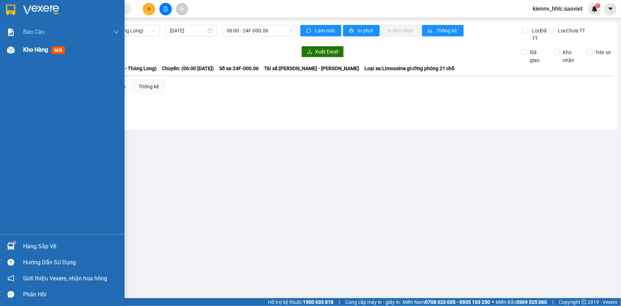
click at [32, 51] on span "Kho hàng" at bounding box center [35, 49] width 25 height 7
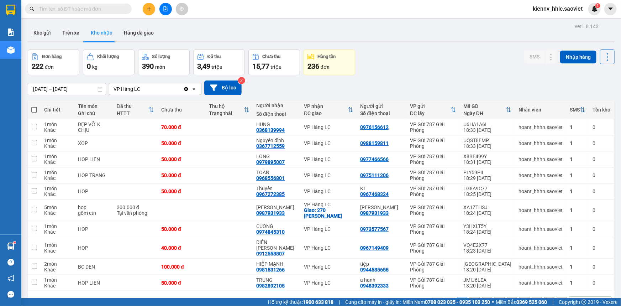
click at [166, 8] on icon "file-add" at bounding box center [166, 8] width 4 height 5
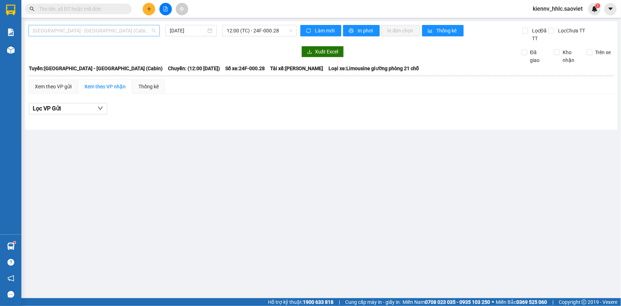
click at [114, 29] on span "[GEOGRAPHIC_DATA] - [GEOGRAPHIC_DATA] (Cabin)" at bounding box center [94, 30] width 123 height 11
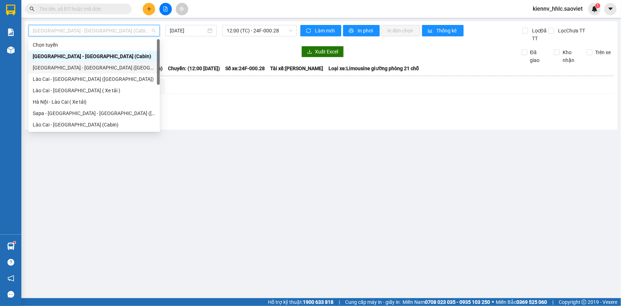
click at [110, 70] on div "[GEOGRAPHIC_DATA] - [GEOGRAPHIC_DATA] ([GEOGRAPHIC_DATA])" at bounding box center [94, 68] width 123 height 8
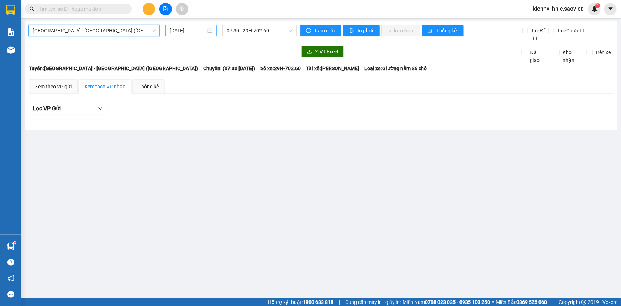
click at [194, 32] on input "14/09/2025" at bounding box center [188, 31] width 36 height 8
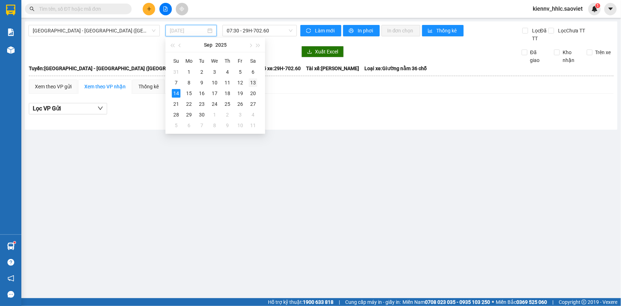
click at [252, 81] on div "13" at bounding box center [253, 82] width 9 height 9
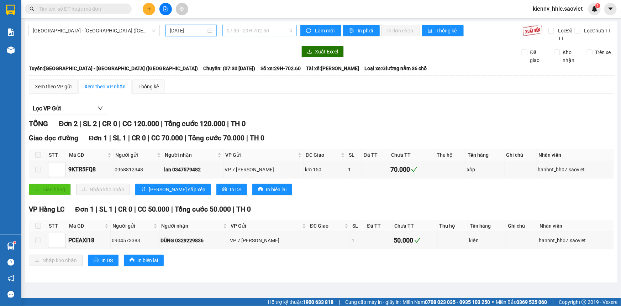
click at [267, 32] on span "07:30 - 29H-702.60" at bounding box center [260, 30] width 66 height 11
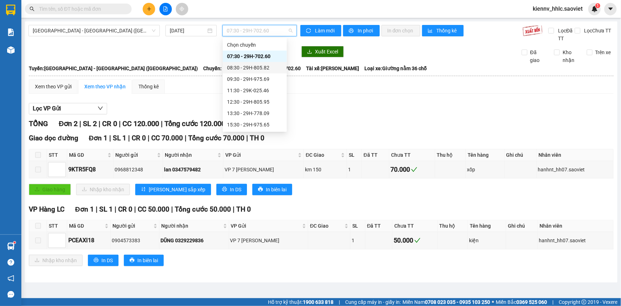
scroll to position [57, 0]
click at [199, 30] on input "[DATE]" at bounding box center [188, 31] width 36 height 8
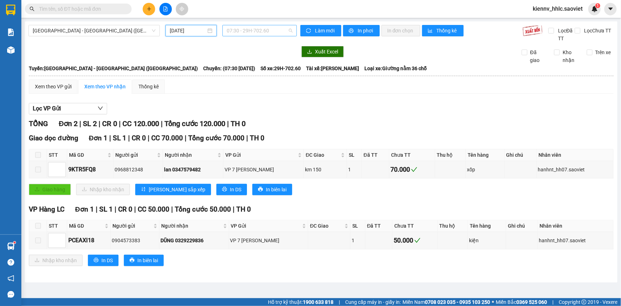
click at [255, 33] on span "07:30 - 29H-702.60" at bounding box center [260, 30] width 66 height 11
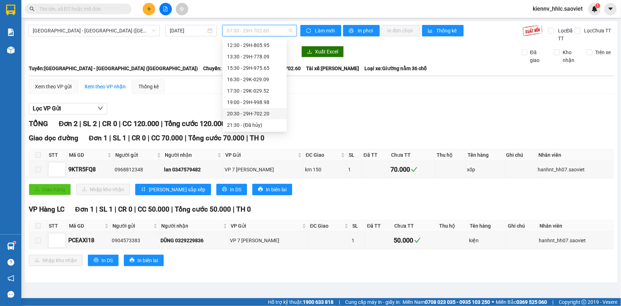
click at [265, 112] on div "20:30 - 29H-702.20" at bounding box center [255, 114] width 56 height 8
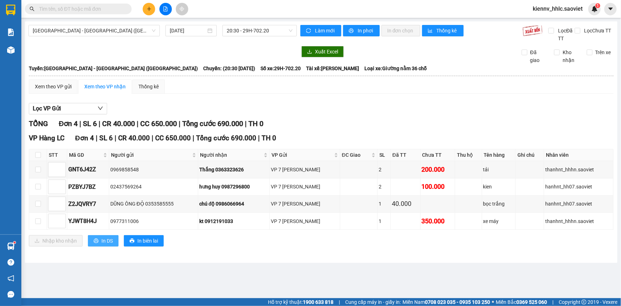
click at [106, 239] on span "In DS" at bounding box center [106, 241] width 11 height 8
click at [124, 31] on span "[GEOGRAPHIC_DATA] - [GEOGRAPHIC_DATA] ([GEOGRAPHIC_DATA])" at bounding box center [94, 30] width 123 height 11
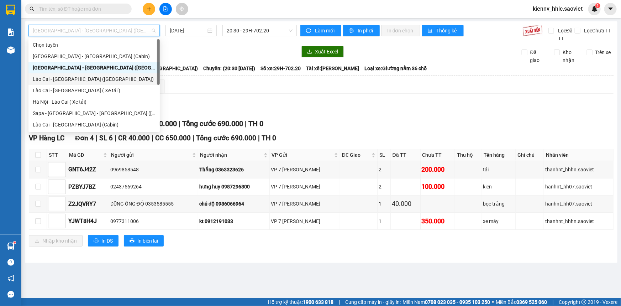
scroll to position [57, 0]
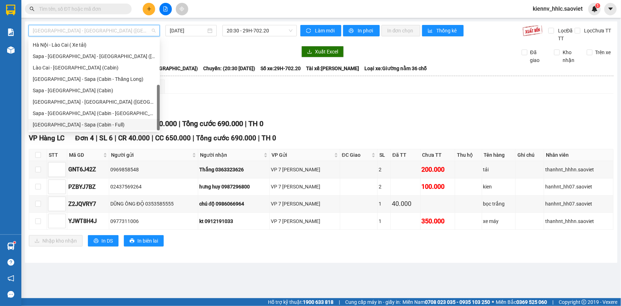
click at [111, 128] on div "[GEOGRAPHIC_DATA] - Sapa (Cabin - Full)" at bounding box center [93, 124] width 131 height 11
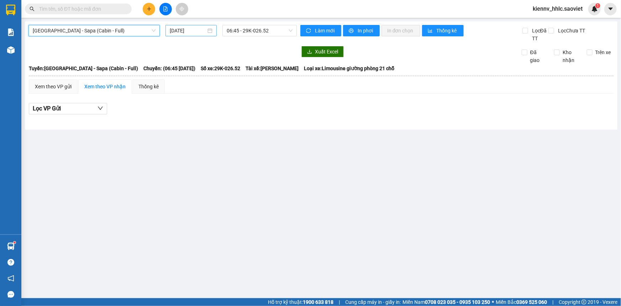
click at [192, 29] on input "14/09/2025" at bounding box center [188, 31] width 36 height 8
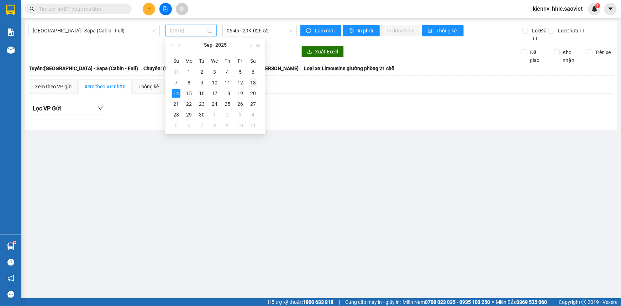
click at [255, 85] on div "13" at bounding box center [253, 82] width 9 height 9
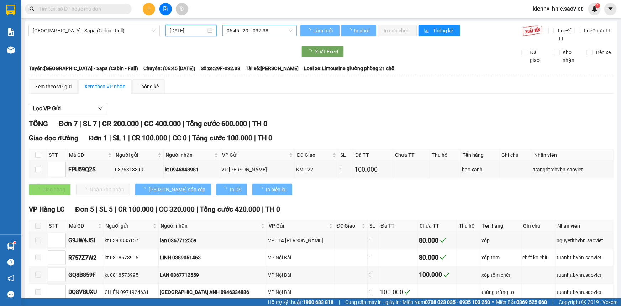
click at [277, 30] on span "06:45 - 29F-032.38" at bounding box center [260, 30] width 66 height 11
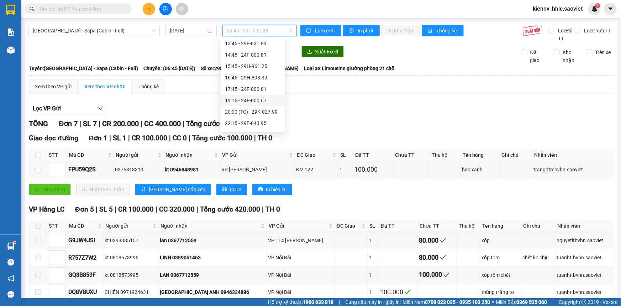
scroll to position [136, 0]
click at [263, 91] on div "22:15 - 29E-043.95" at bounding box center [253, 91] width 56 height 8
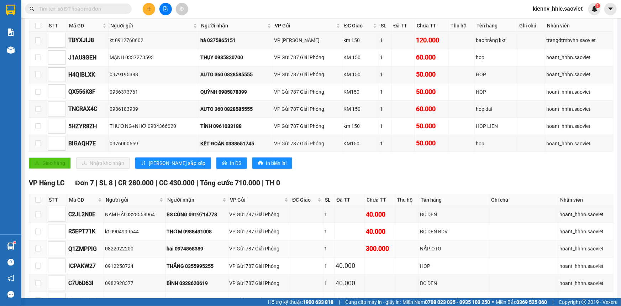
scroll to position [192, 0]
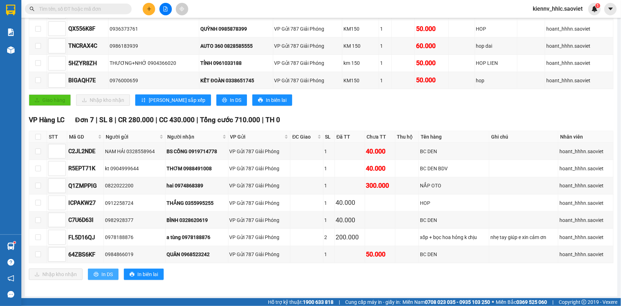
click at [114, 268] on button "In DS" at bounding box center [103, 273] width 31 height 11
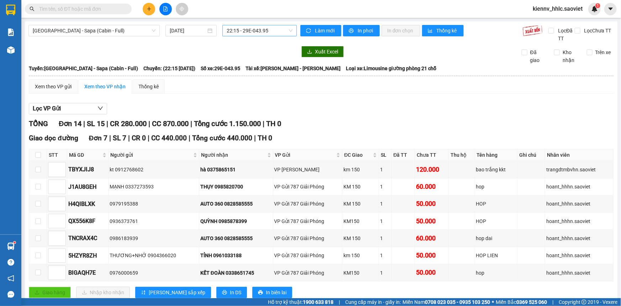
click at [267, 28] on span "22:15 - 29E-043.95" at bounding box center [260, 30] width 66 height 11
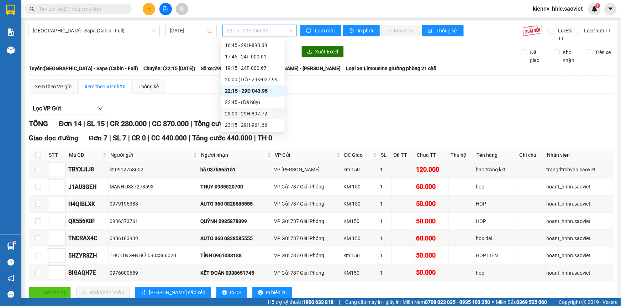
click at [267, 111] on div "23:00 - 29H-897.72" at bounding box center [253, 114] width 56 height 8
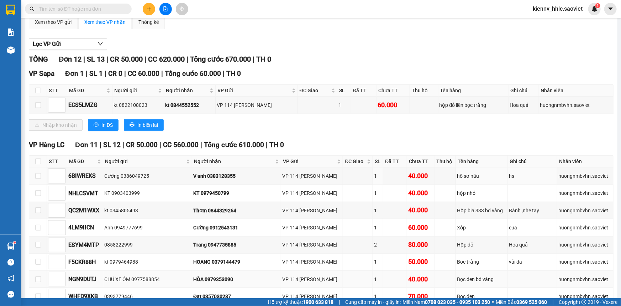
scroll to position [158, 0]
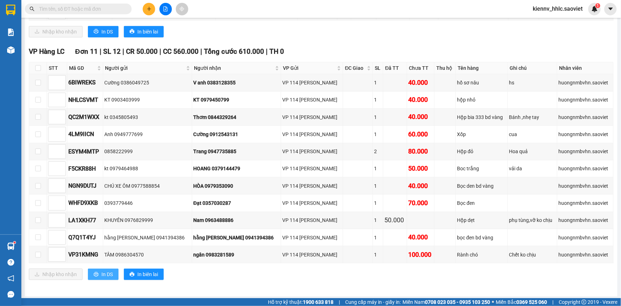
click at [104, 271] on span "In DS" at bounding box center [106, 274] width 11 height 8
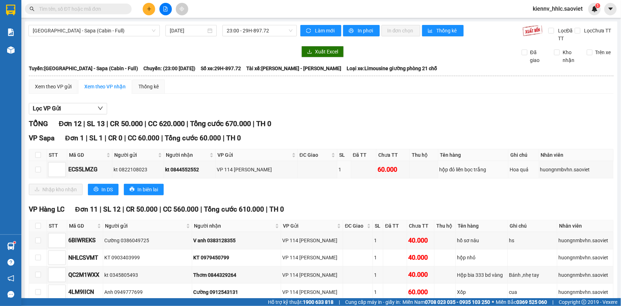
scroll to position [0, 0]
click at [258, 28] on span "23:00 - 29H-897.72" at bounding box center [260, 30] width 66 height 11
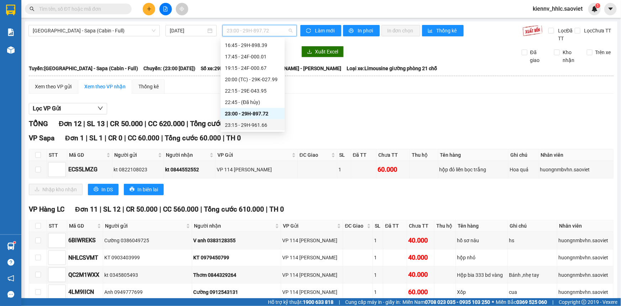
click at [263, 122] on div "23:15 - 29H-961.66" at bounding box center [253, 125] width 56 height 8
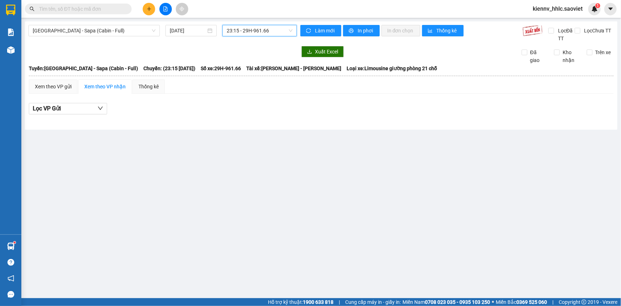
click at [254, 31] on span "23:15 - 29H-961.66" at bounding box center [260, 30] width 66 height 11
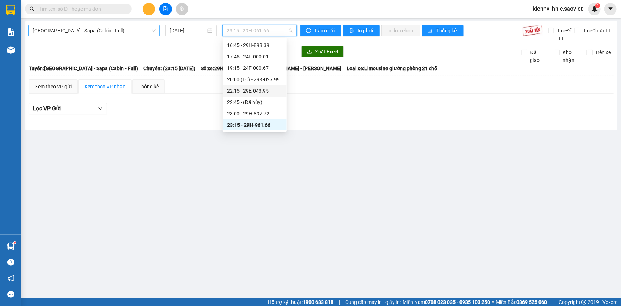
click at [121, 31] on span "[GEOGRAPHIC_DATA] - Sapa (Cabin - Full)" at bounding box center [94, 30] width 123 height 11
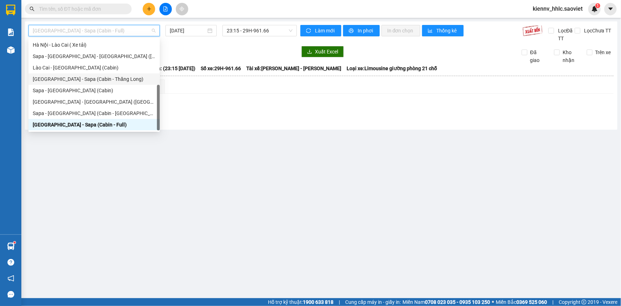
click at [122, 77] on div "[GEOGRAPHIC_DATA] - Sapa (Cabin - Thăng Long)" at bounding box center [94, 79] width 123 height 8
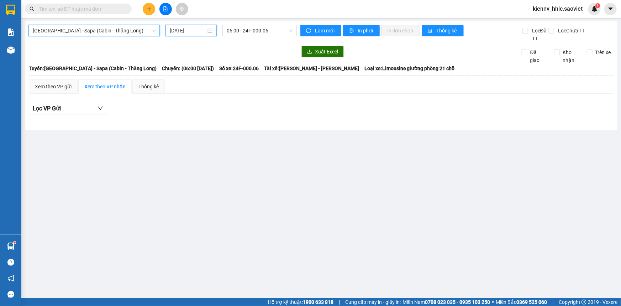
click at [203, 31] on input "14/09/2025" at bounding box center [188, 31] width 36 height 8
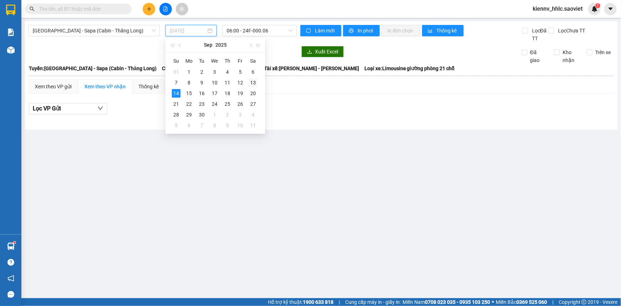
click at [253, 80] on div "13" at bounding box center [253, 82] width 9 height 9
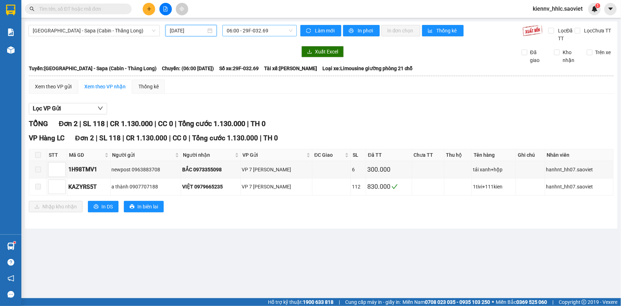
click at [280, 32] on span "06:00 - 29F-032.69" at bounding box center [260, 30] width 66 height 11
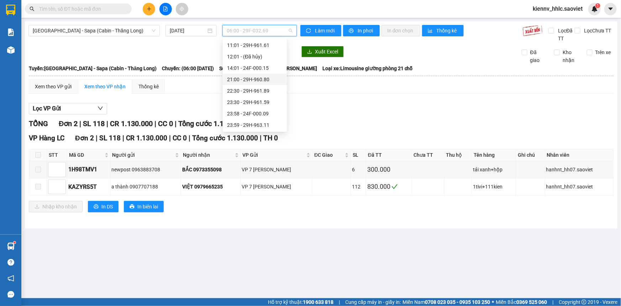
scroll to position [68, 0]
click at [258, 82] on div "21:00 - 29H-960.80" at bounding box center [255, 79] width 56 height 8
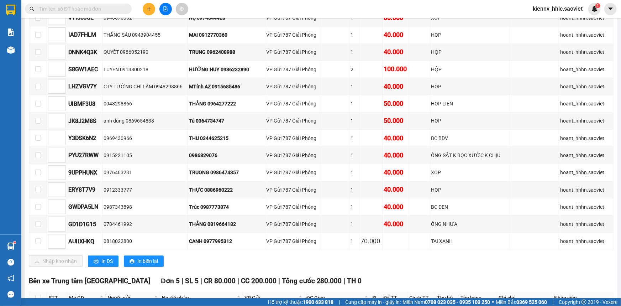
scroll to position [1003, 0]
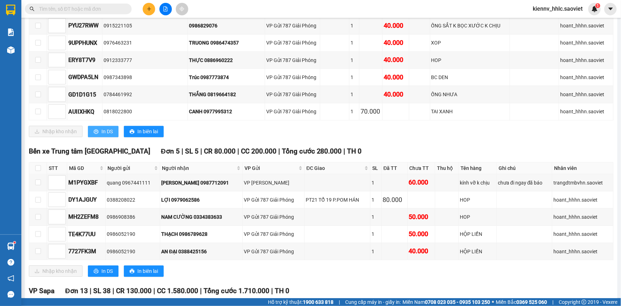
click at [113, 128] on button "In DS" at bounding box center [103, 131] width 31 height 11
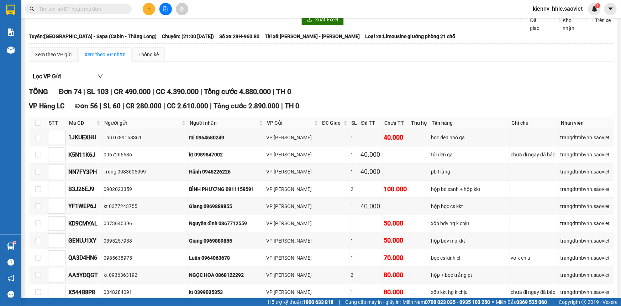
scroll to position [0, 0]
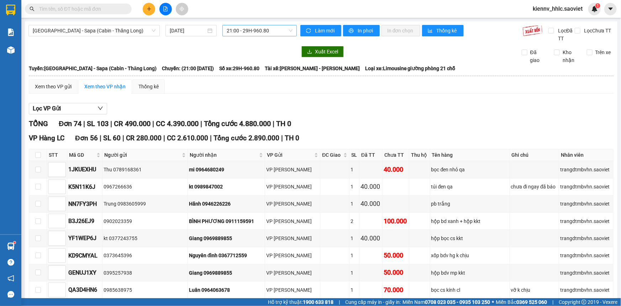
click at [271, 29] on span "21:00 - 29H-960.80" at bounding box center [260, 30] width 66 height 11
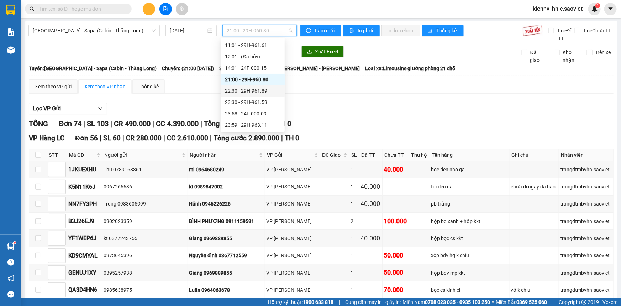
click at [269, 87] on div "22:30 - 29H-961.89" at bounding box center [253, 91] width 56 height 8
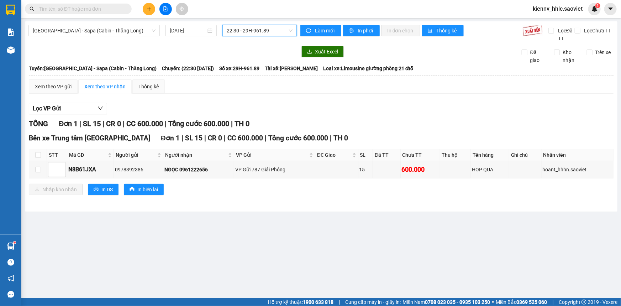
click at [262, 28] on span "22:30 - 29H-961.89" at bounding box center [260, 30] width 66 height 11
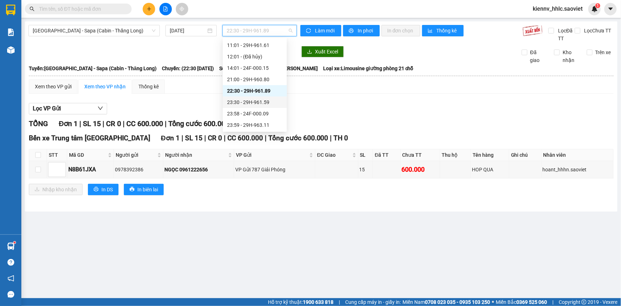
click at [267, 101] on div "23:30 - 29H-961.59" at bounding box center [255, 102] width 56 height 8
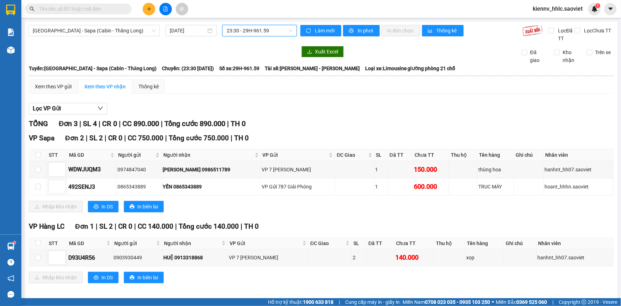
scroll to position [4, 0]
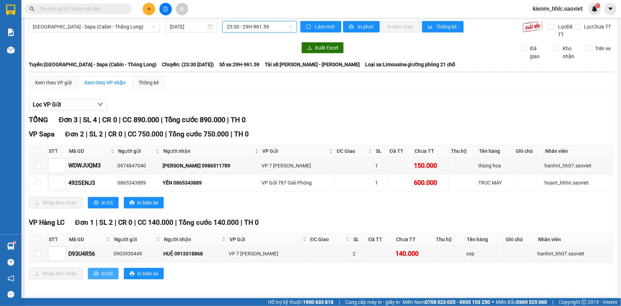
click at [110, 273] on span "In DS" at bounding box center [106, 273] width 11 height 8
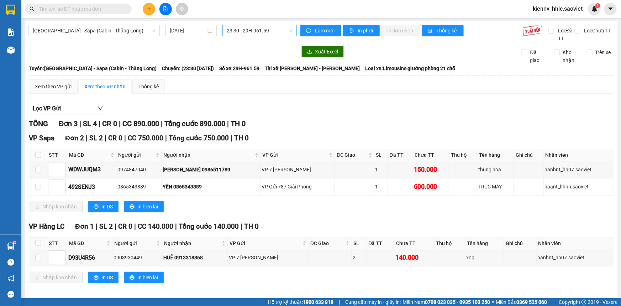
click at [260, 27] on span "23:30 - 29H-961.59" at bounding box center [260, 30] width 66 height 11
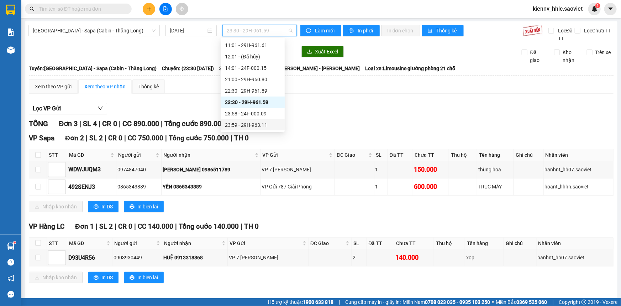
click at [265, 119] on div "23:59 - 29H-963.11" at bounding box center [253, 124] width 64 height 11
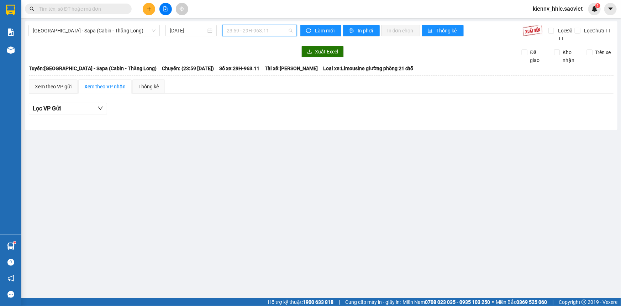
click at [259, 33] on span "23:59 - 29H-963.11" at bounding box center [260, 30] width 66 height 11
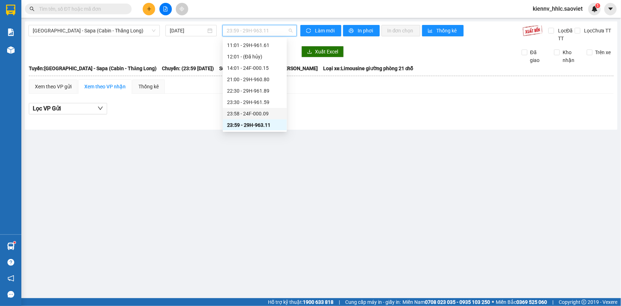
click at [265, 112] on div "23:58 - 24F-000.09" at bounding box center [255, 114] width 56 height 8
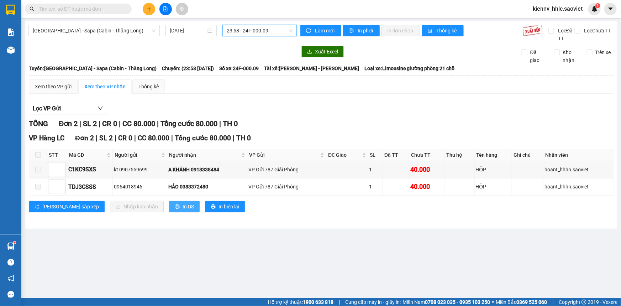
click at [175, 204] on icon "printer" at bounding box center [177, 206] width 5 height 5
click at [109, 33] on span "[GEOGRAPHIC_DATA] - Sapa (Cabin - Thăng Long)" at bounding box center [94, 30] width 123 height 11
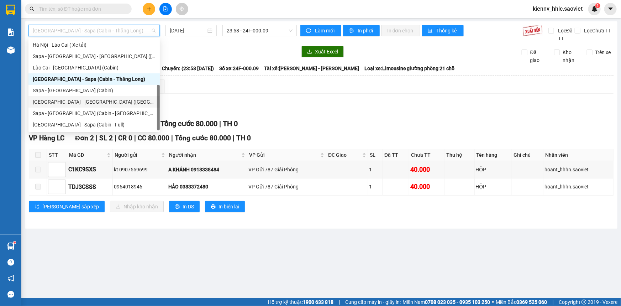
click at [107, 103] on div "[GEOGRAPHIC_DATA] - [GEOGRAPHIC_DATA] ([GEOGRAPHIC_DATA])" at bounding box center [94, 102] width 123 height 8
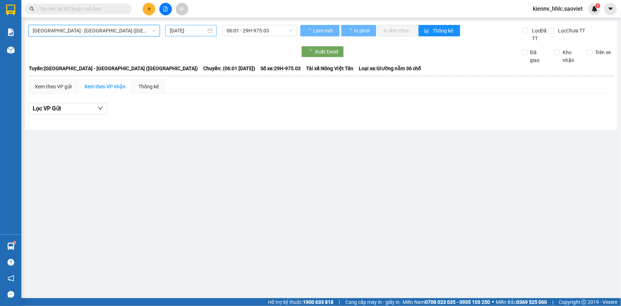
click at [193, 28] on input "14/09/2025" at bounding box center [188, 31] width 36 height 8
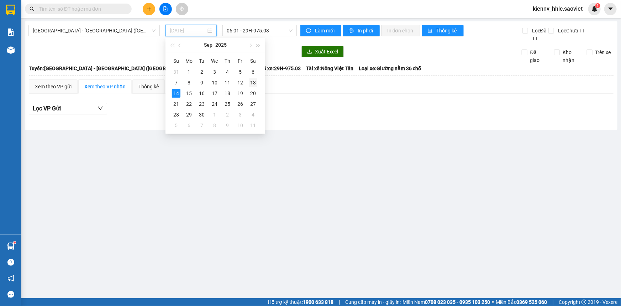
click at [252, 83] on div "13" at bounding box center [253, 82] width 9 height 9
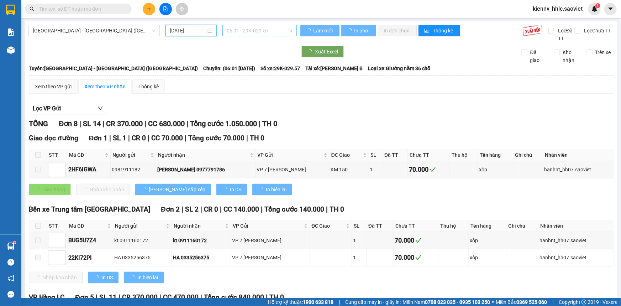
click at [266, 32] on span "06:01 - 29K-029.57" at bounding box center [260, 30] width 66 height 11
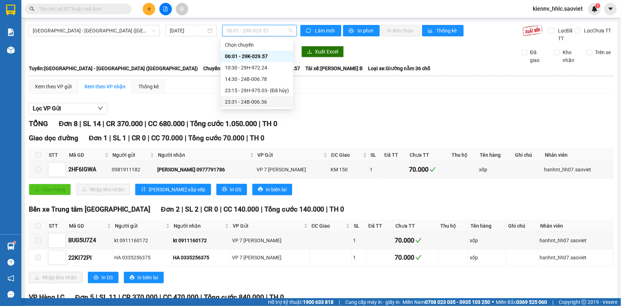
click at [265, 98] on div "23:31 - 24B-006.36" at bounding box center [257, 102] width 64 height 8
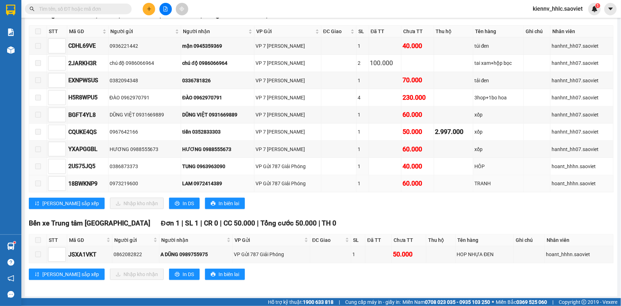
scroll to position [194, 0]
click at [175, 202] on icon "printer" at bounding box center [177, 203] width 5 height 5
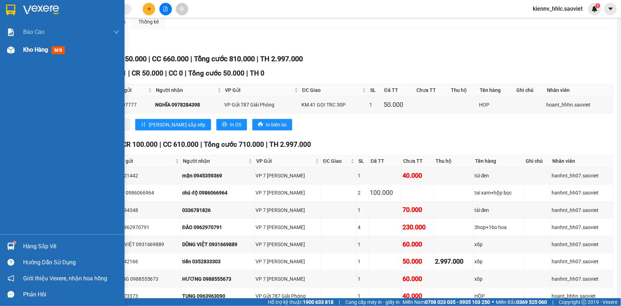
click at [26, 57] on div "Kho hàng mới" at bounding box center [71, 50] width 96 height 18
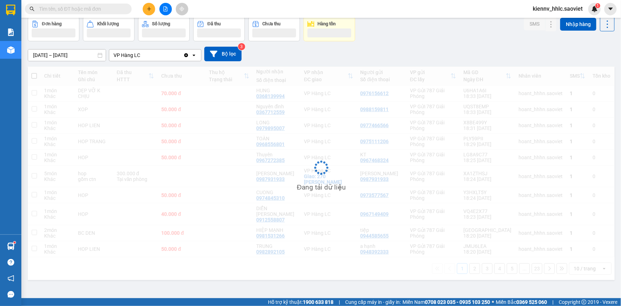
scroll to position [32, 0]
